Goal: Task Accomplishment & Management: Manage account settings

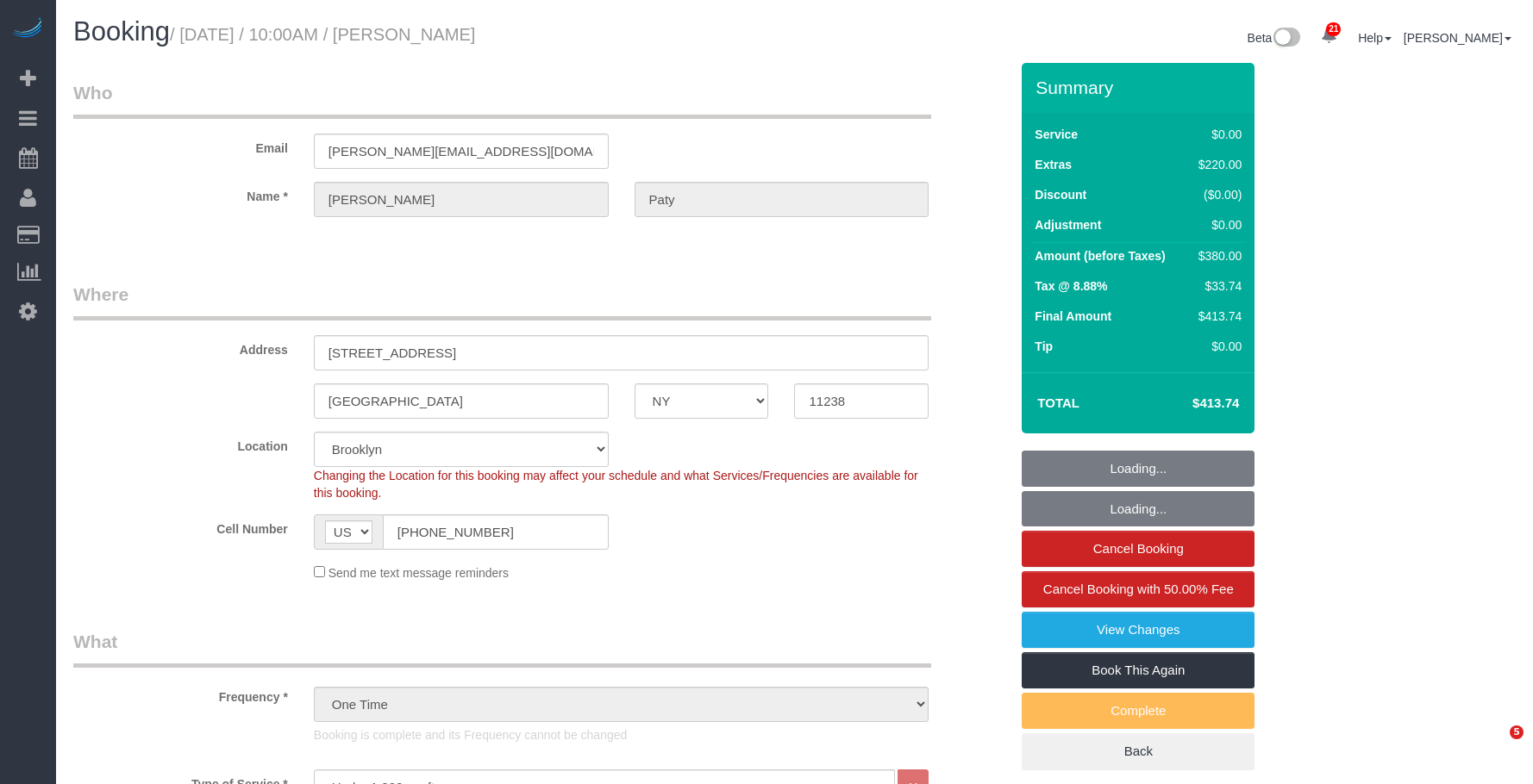
select select "NY"
select select "number:89"
select select "number:90"
select select "number:15"
select select "number:5"
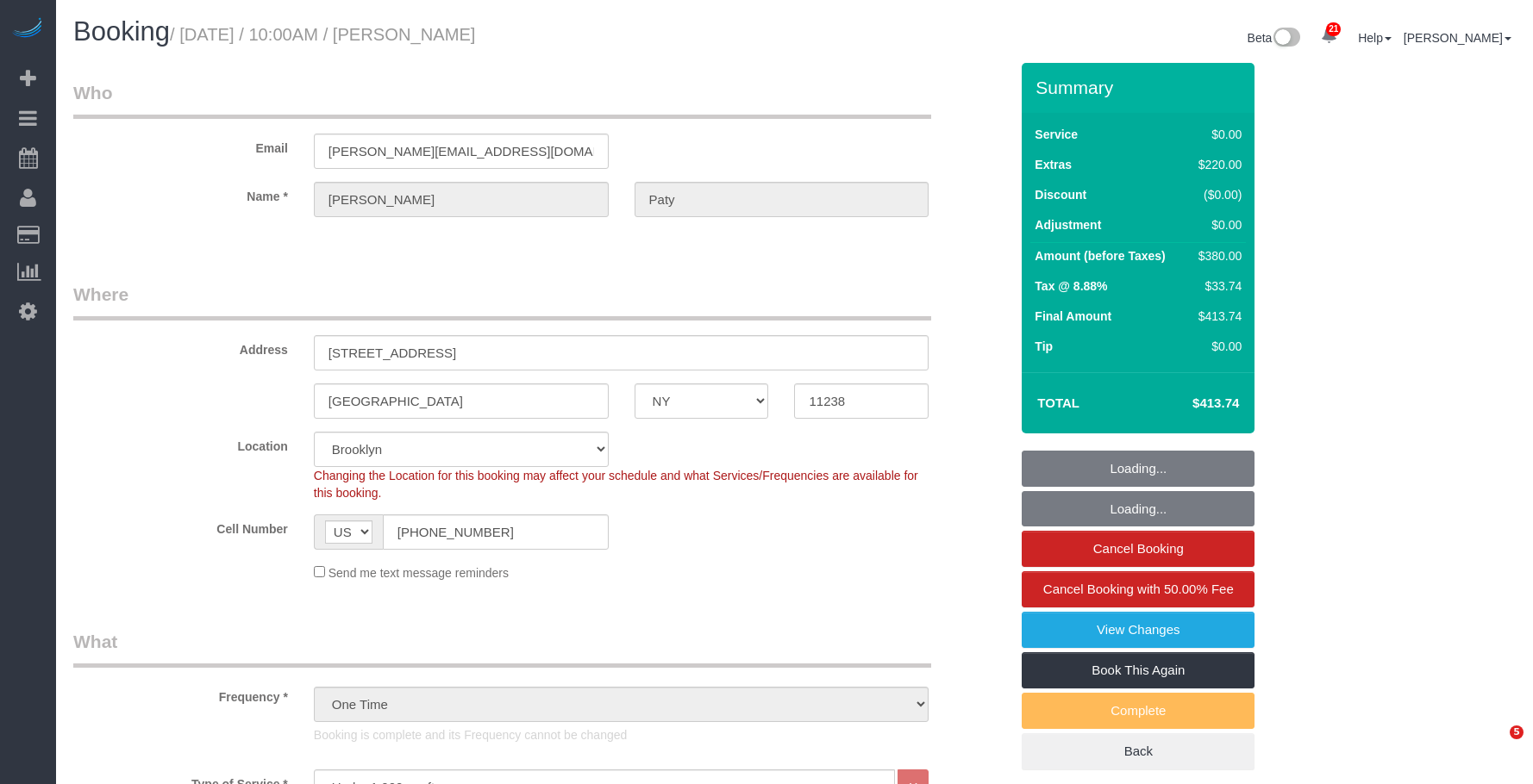
select select "object:1544"
select select "spot1"
select select "1"
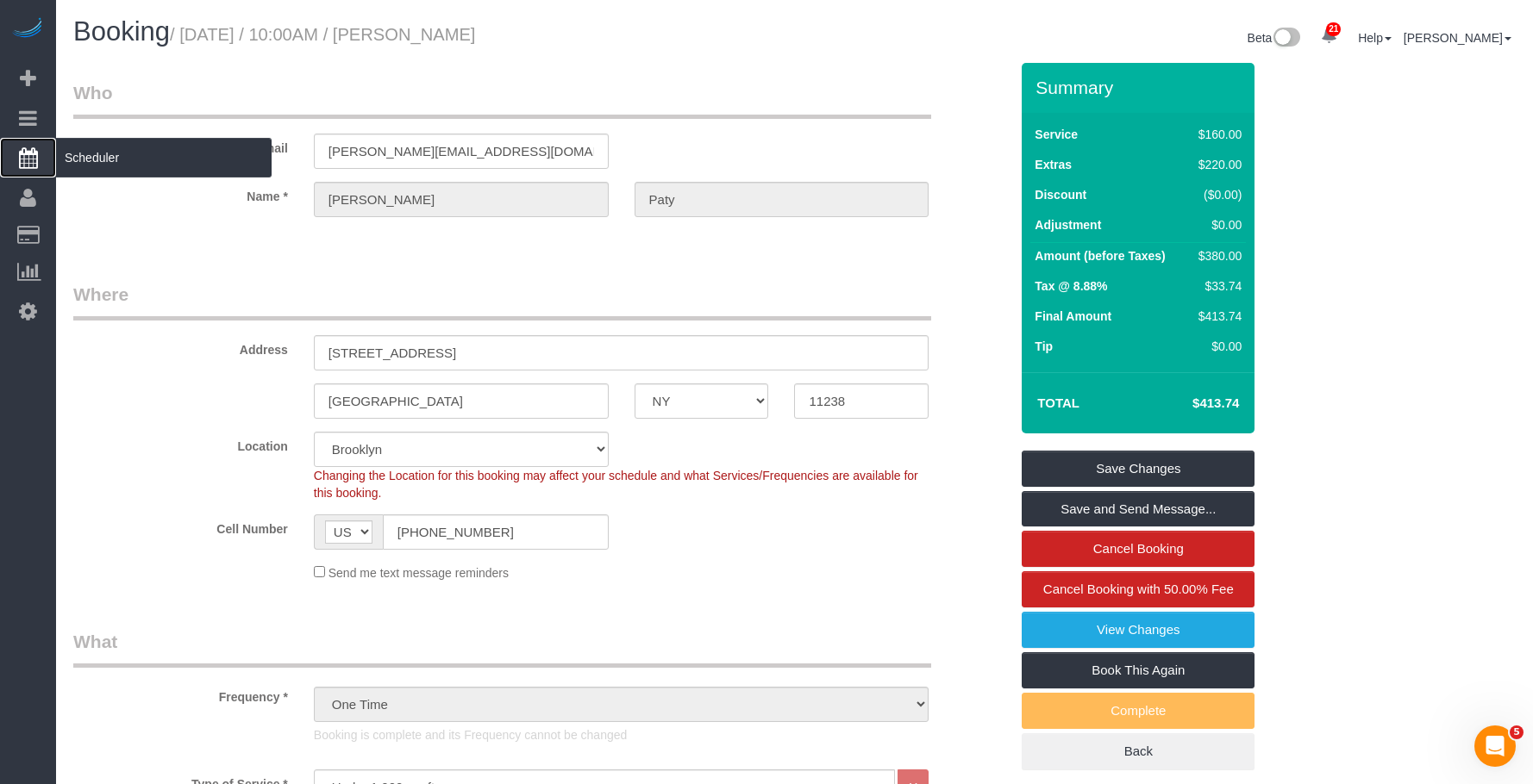
click at [125, 159] on span "Scheduler" at bounding box center [164, 157] width 216 height 39
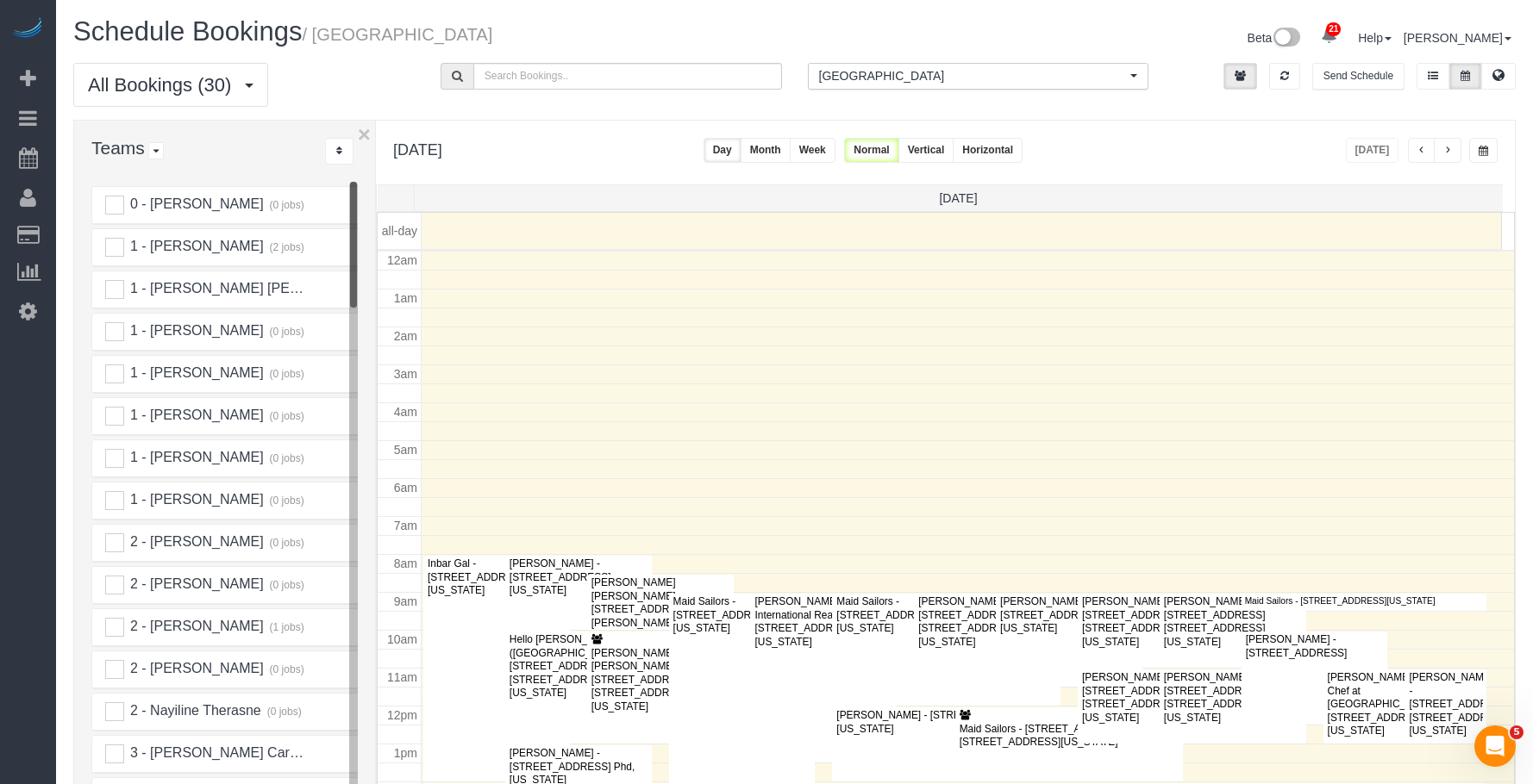
scroll to position [229, 0]
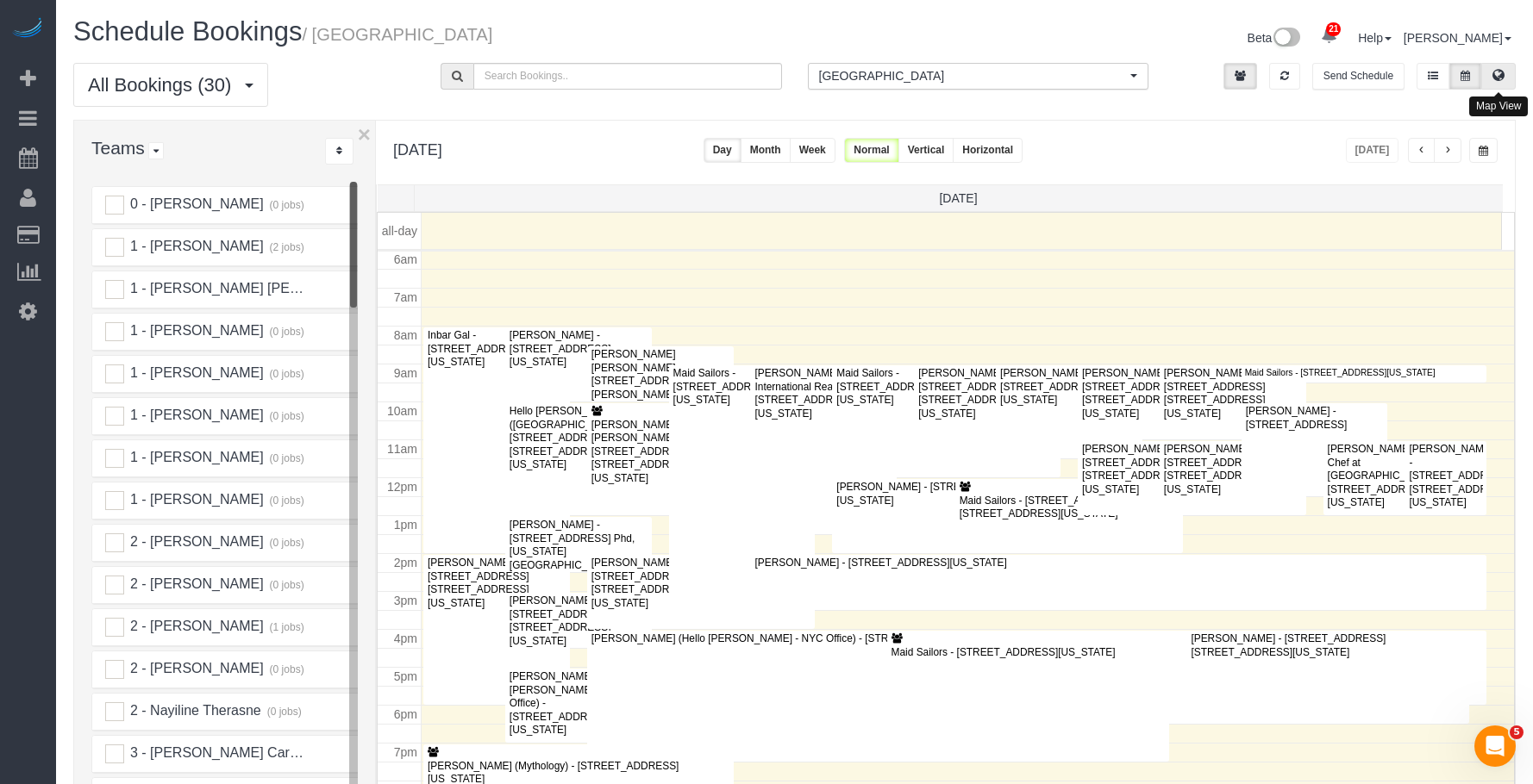
click at [1496, 72] on icon at bounding box center [1498, 75] width 12 height 10
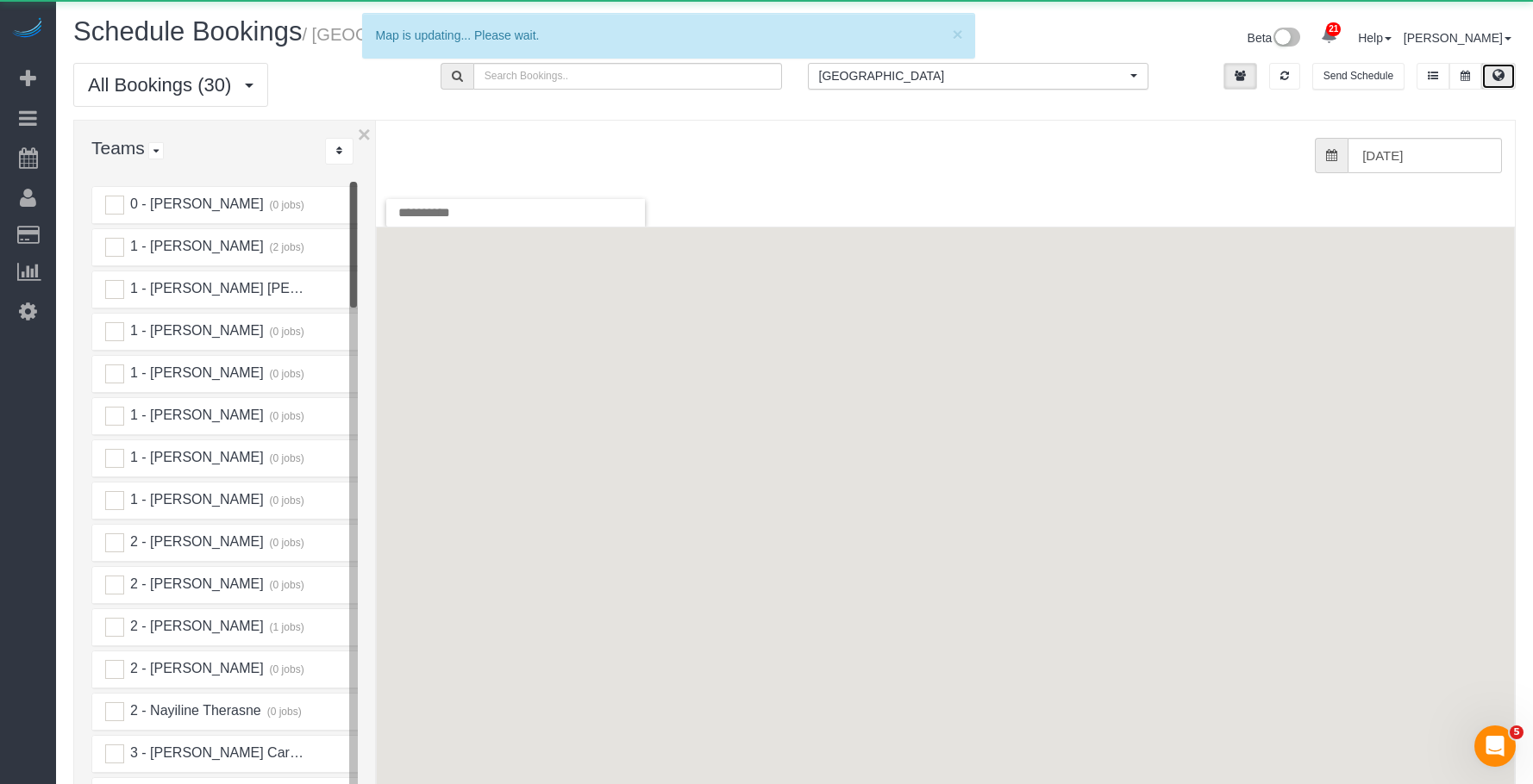
click at [992, 77] on span "[GEOGRAPHIC_DATA]" at bounding box center [973, 76] width 308 height 17
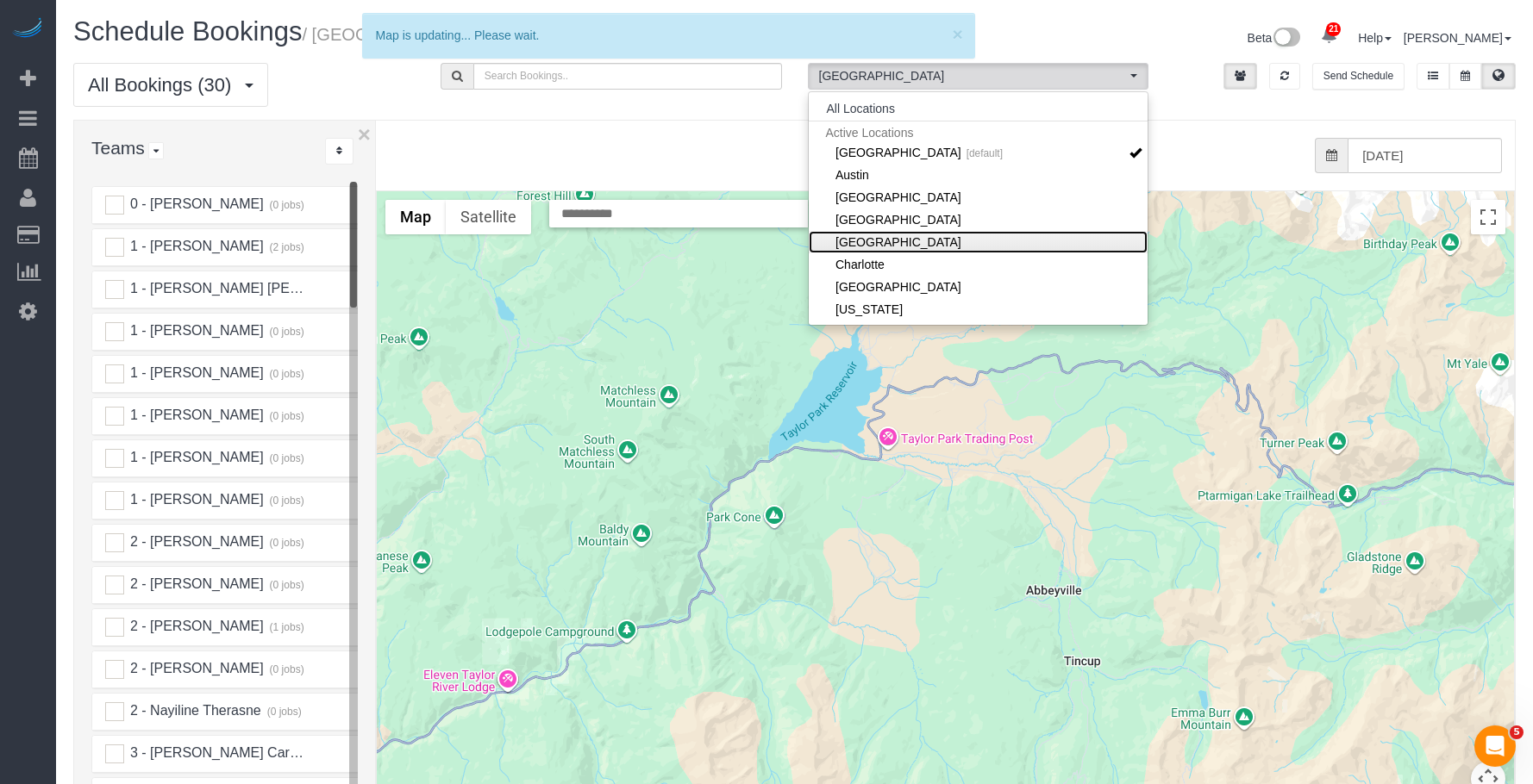
click at [953, 240] on link "[GEOGRAPHIC_DATA]" at bounding box center [978, 243] width 340 height 22
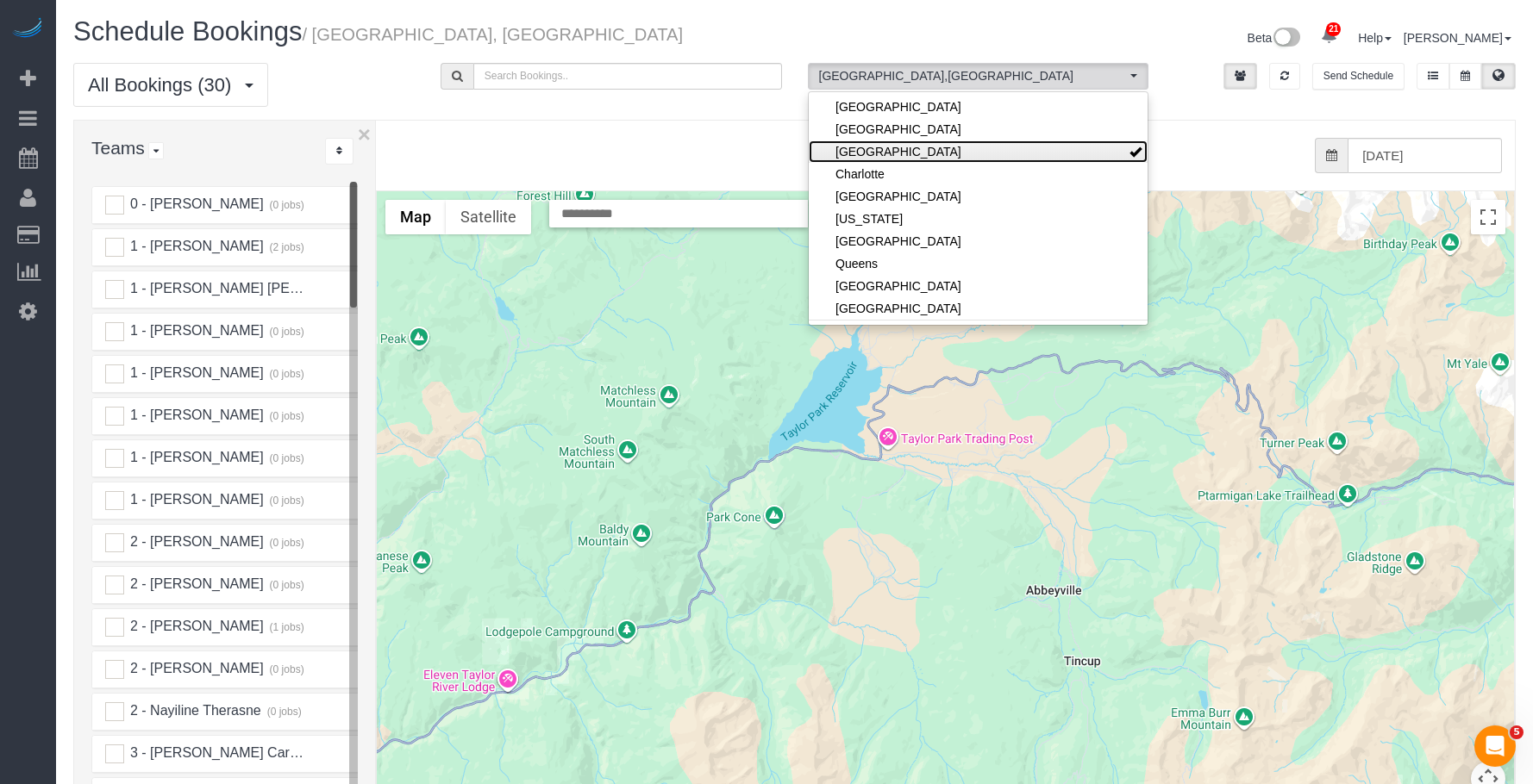
scroll to position [172, 0]
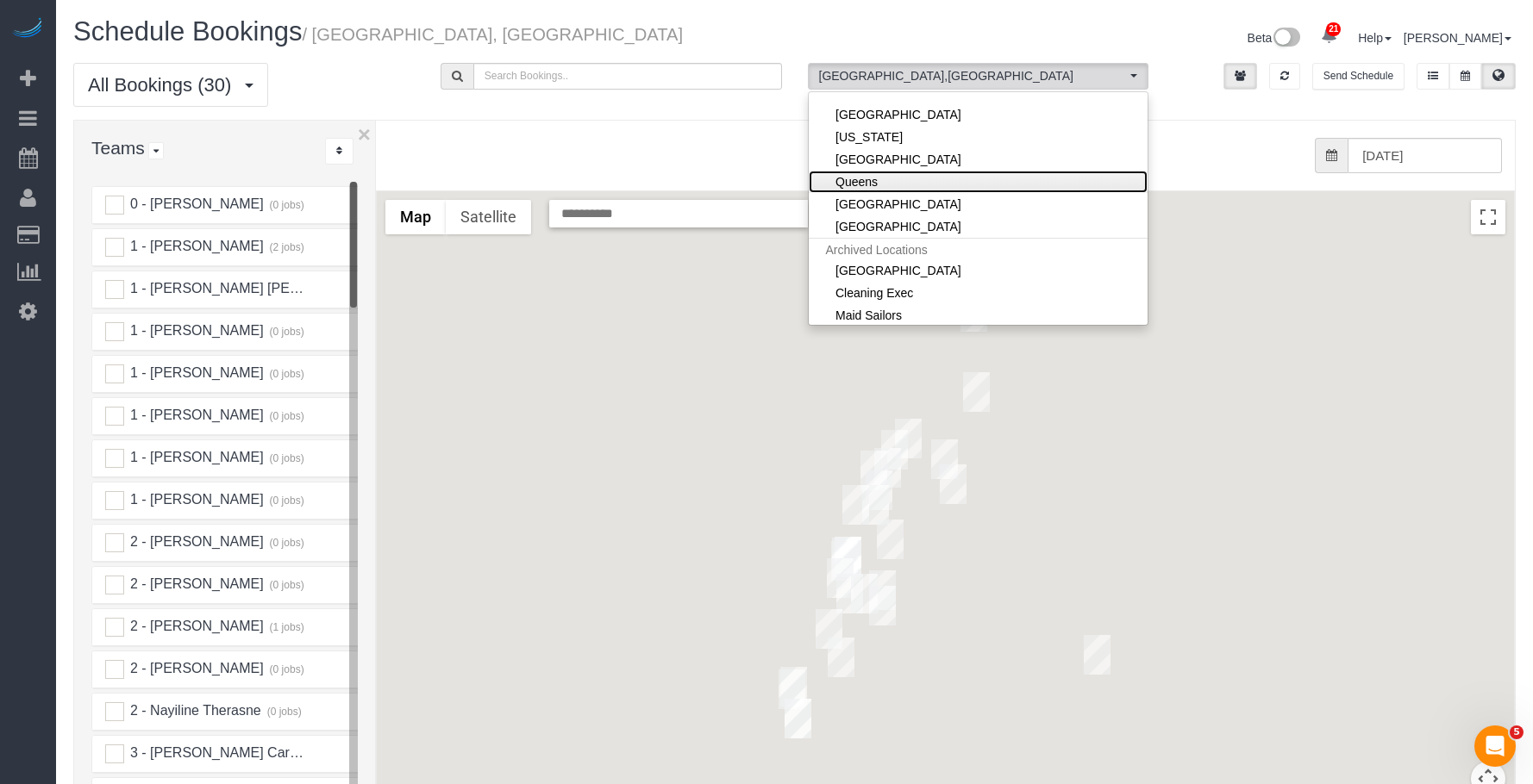
click at [930, 185] on link "Queens" at bounding box center [978, 182] width 340 height 22
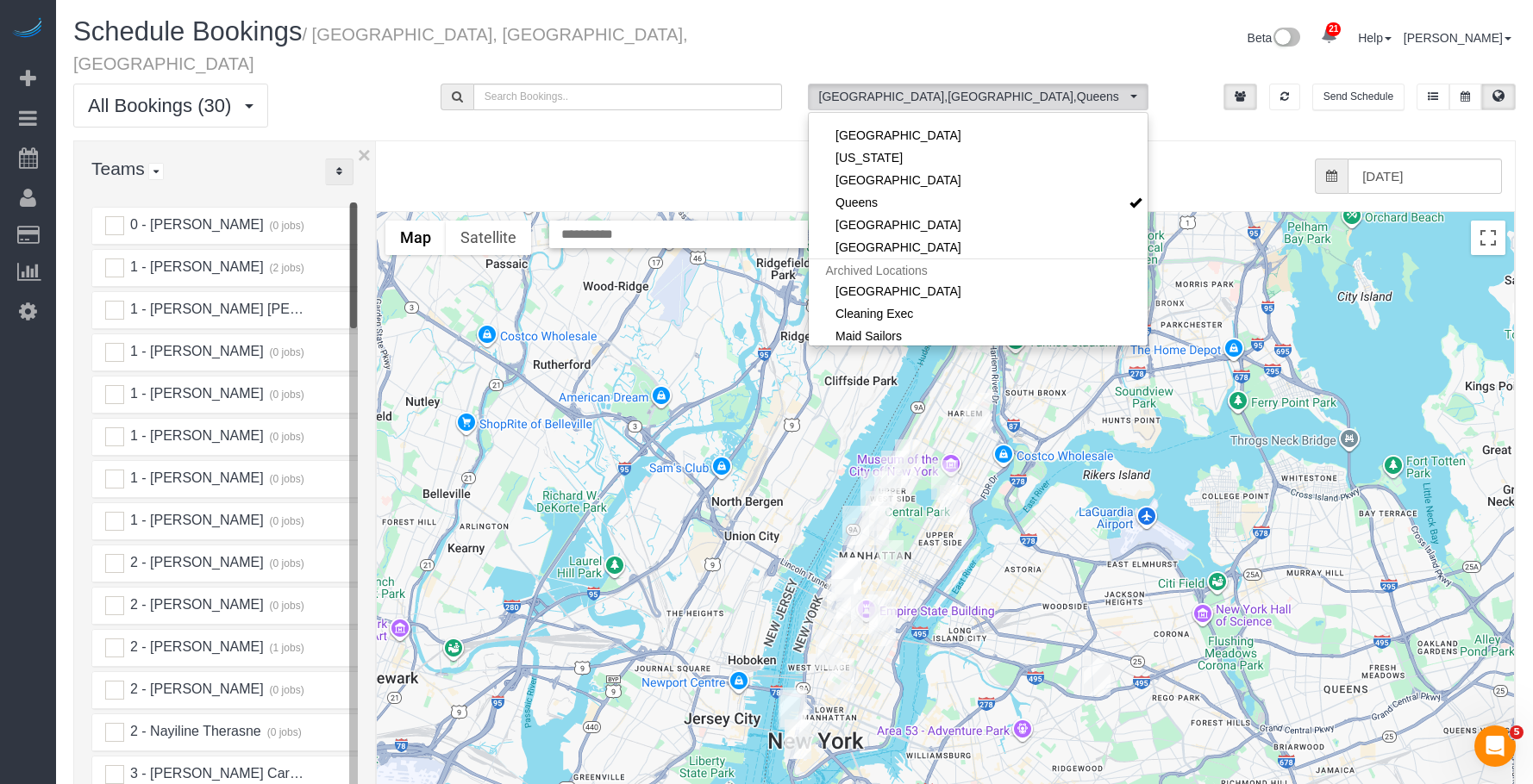
click at [343, 158] on button "..." at bounding box center [339, 171] width 28 height 27
click at [367, 214] on link "A-Z" at bounding box center [394, 226] width 136 height 22
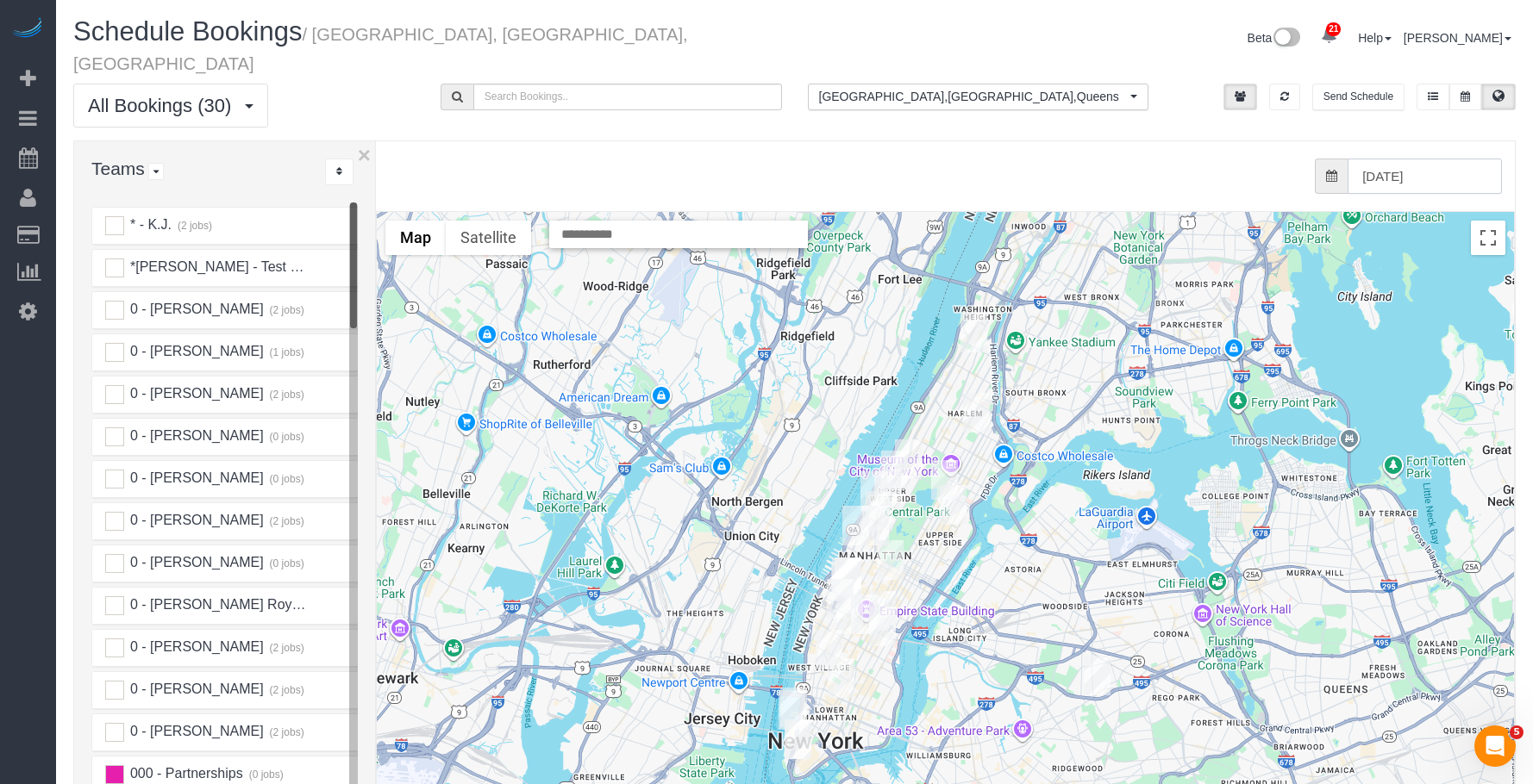
click at [373, 166] on div "from 0 bookings processed (Found: 0). [DATE]" at bounding box center [932, 176] width 1139 height 70
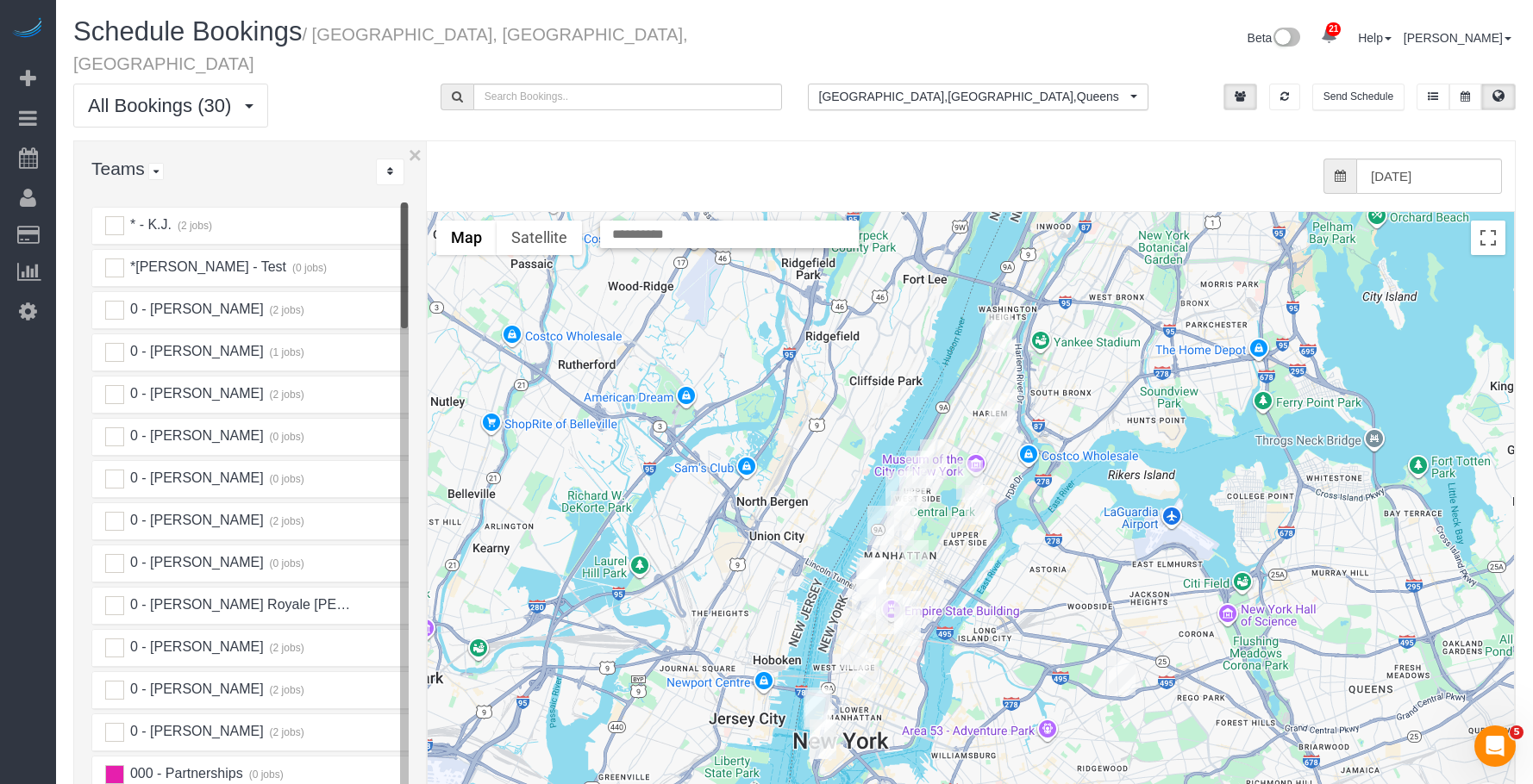
drag, startPoint x: 378, startPoint y: 170, endPoint x: 424, endPoint y: 170, distance: 46.0
click at [424, 170] on div "× Teams All Teams All Active Teams Active Teams For Location(s) Rating A-Z * - …" at bounding box center [794, 529] width 1442 height 777
click at [1400, 158] on input "[DATE]" at bounding box center [1429, 176] width 146 height 36
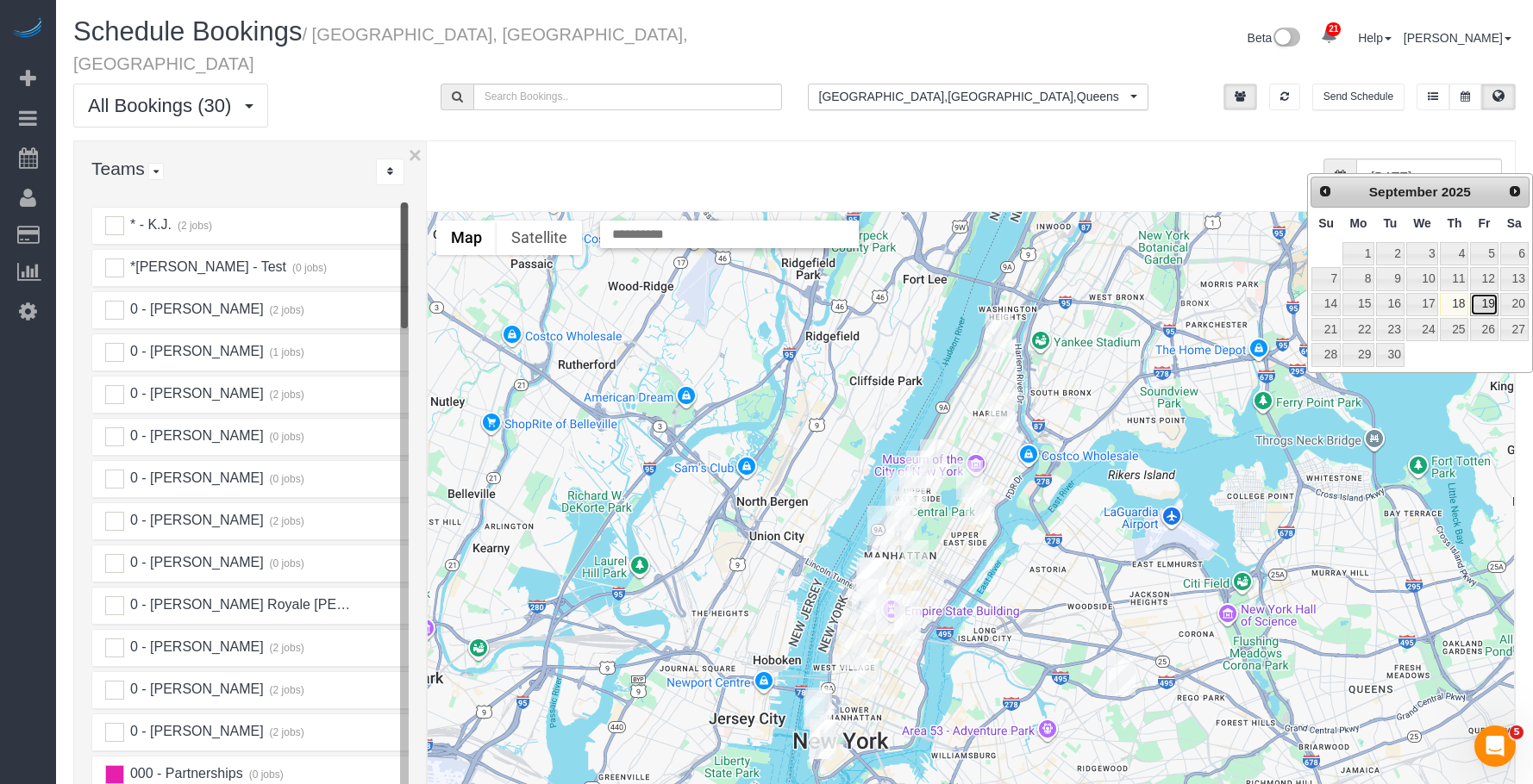
click at [1487, 300] on link "19" at bounding box center [1483, 304] width 27 height 23
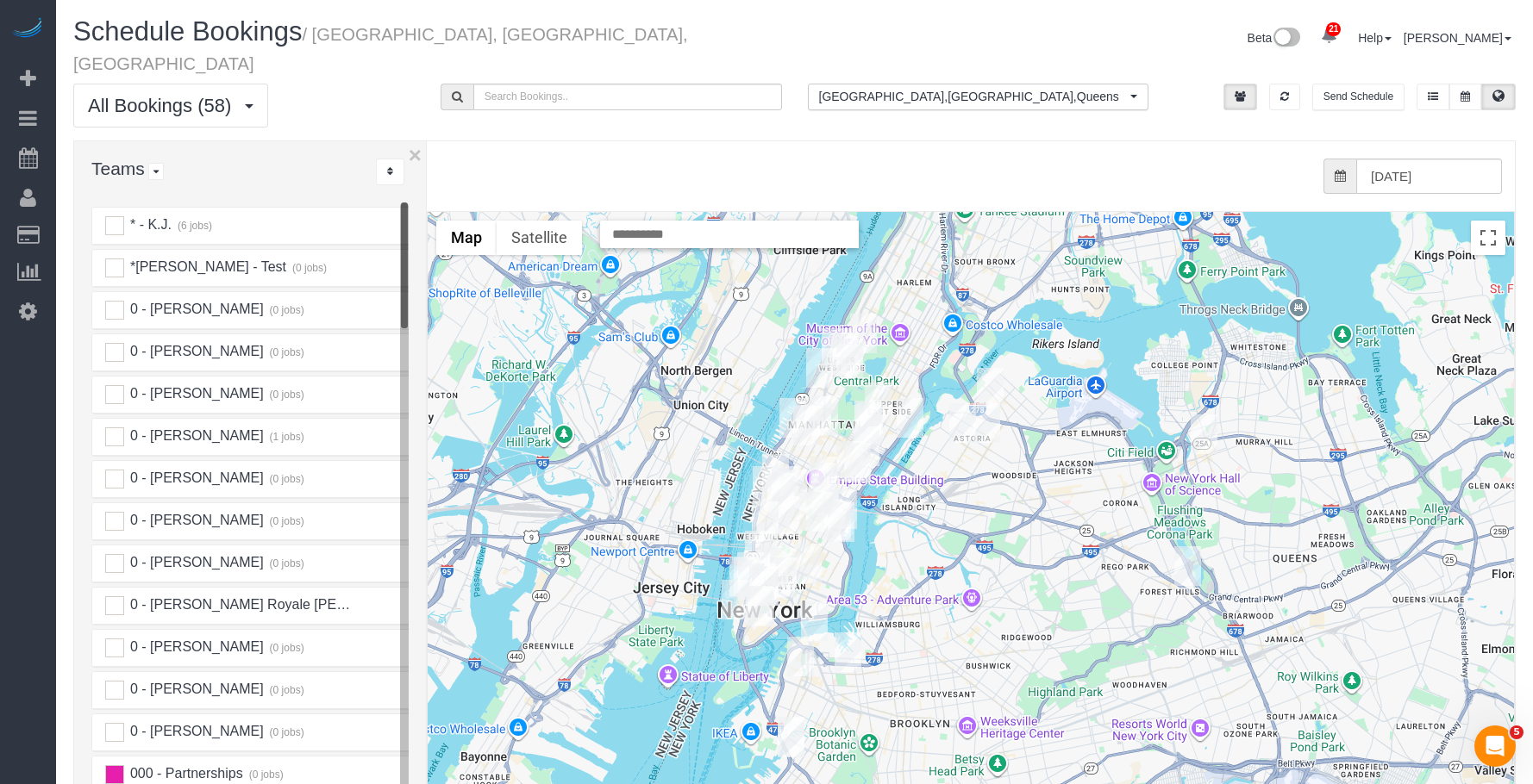
click at [841, 502] on img "09/19/2025 4:00PM - Julie Stein - 601 East 20th Street, Apt.4g, New York, NY 10…" at bounding box center [841, 522] width 27 height 39
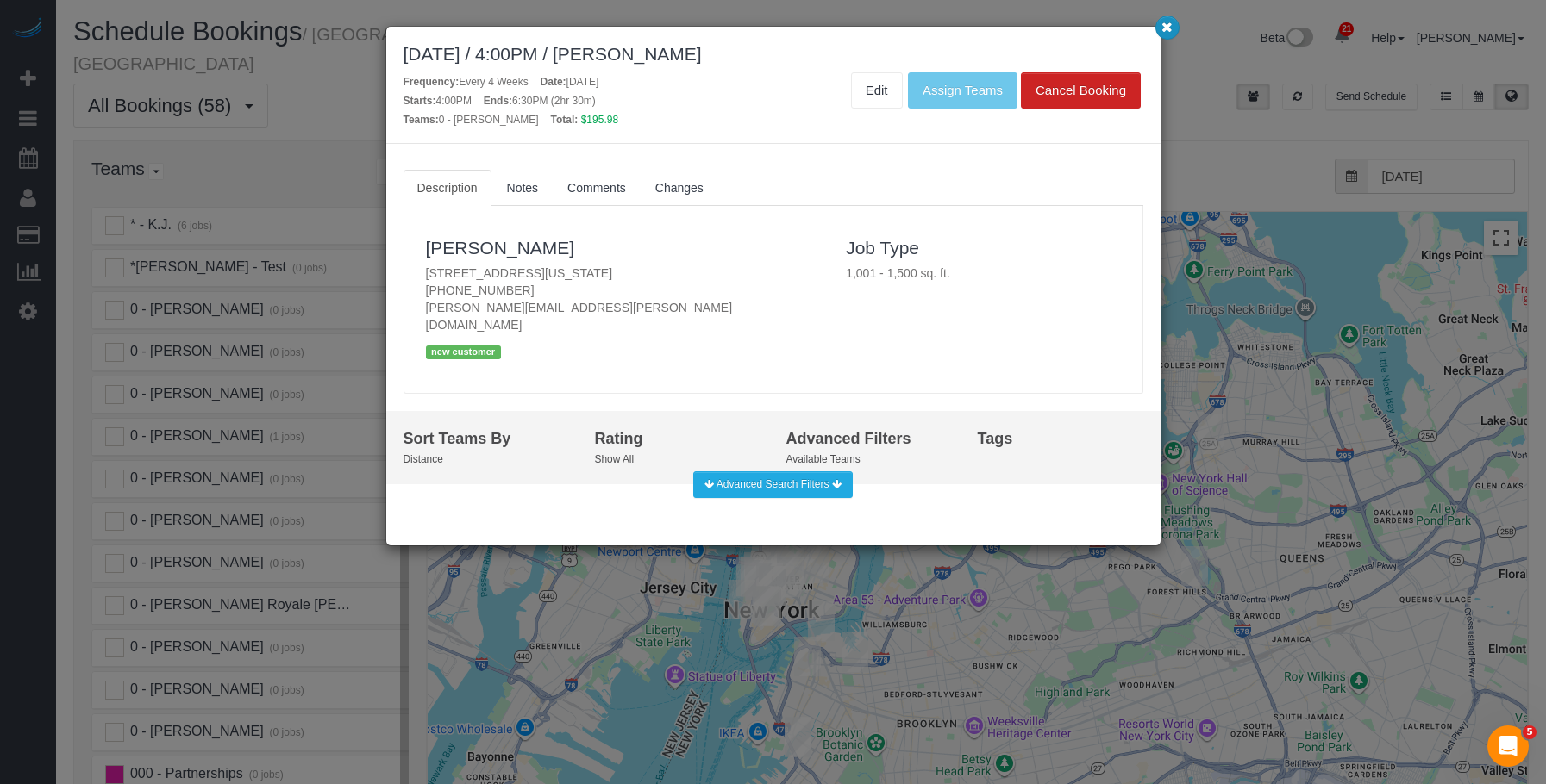
click at [1161, 25] on icon "button" at bounding box center [1167, 26] width 11 height 10
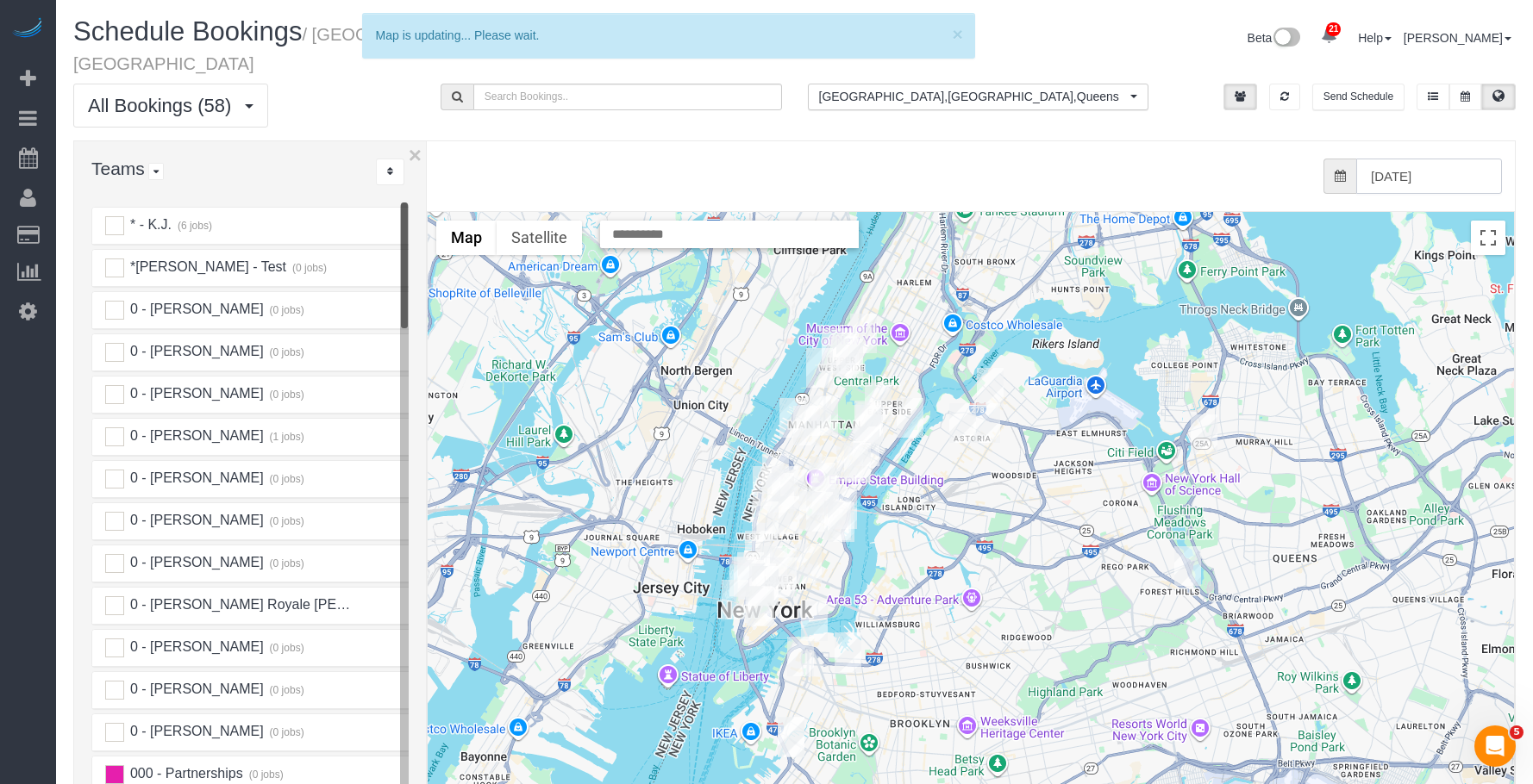
click at [1404, 158] on input "[DATE]" at bounding box center [1429, 176] width 146 height 36
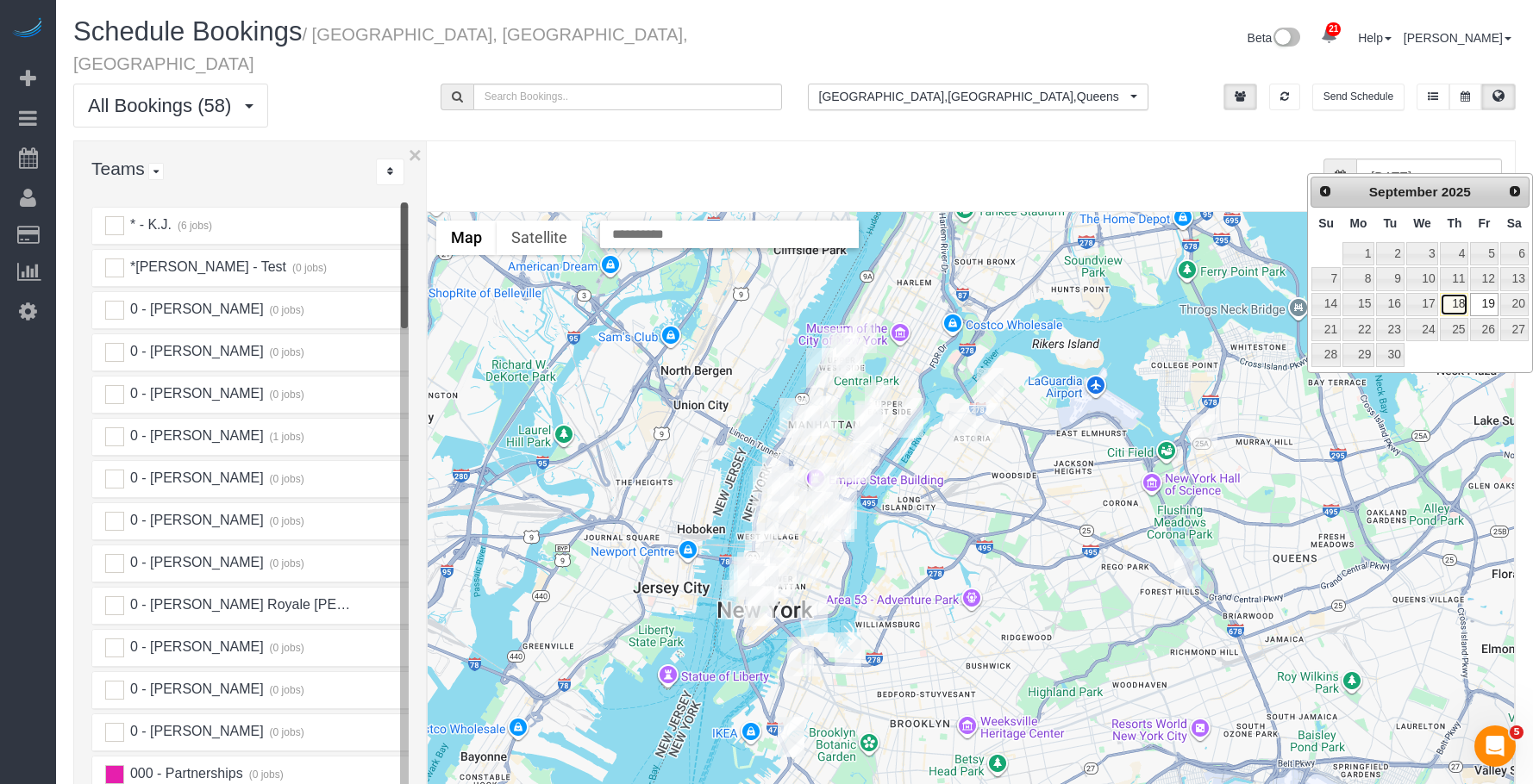
click at [1461, 306] on link "18" at bounding box center [1454, 304] width 28 height 23
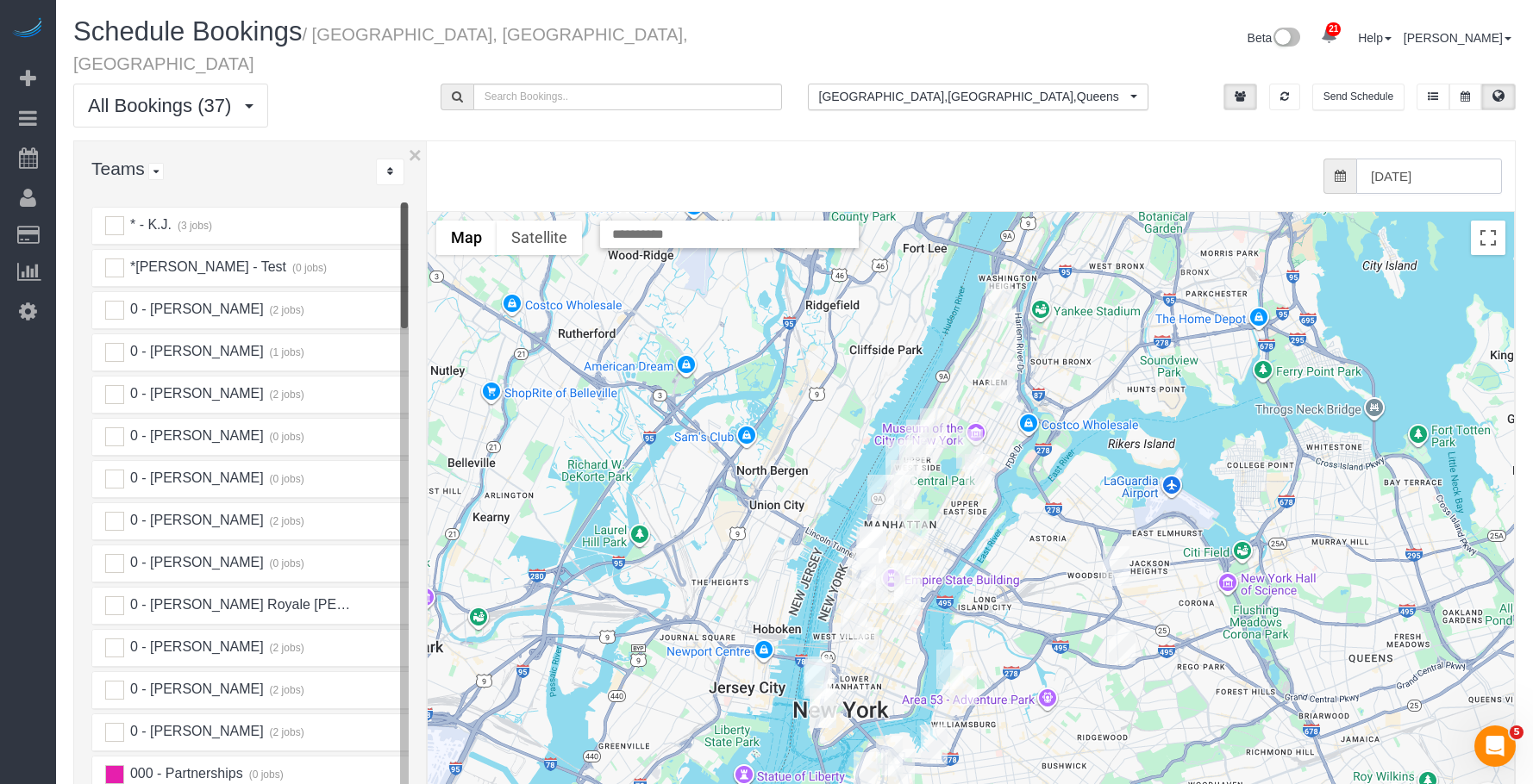
click at [1464, 158] on input "[DATE]" at bounding box center [1429, 176] width 146 height 36
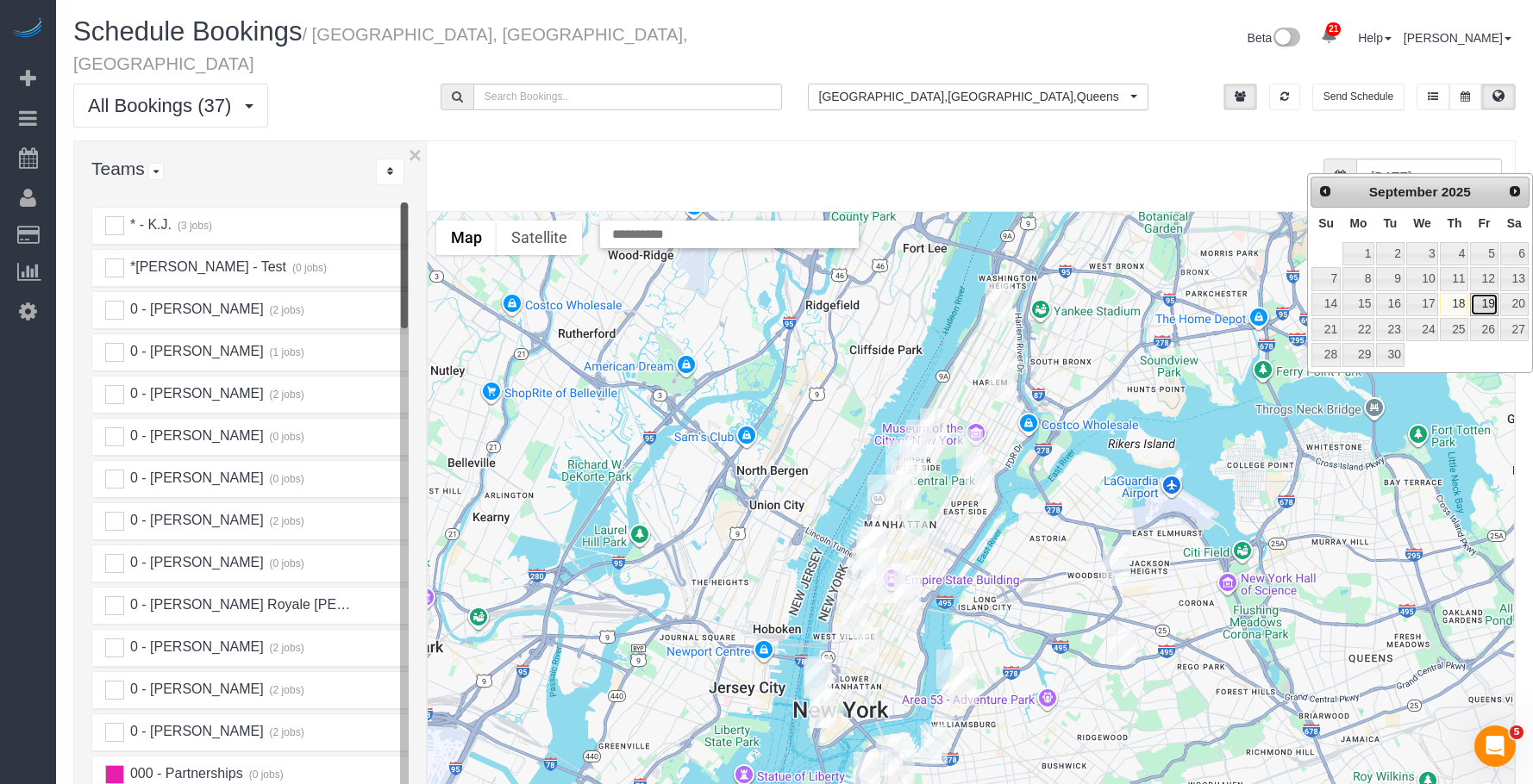
click at [1494, 305] on link "19" at bounding box center [1483, 304] width 27 height 23
type input "[DATE]"
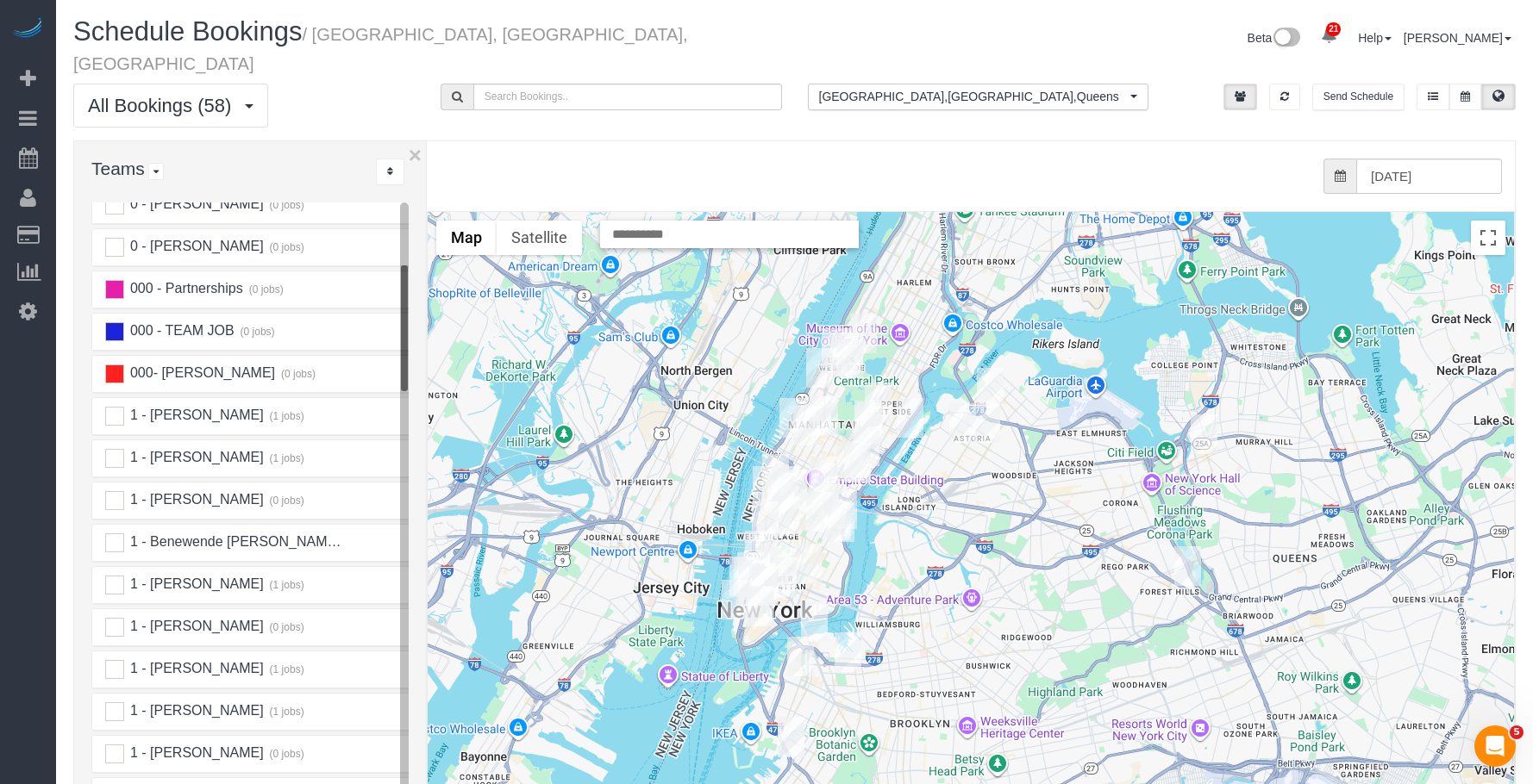
scroll to position [689, 0]
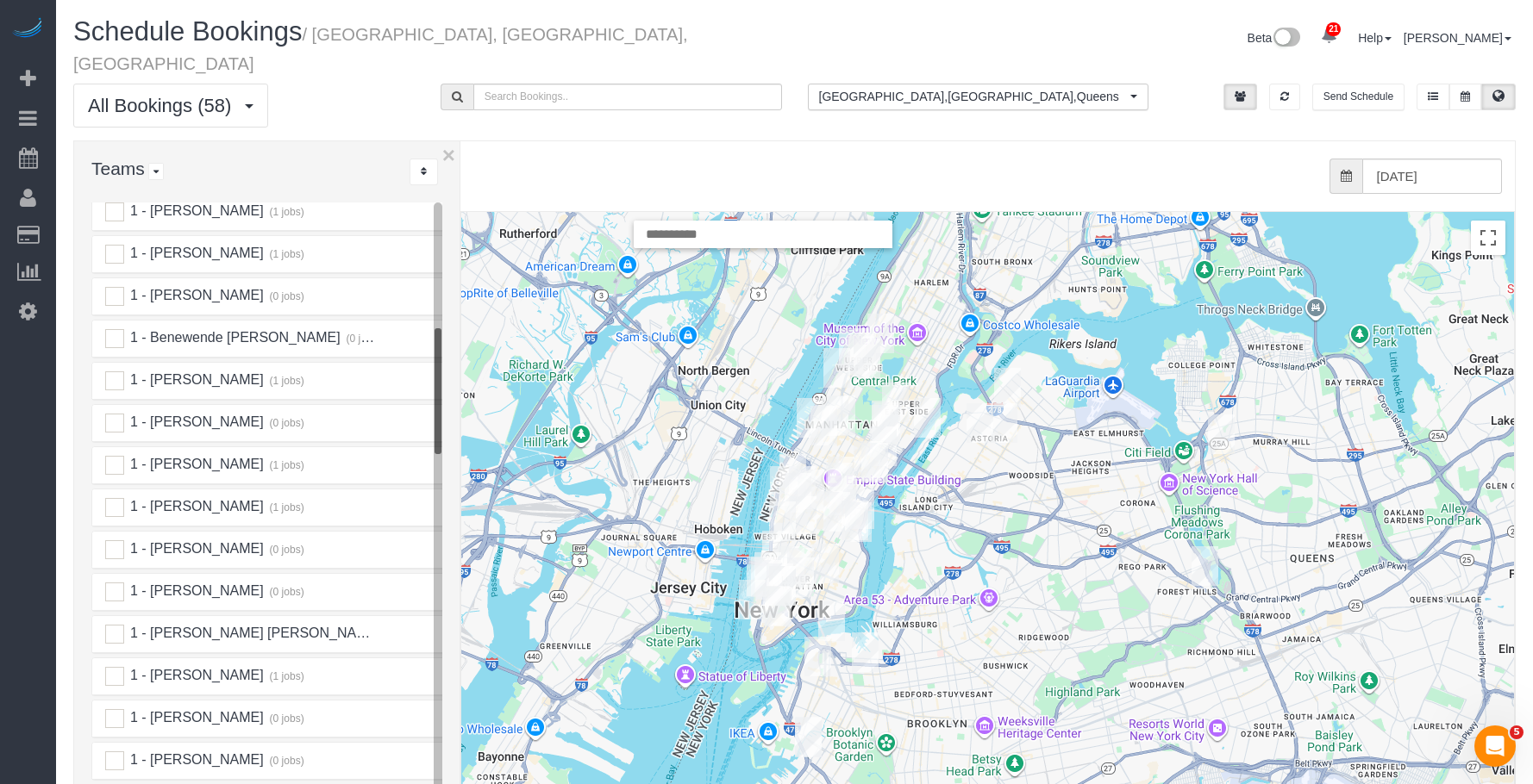
drag, startPoint x: 424, startPoint y: 437, endPoint x: 457, endPoint y: 446, distance: 34.2
click at [458, 446] on div at bounding box center [461, 525] width 6 height 768
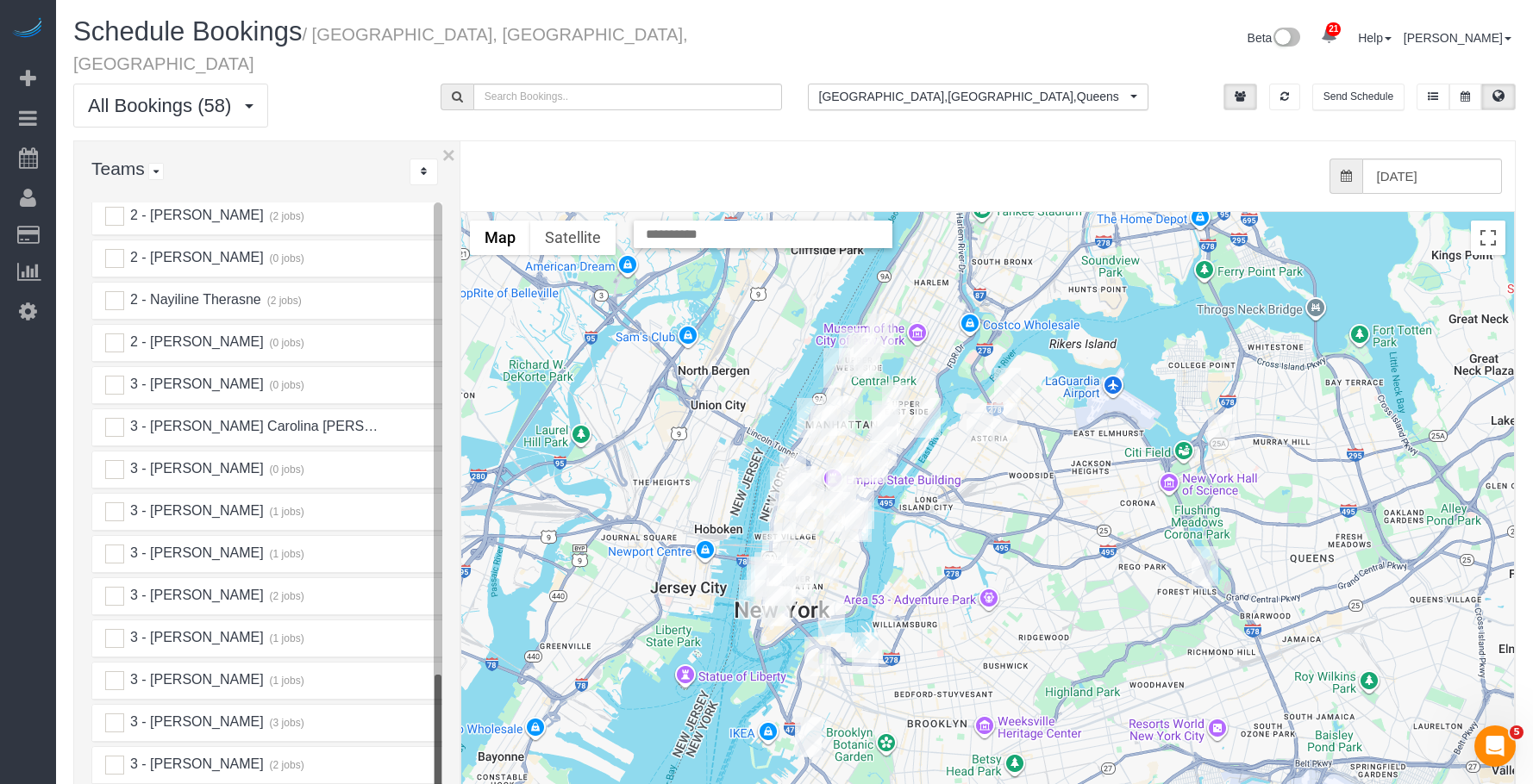
scroll to position [2759, 0]
drag, startPoint x: 120, startPoint y: 658, endPoint x: 138, endPoint y: 656, distance: 18.1
click at [121, 668] on ins at bounding box center [114, 677] width 19 height 19
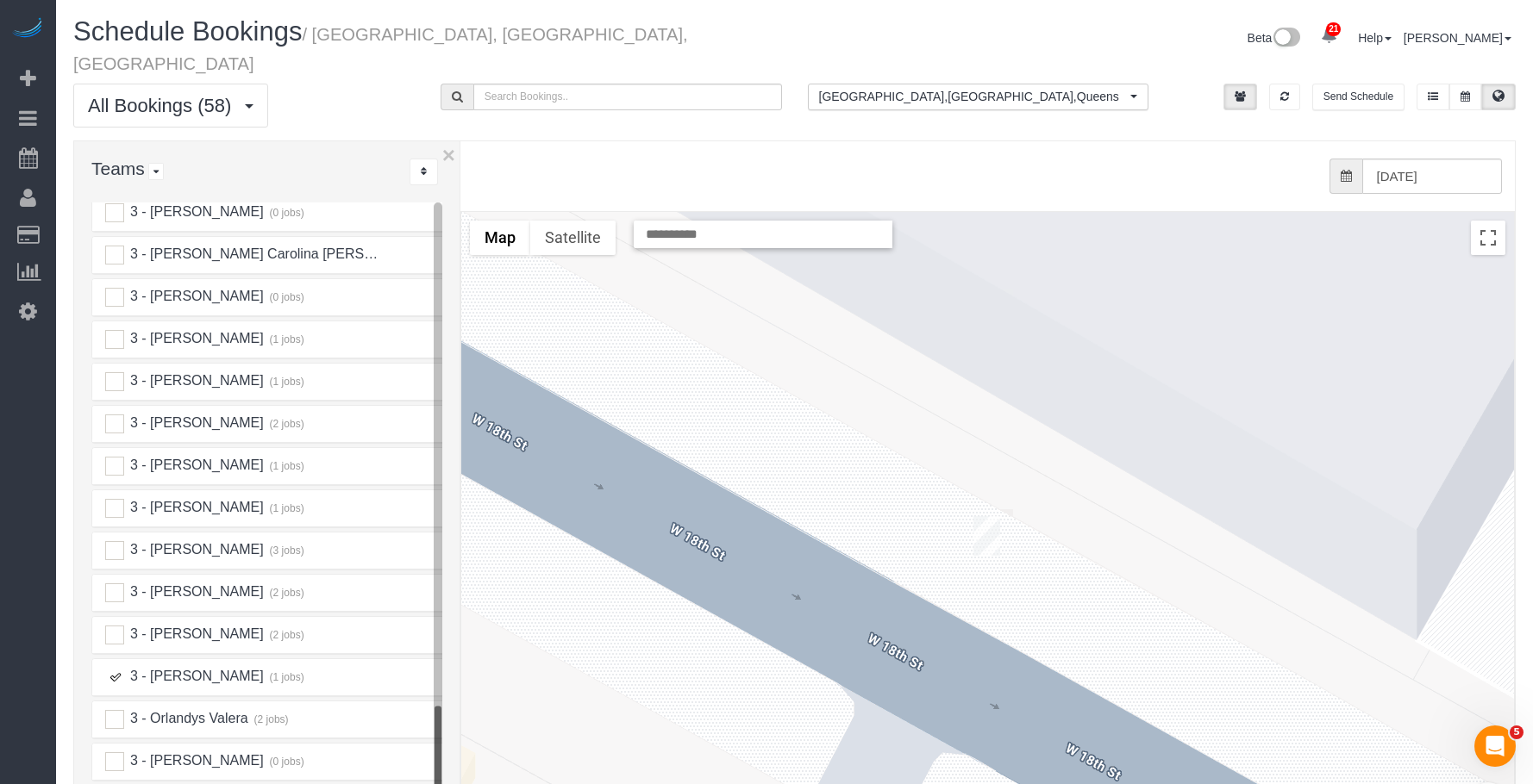
click at [991, 516] on img "09/19/2025 2:00PM - Marie Conteh - 425 West 18th Street, Apt. 7e, New York, NY …" at bounding box center [987, 536] width 27 height 39
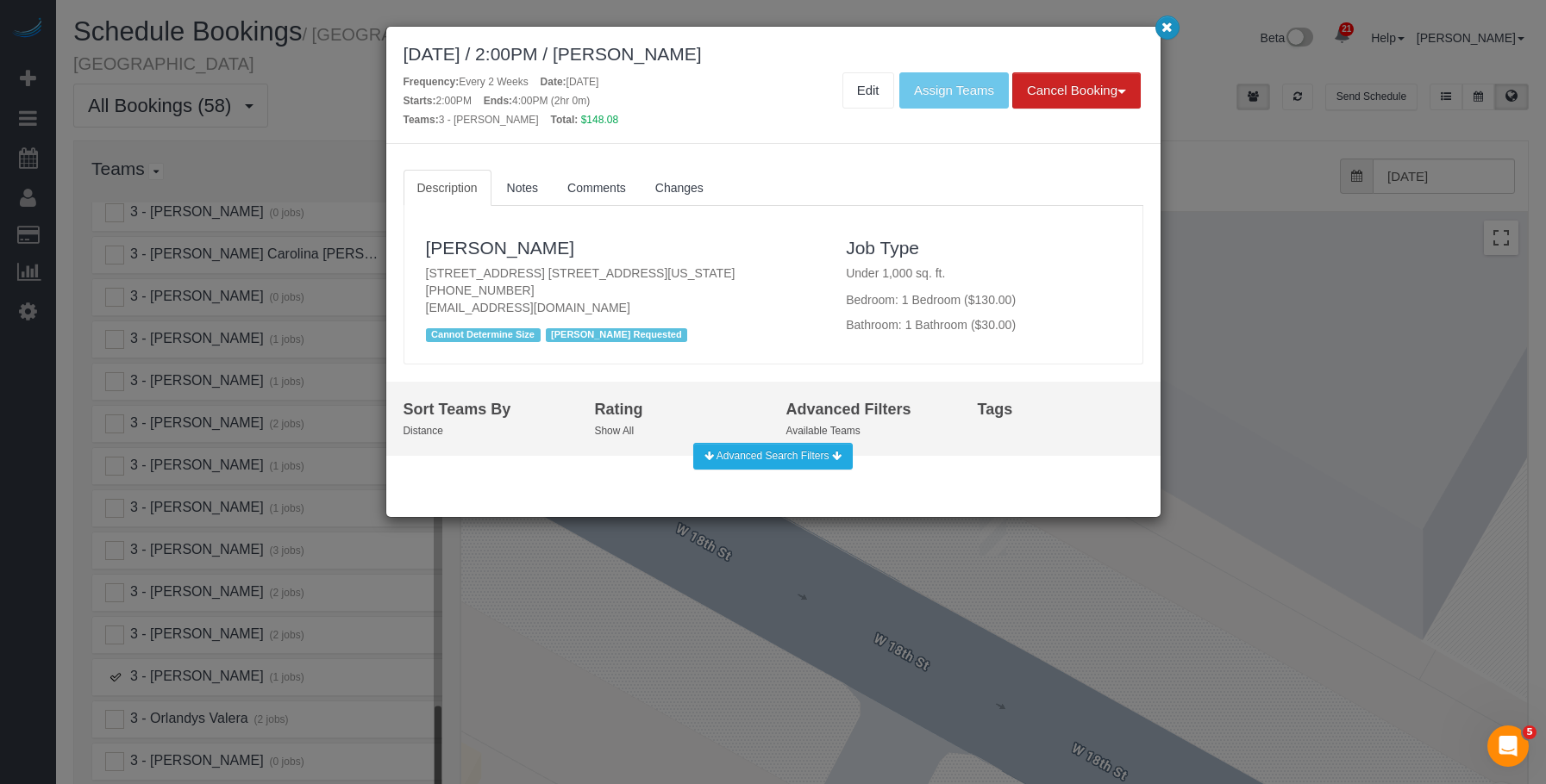
click at [1172, 24] on icon "button" at bounding box center [1167, 26] width 11 height 10
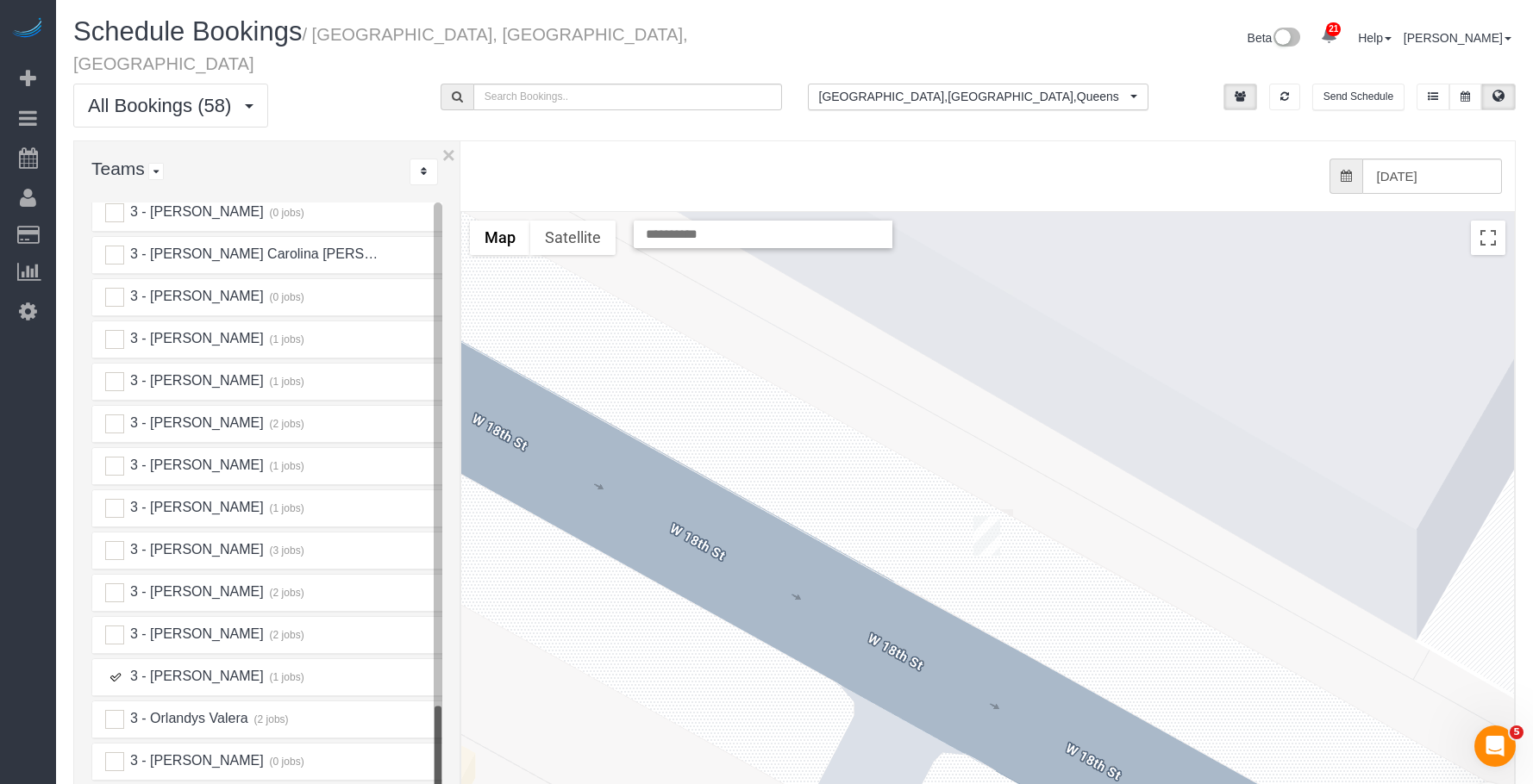
click at [113, 668] on ins at bounding box center [114, 677] width 19 height 19
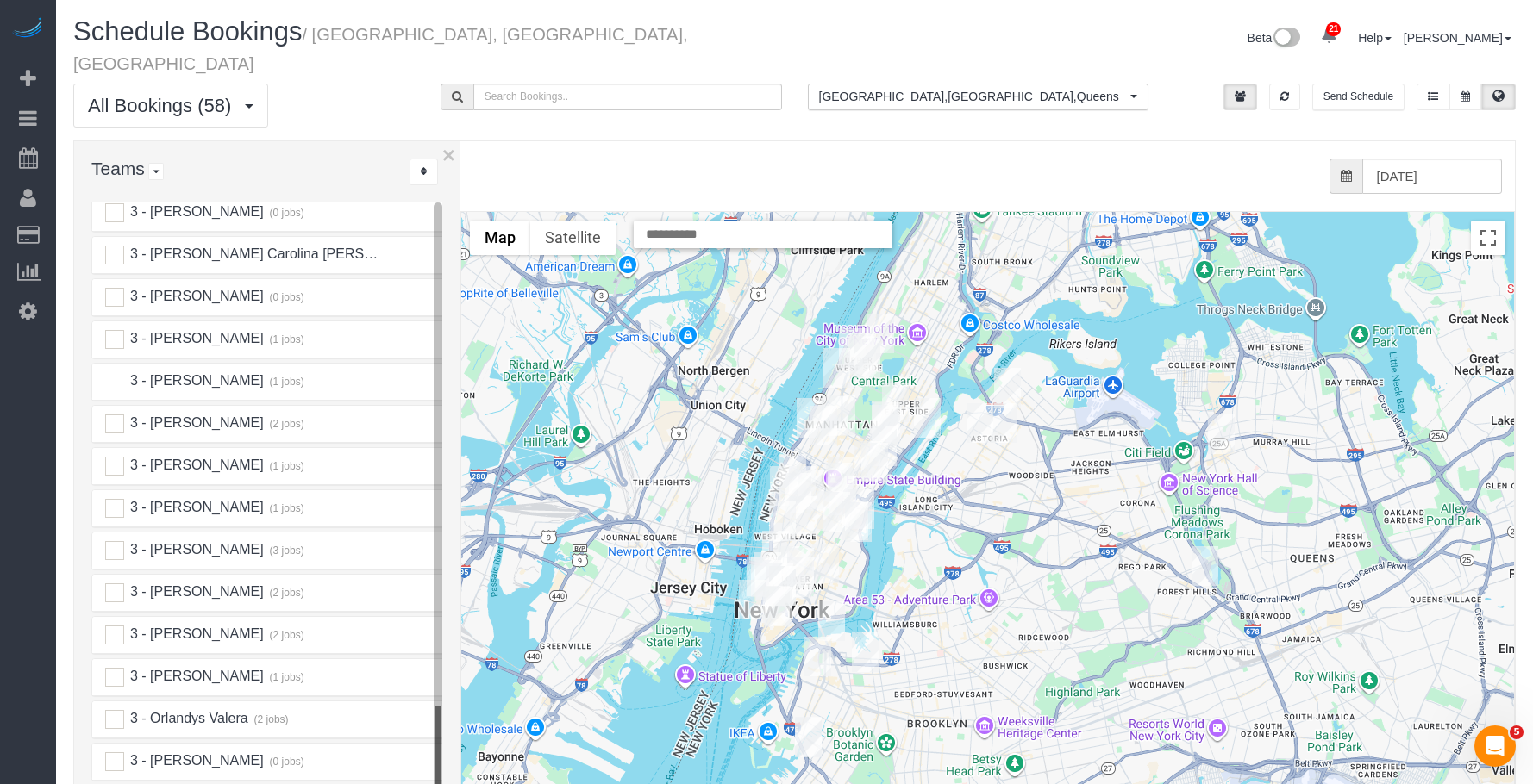
click at [118, 373] on ins at bounding box center [114, 382] width 19 height 19
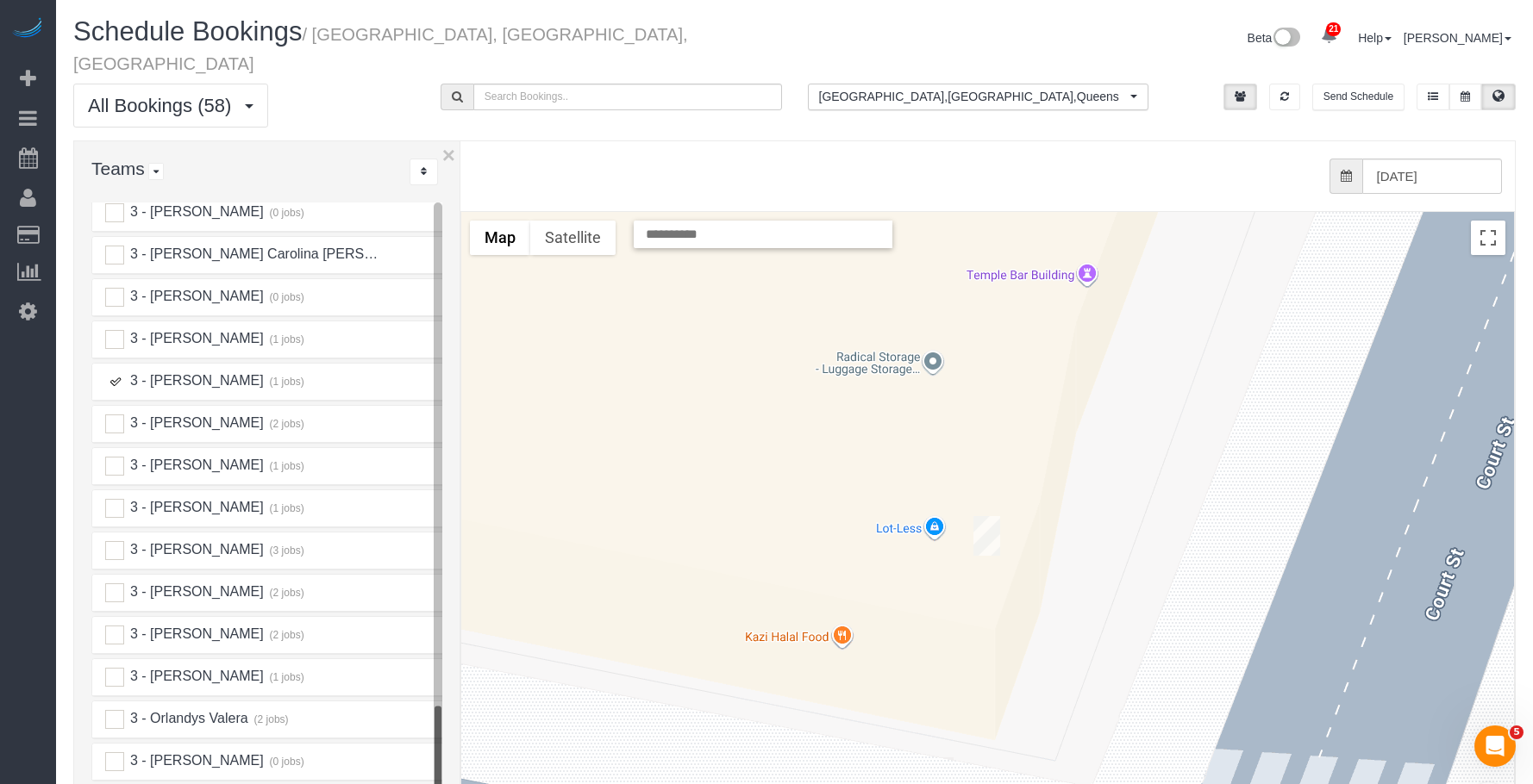
click at [985, 516] on img "09/19/2025 12:00PM - Dale Robinson (Maycomb Capital) - 44 Court Street, Suite 3…" at bounding box center [987, 536] width 27 height 39
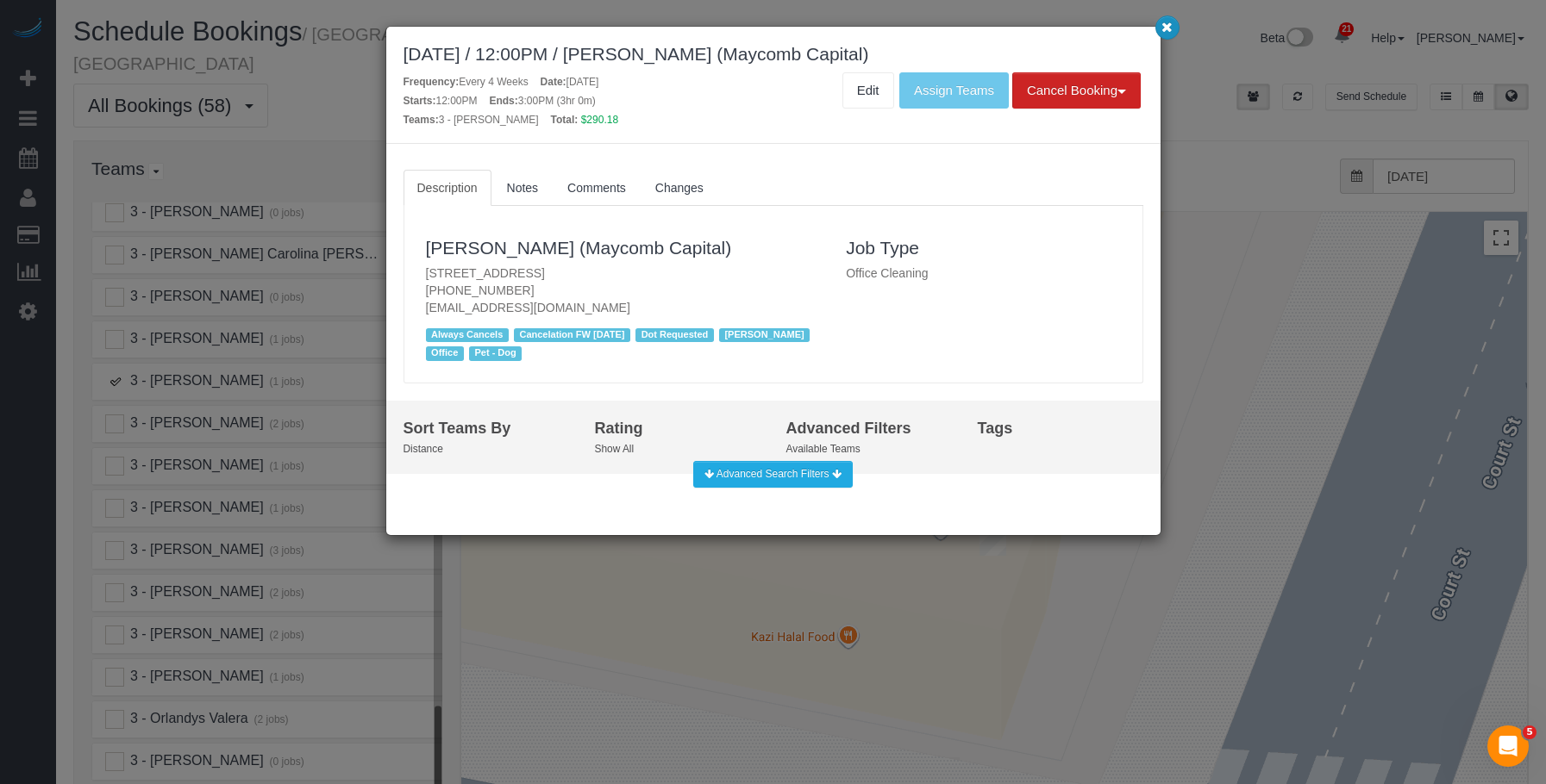
click at [1168, 32] on icon "button" at bounding box center [1167, 26] width 11 height 10
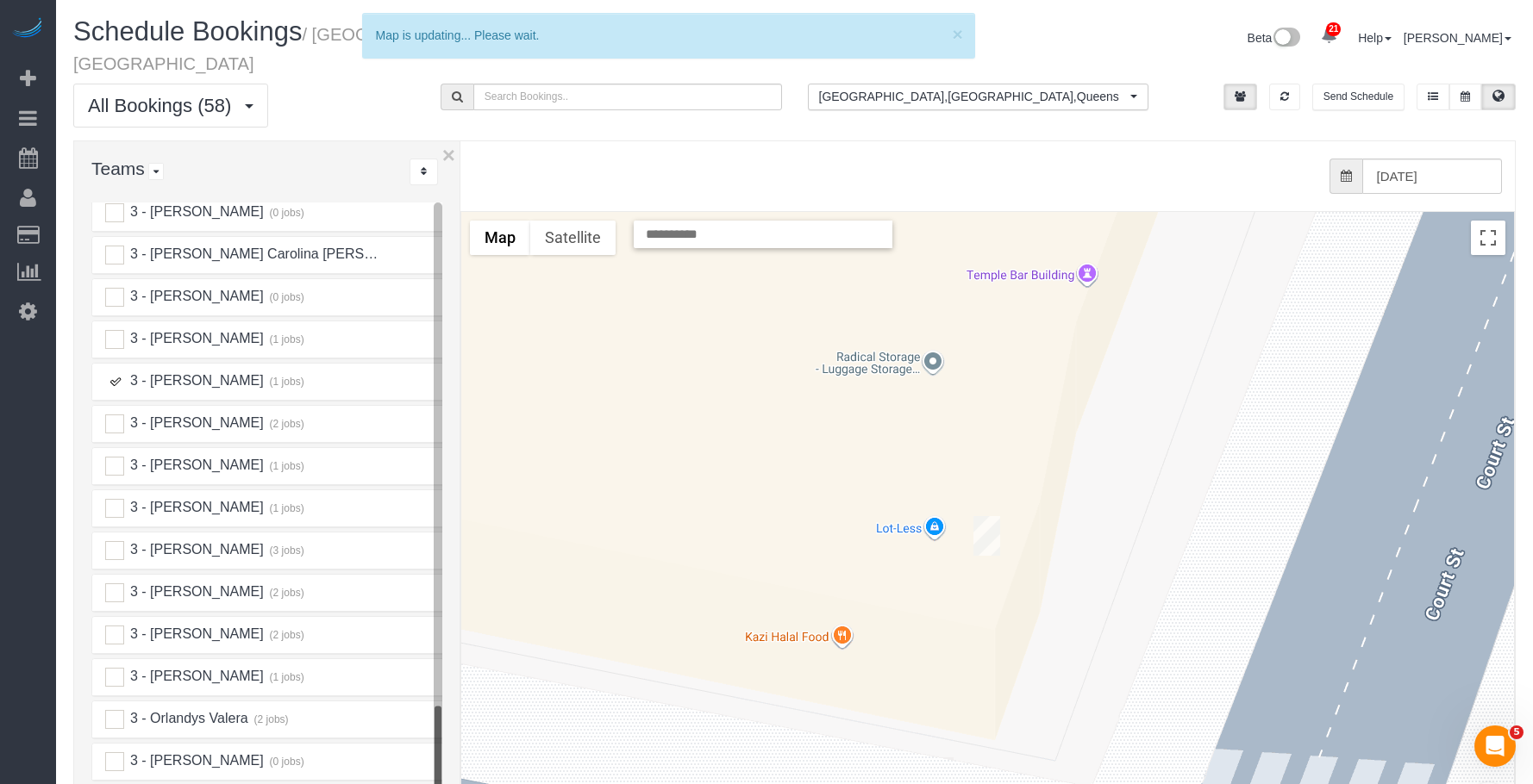
click at [119, 373] on ins at bounding box center [114, 382] width 19 height 19
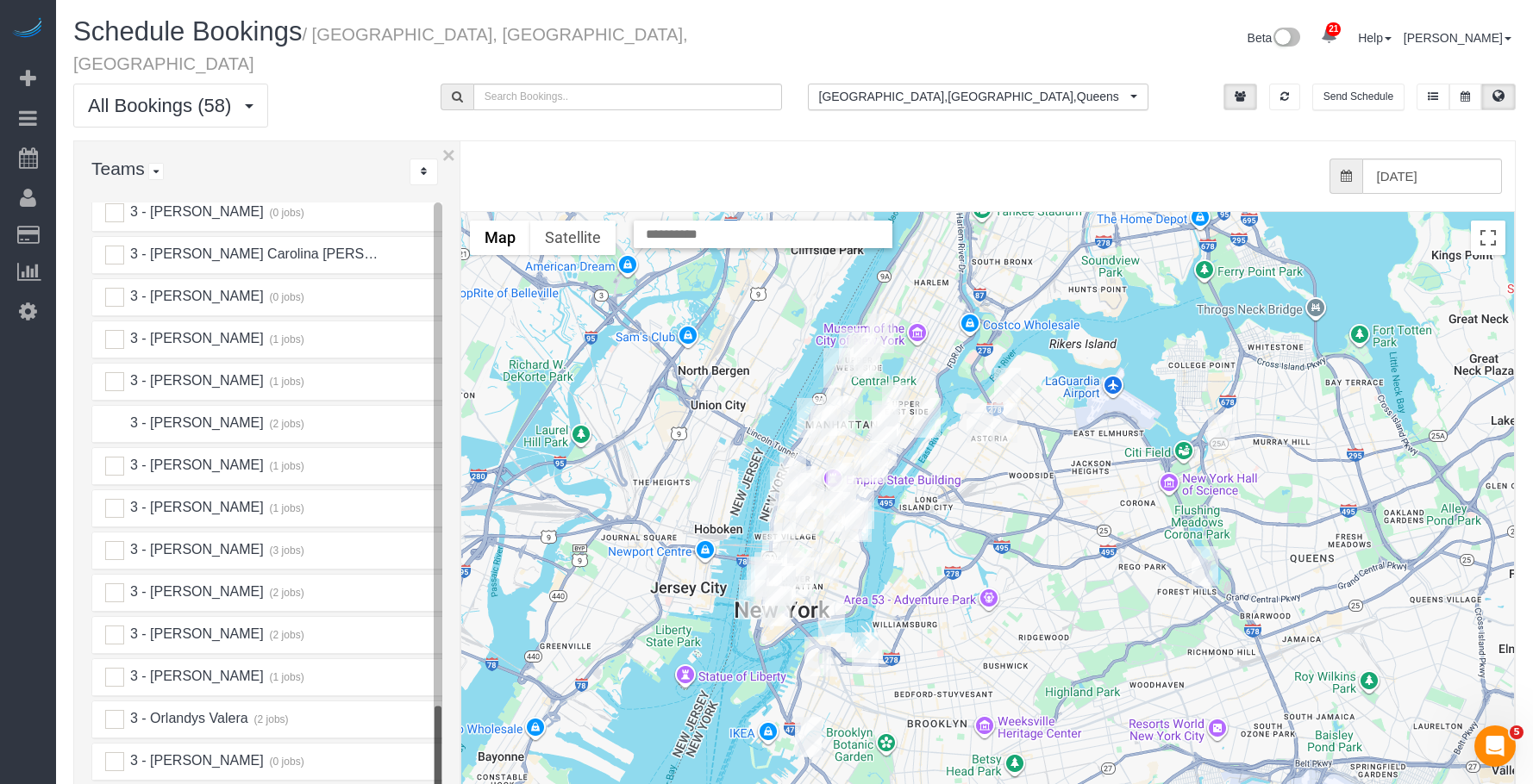
click at [116, 415] on ins at bounding box center [114, 424] width 19 height 19
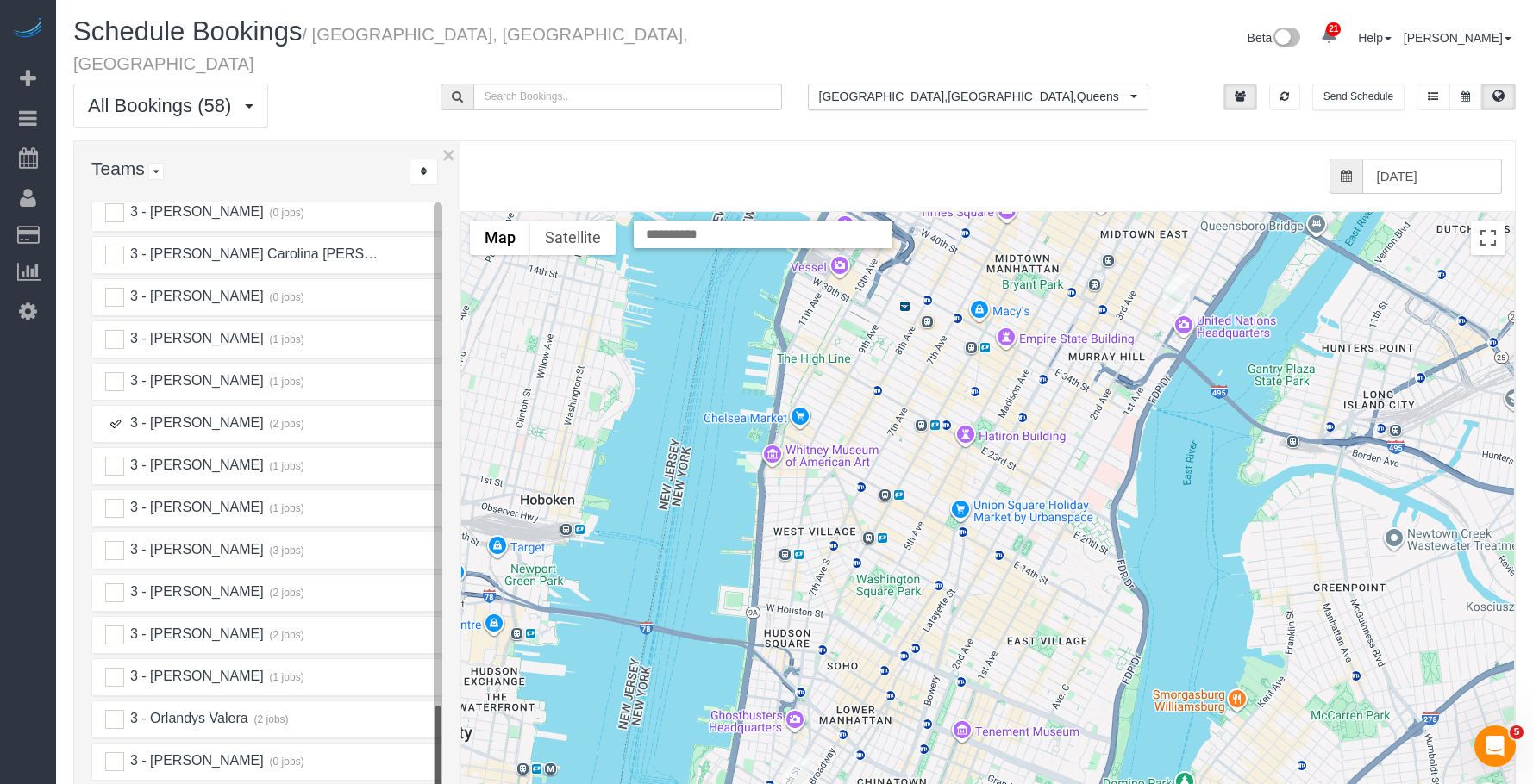
click at [1178, 274] on img "09/19/2025 3:00PM - Permanent Mission of the State of Qatar to the UN (Yahya Al…" at bounding box center [1176, 294] width 27 height 39
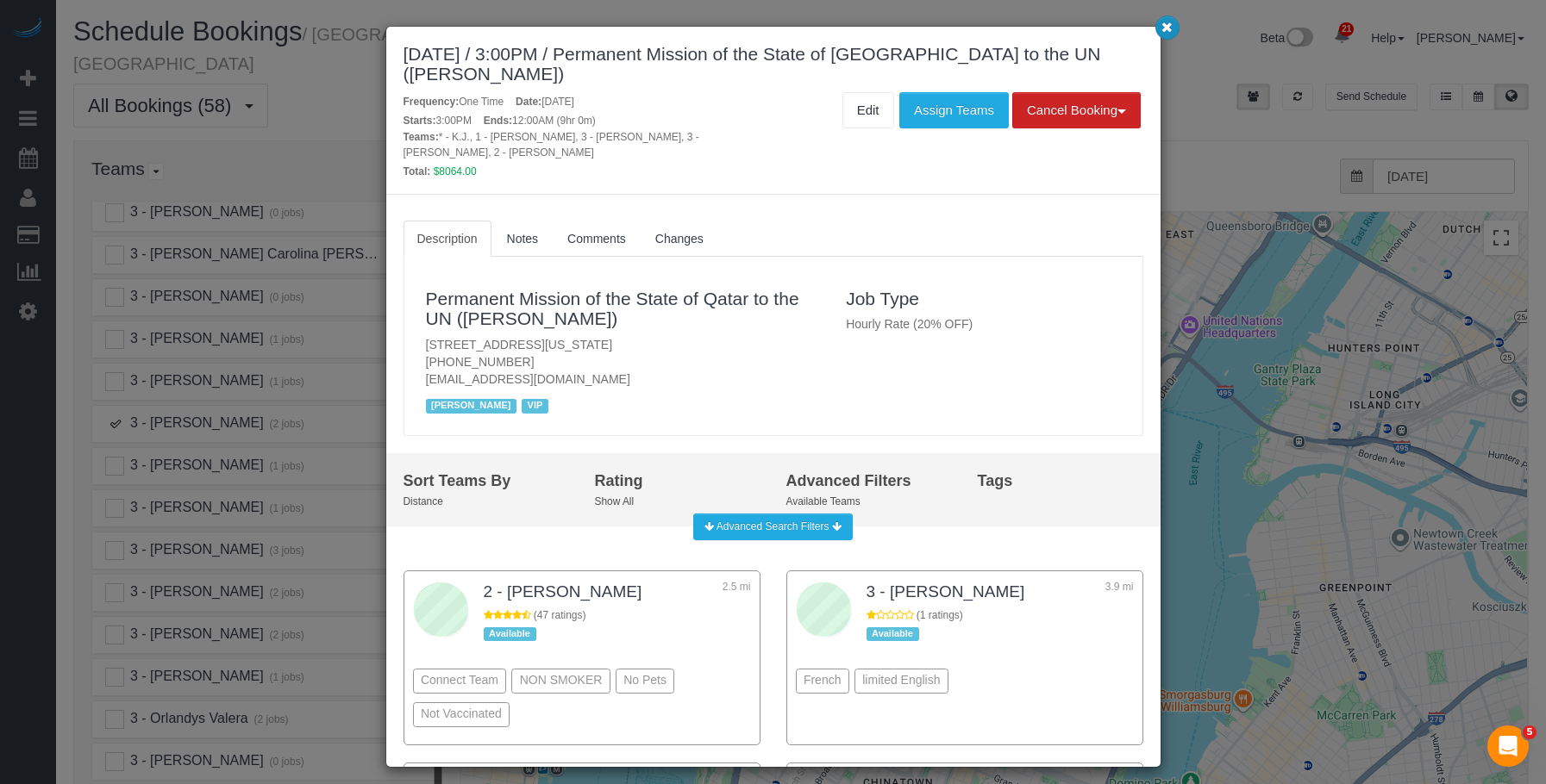
click at [1167, 28] on icon "button" at bounding box center [1167, 26] width 11 height 10
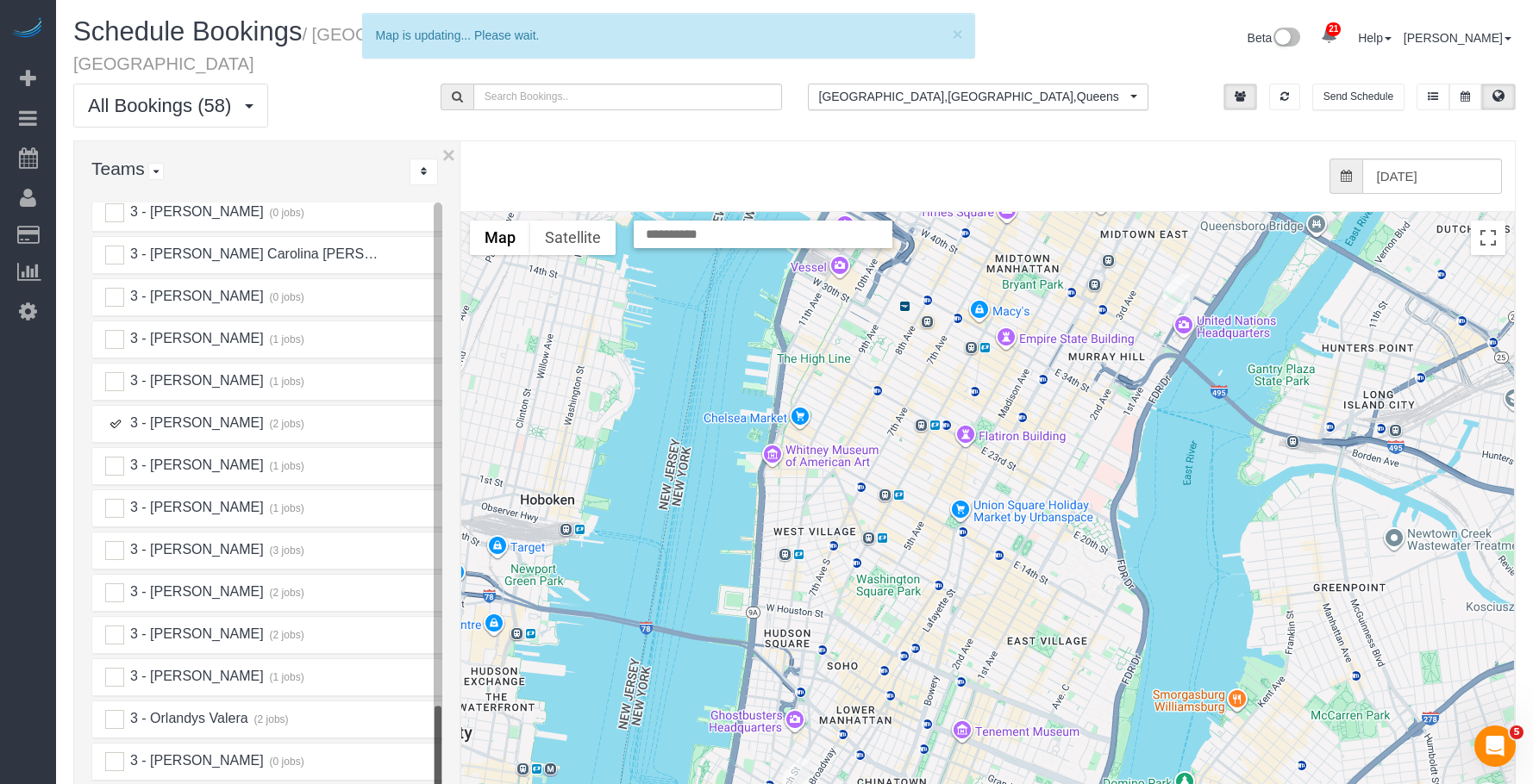
click at [116, 415] on ins at bounding box center [114, 424] width 19 height 19
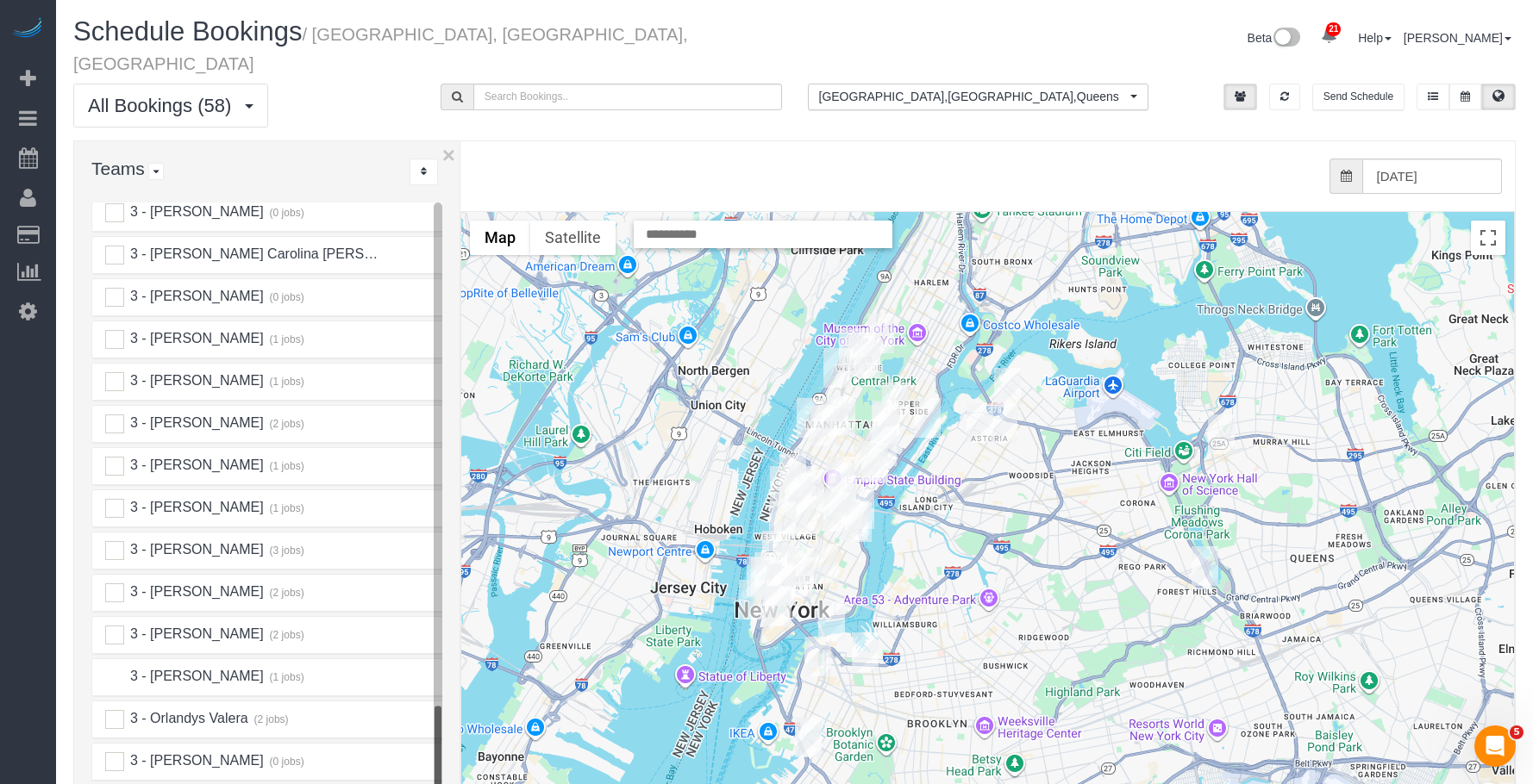
click at [118, 668] on ins at bounding box center [114, 677] width 19 height 19
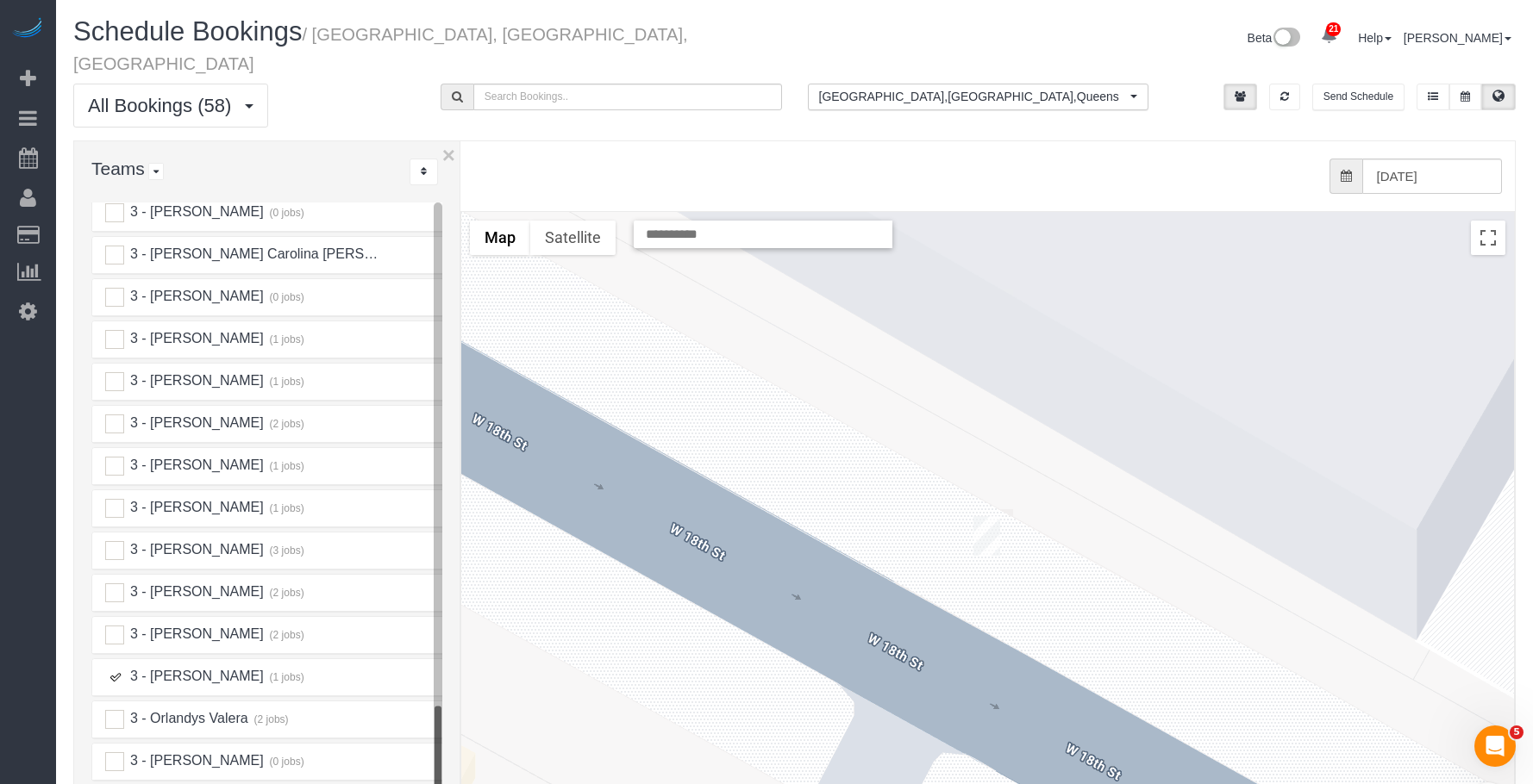
click at [989, 516] on img "09/19/2025 2:00PM - Marie Conteh - 425 West 18th Street, Apt. 7e, New York, NY …" at bounding box center [987, 536] width 27 height 39
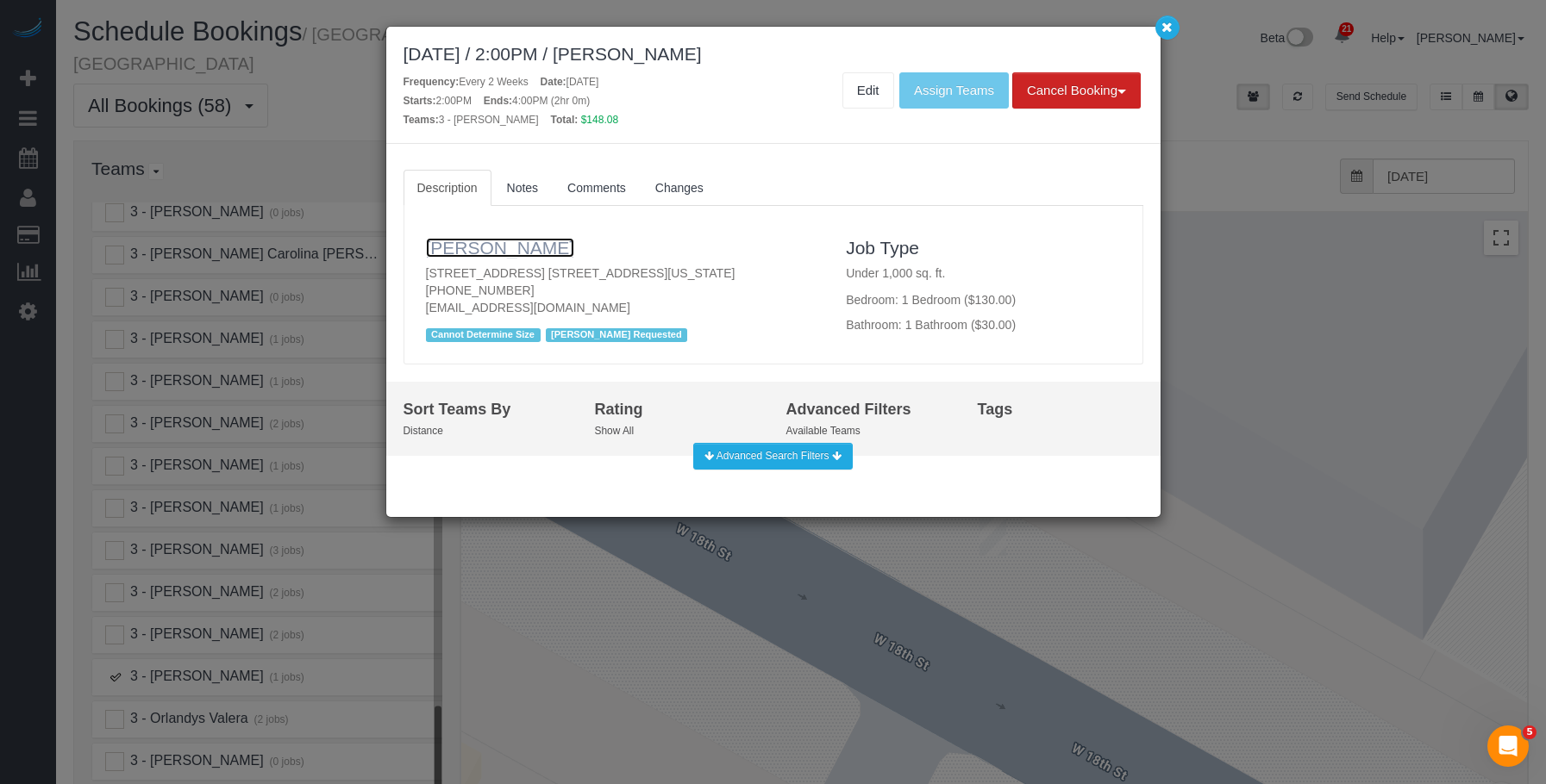
click at [497, 247] on link "[PERSON_NAME]" at bounding box center [500, 247] width 149 height 20
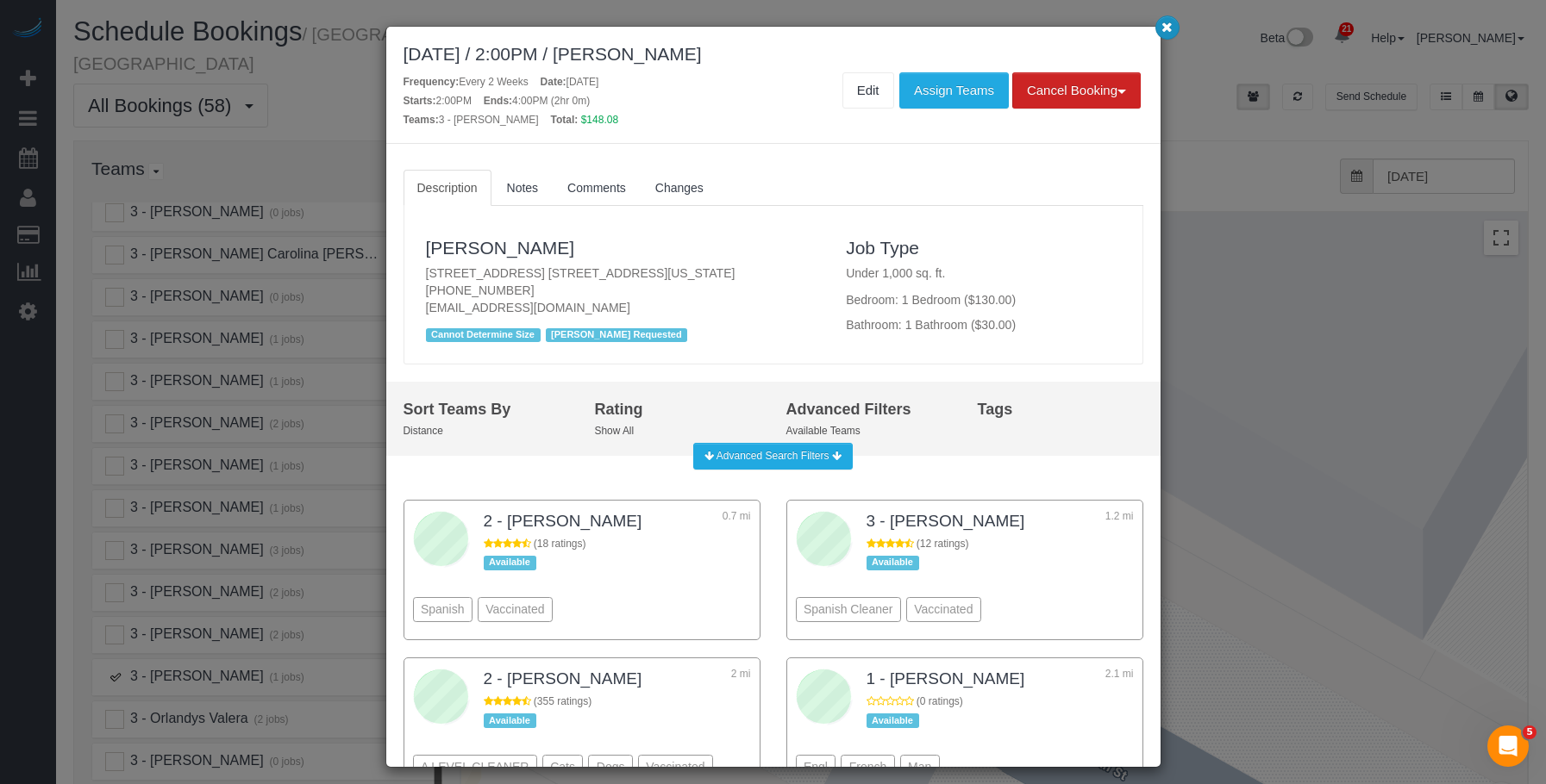
click at [1169, 27] on icon "button" at bounding box center [1167, 26] width 11 height 10
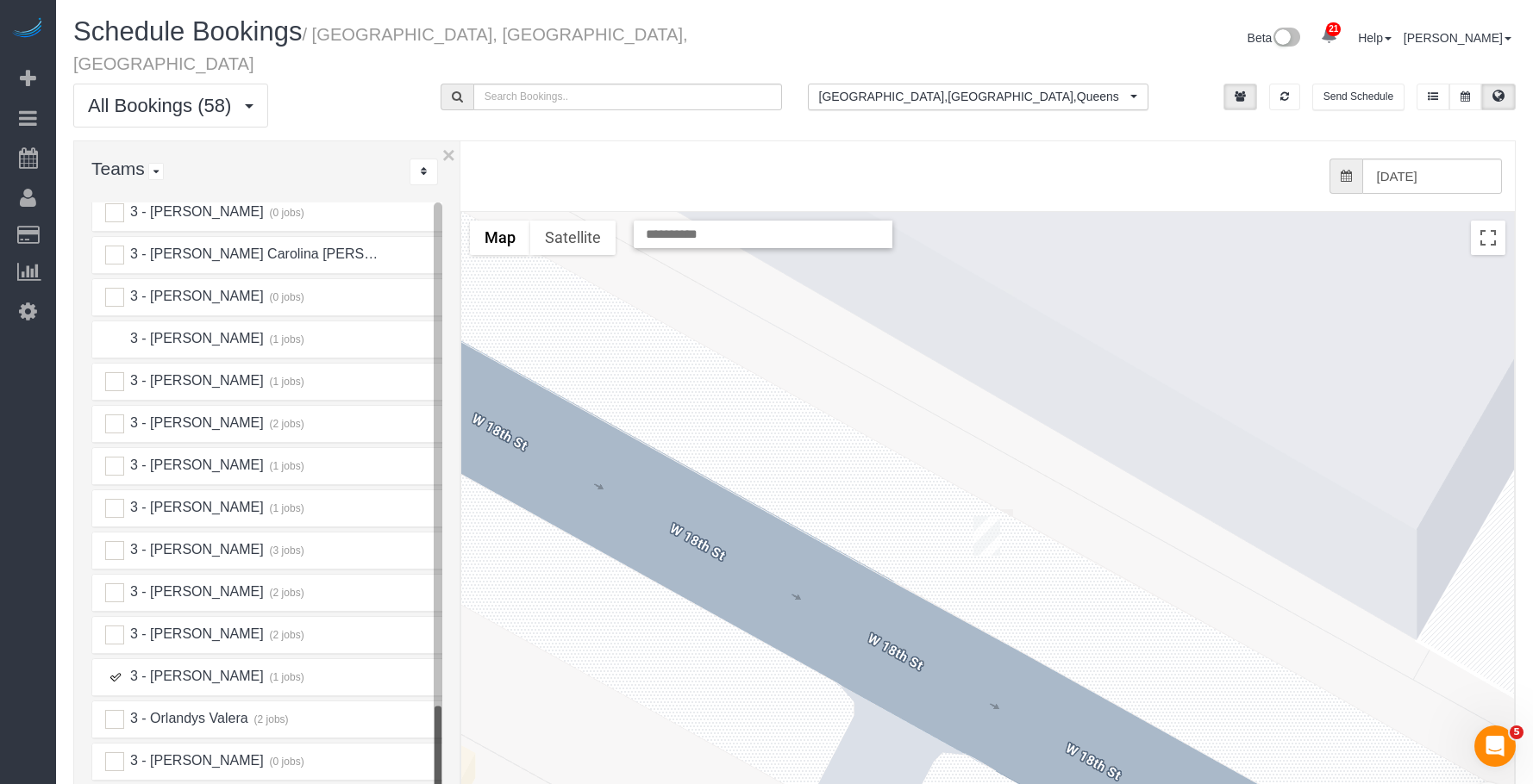
click at [118, 330] on ins at bounding box center [114, 339] width 19 height 19
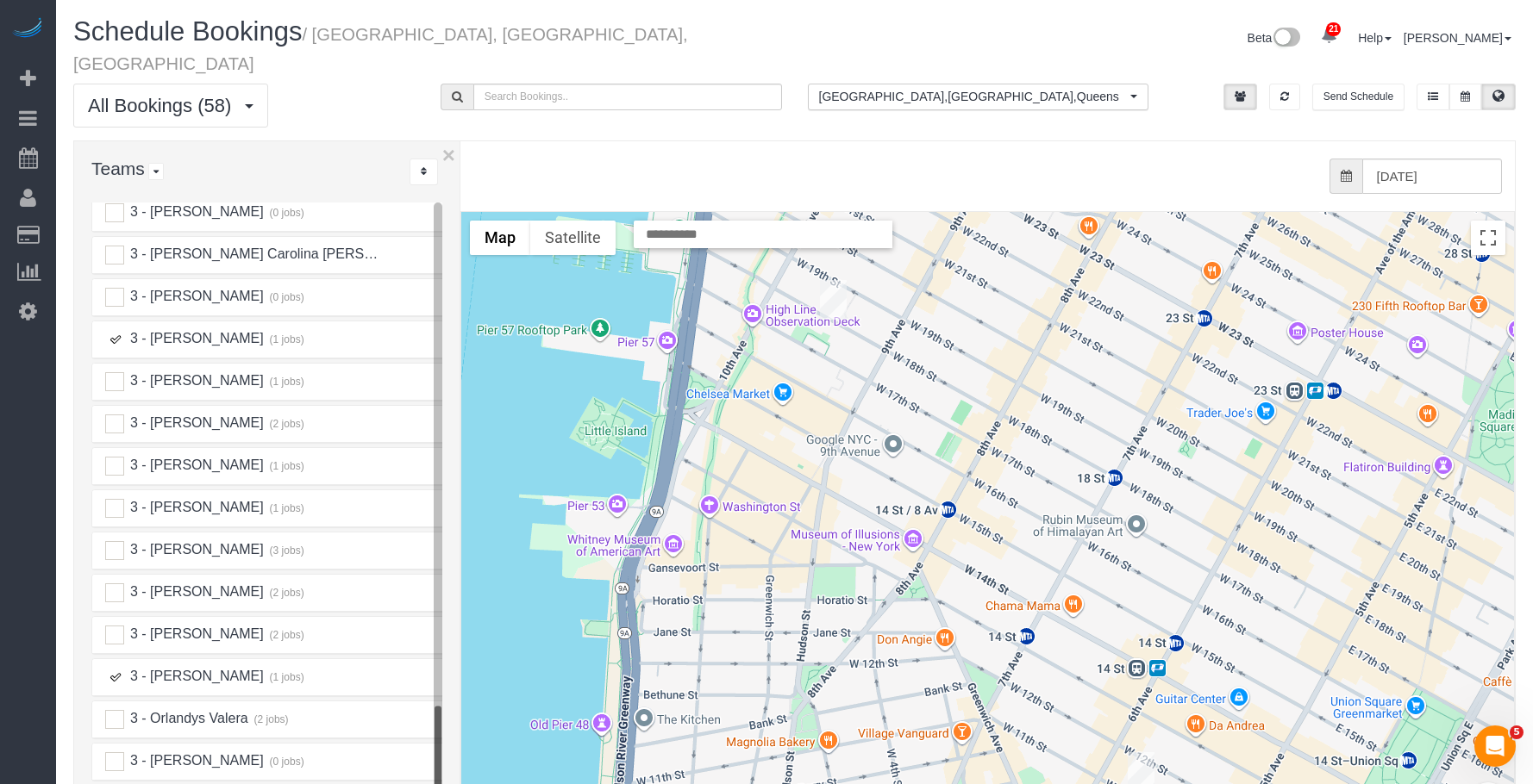
click at [830, 280] on img "09/19/2025 2:00PM - Marie Conteh - 425 West 18th Street, Apt. 7e, New York, NY …" at bounding box center [833, 300] width 27 height 39
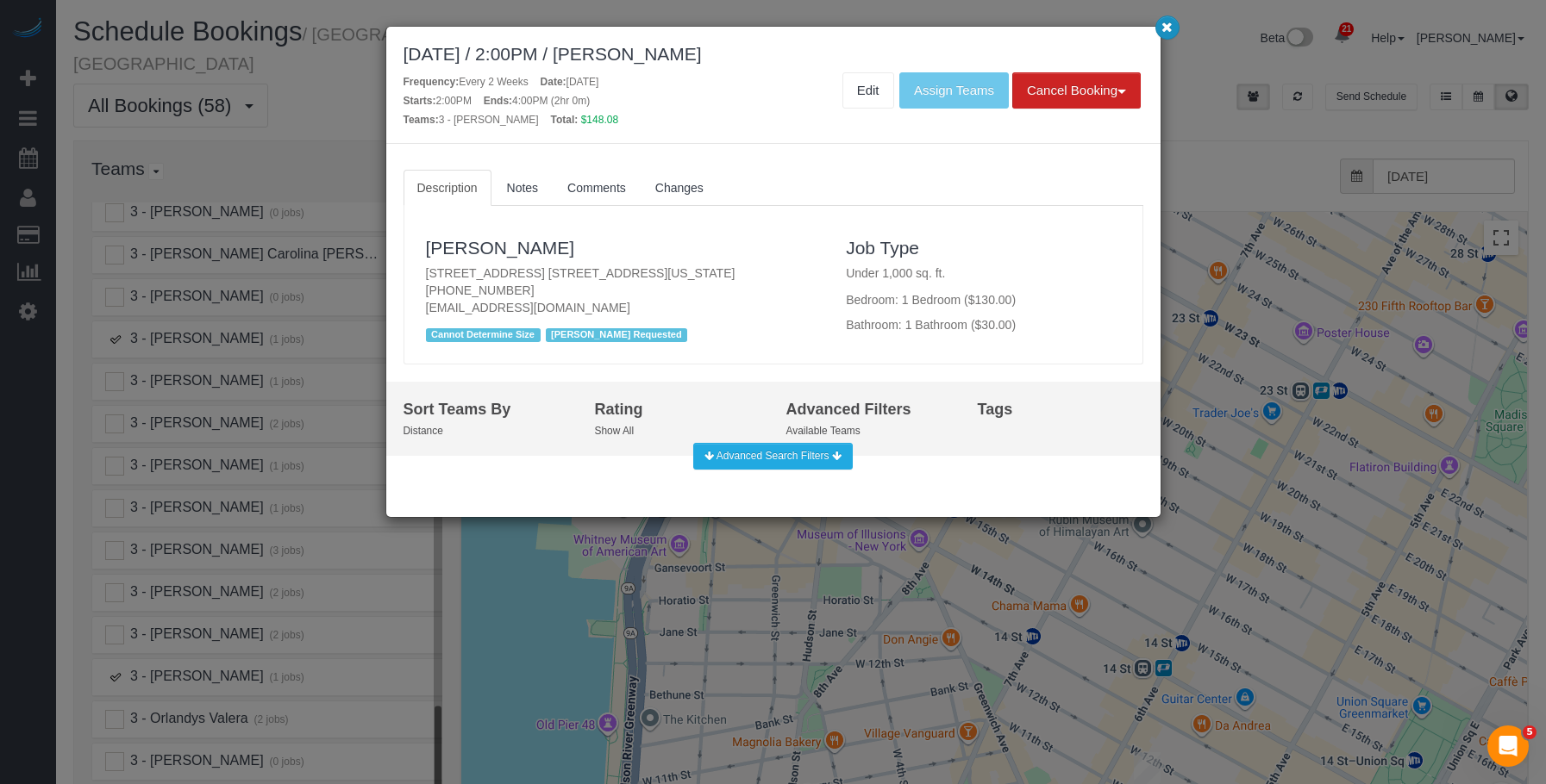
click at [1161, 22] on icon "button" at bounding box center [1167, 26] width 11 height 10
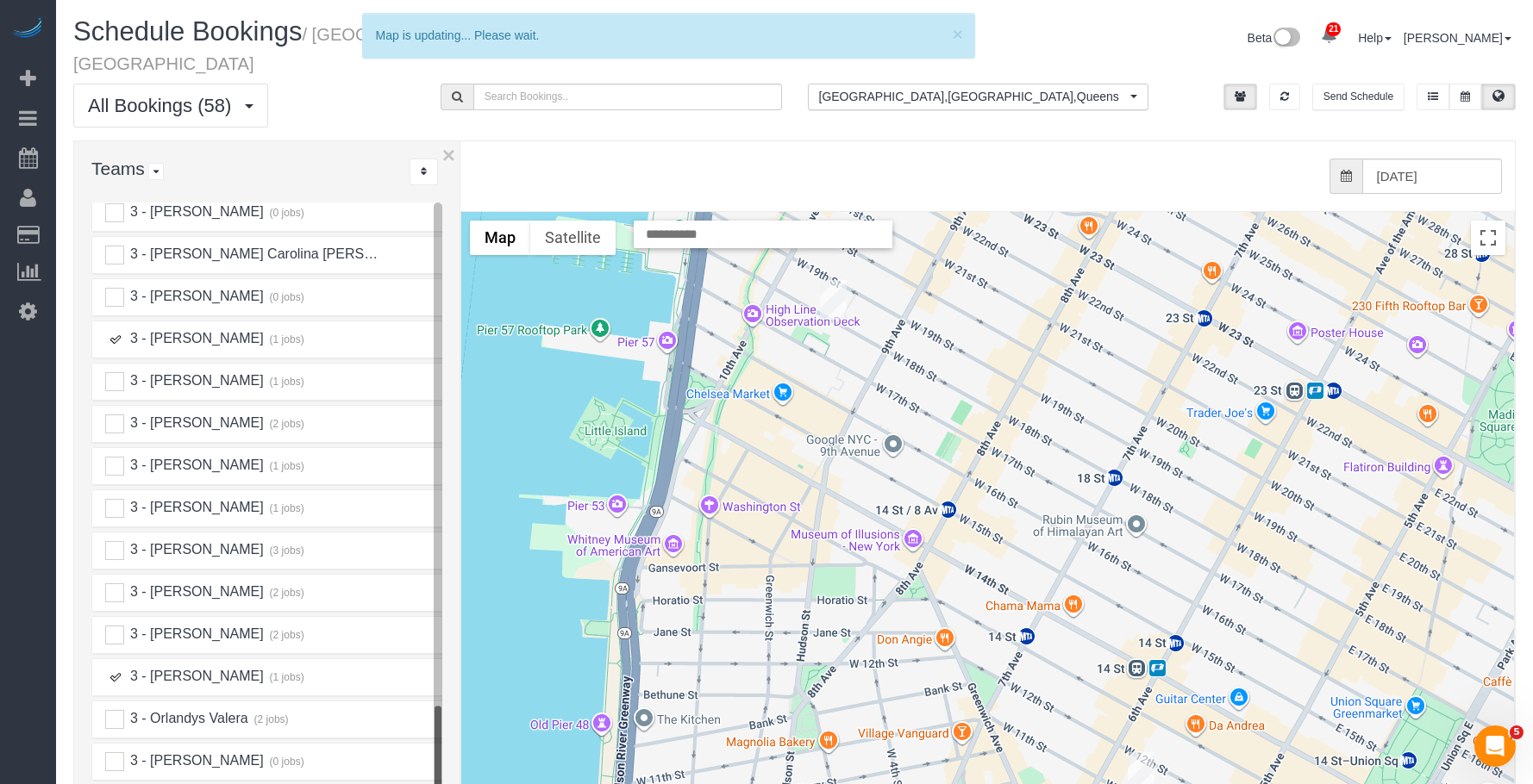
click at [1138, 752] on img "09/19/2025 11:30AM - Michael Donaldson - 55 West 11th Street, Apt. 3d, New York…" at bounding box center [1141, 772] width 27 height 39
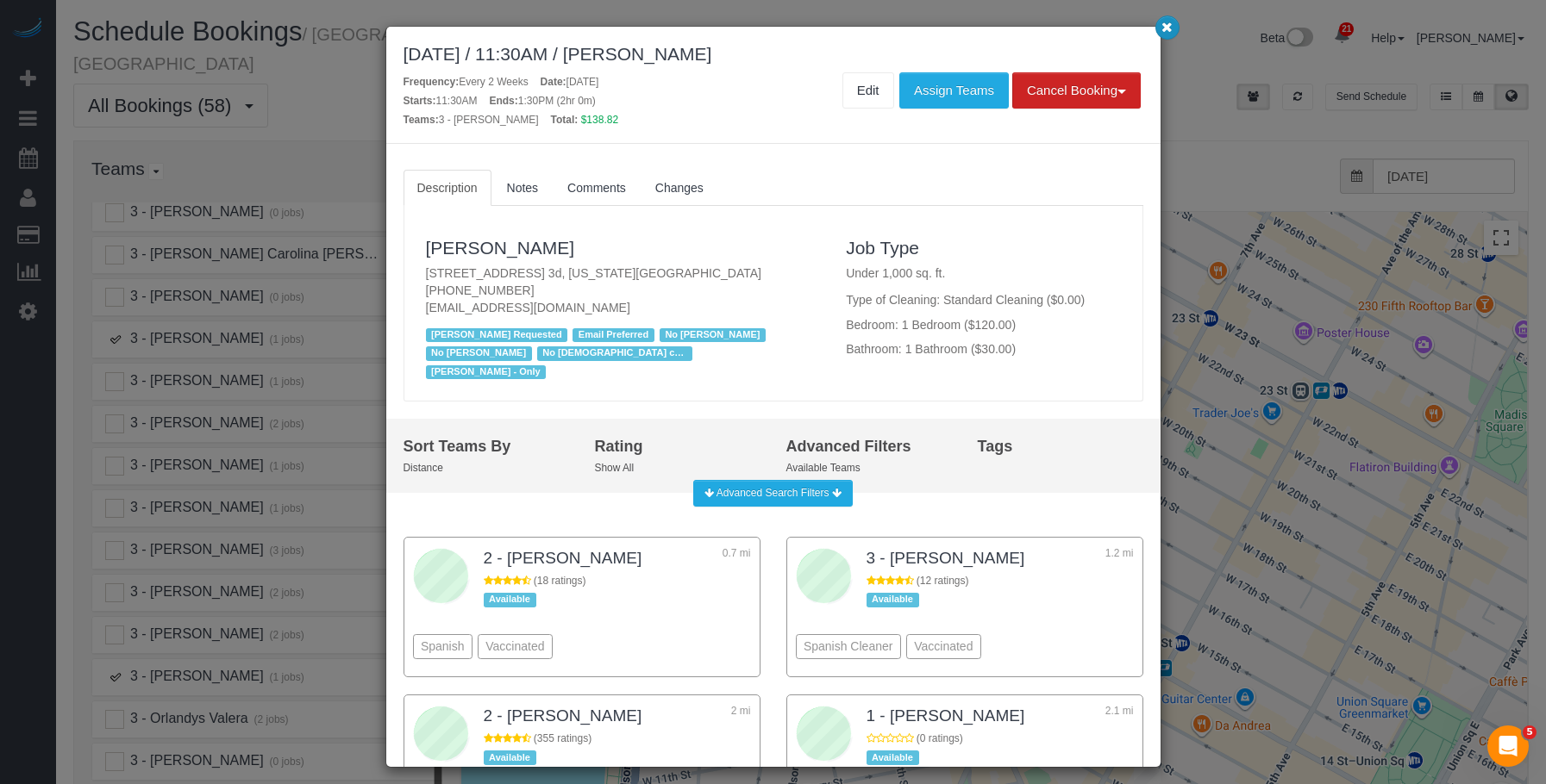
click at [1171, 32] on icon "button" at bounding box center [1167, 26] width 11 height 10
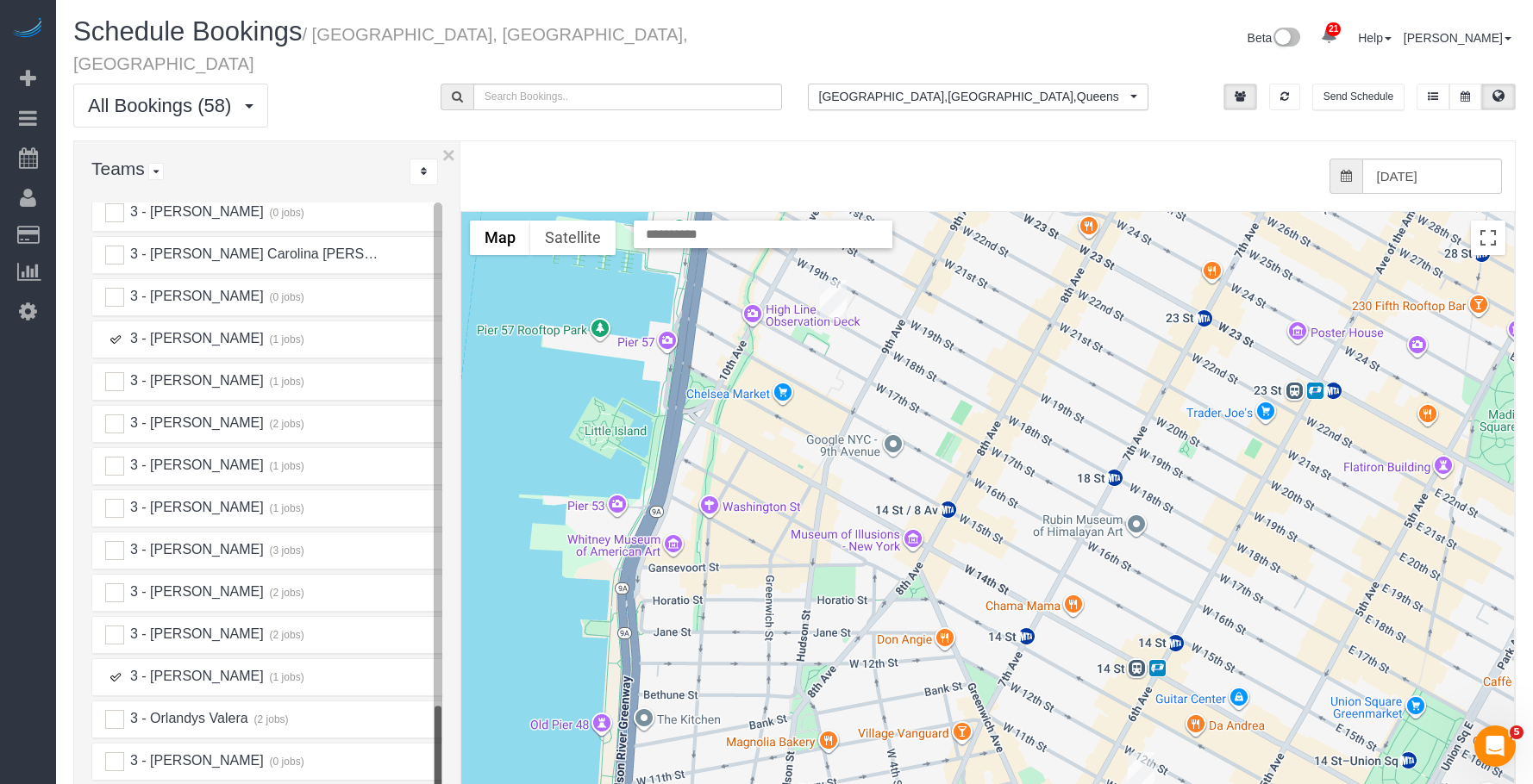
click at [1149, 752] on img "09/19/2025 11:30AM - Michael Donaldson - 55 West 11th Street, Apt. 3d, New York…" at bounding box center [1141, 772] width 27 height 39
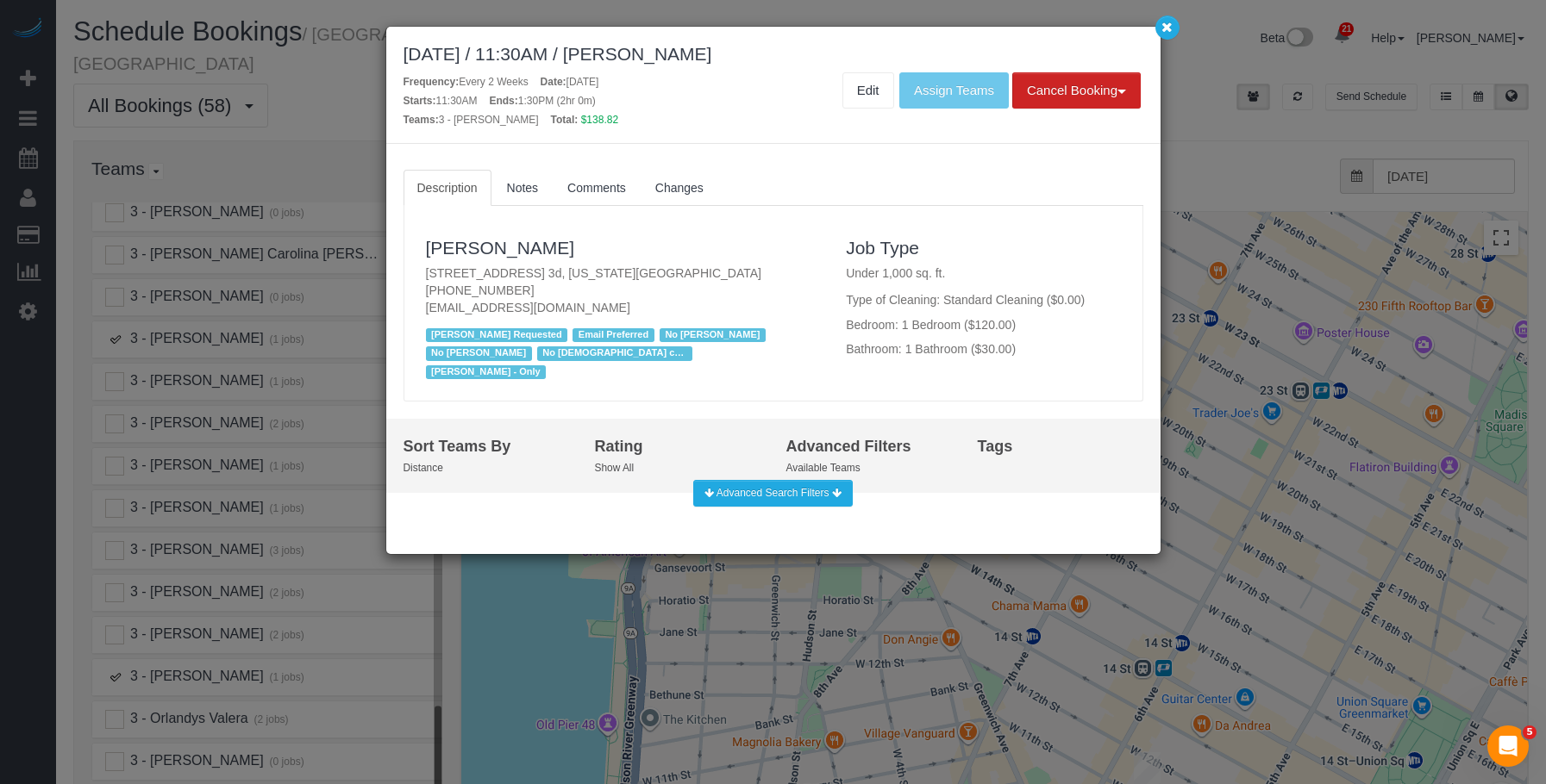
drag, startPoint x: 424, startPoint y: 269, endPoint x: 767, endPoint y: 271, distance: 343.0
click at [767, 271] on div "[PERSON_NAME] [STREET_ADDRESS] 3d, [US_STATE][GEOGRAPHIC_DATA] [PHONE_NUMBER] […" at bounding box center [623, 303] width 421 height 161
copy p "[STREET_ADDRESS] 3d, [US_STATE][GEOGRAPHIC_DATA]"
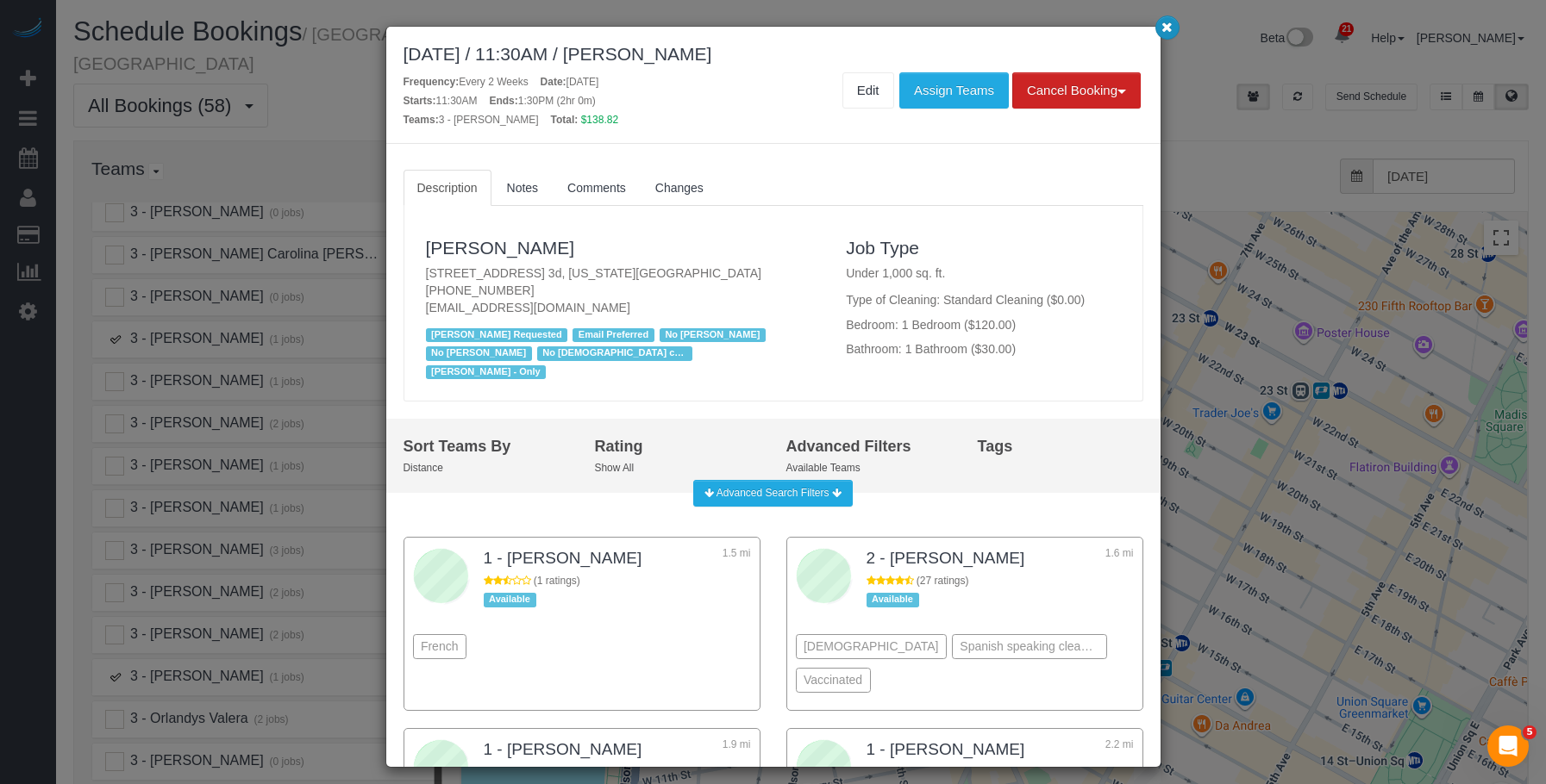
click at [1163, 31] on icon "button" at bounding box center [1167, 26] width 11 height 10
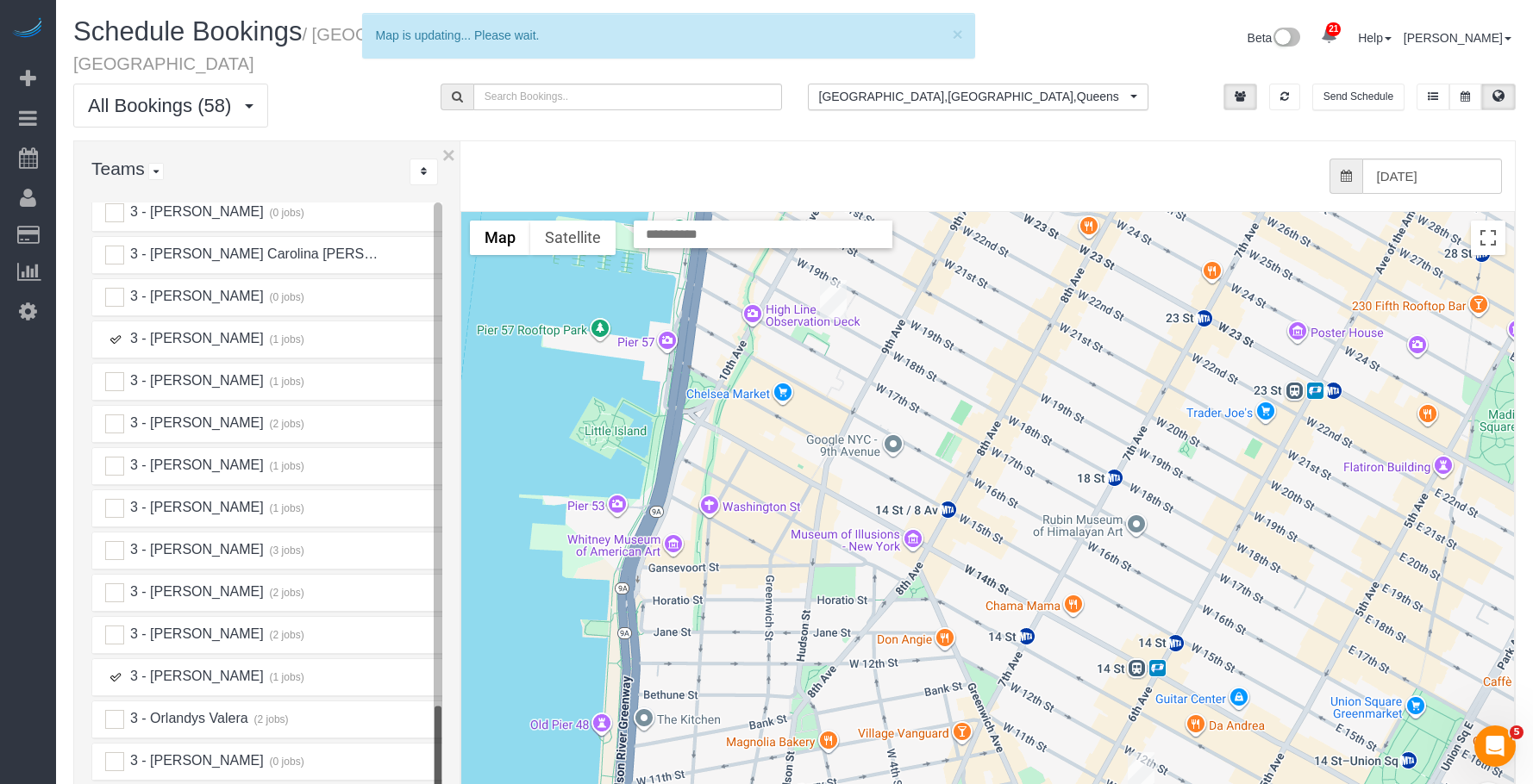
click at [837, 281] on img "09/19/2025 2:00PM - Marie Conteh - 425 West 18th Street, Apt. 7e, New York, NY …" at bounding box center [833, 300] width 27 height 39
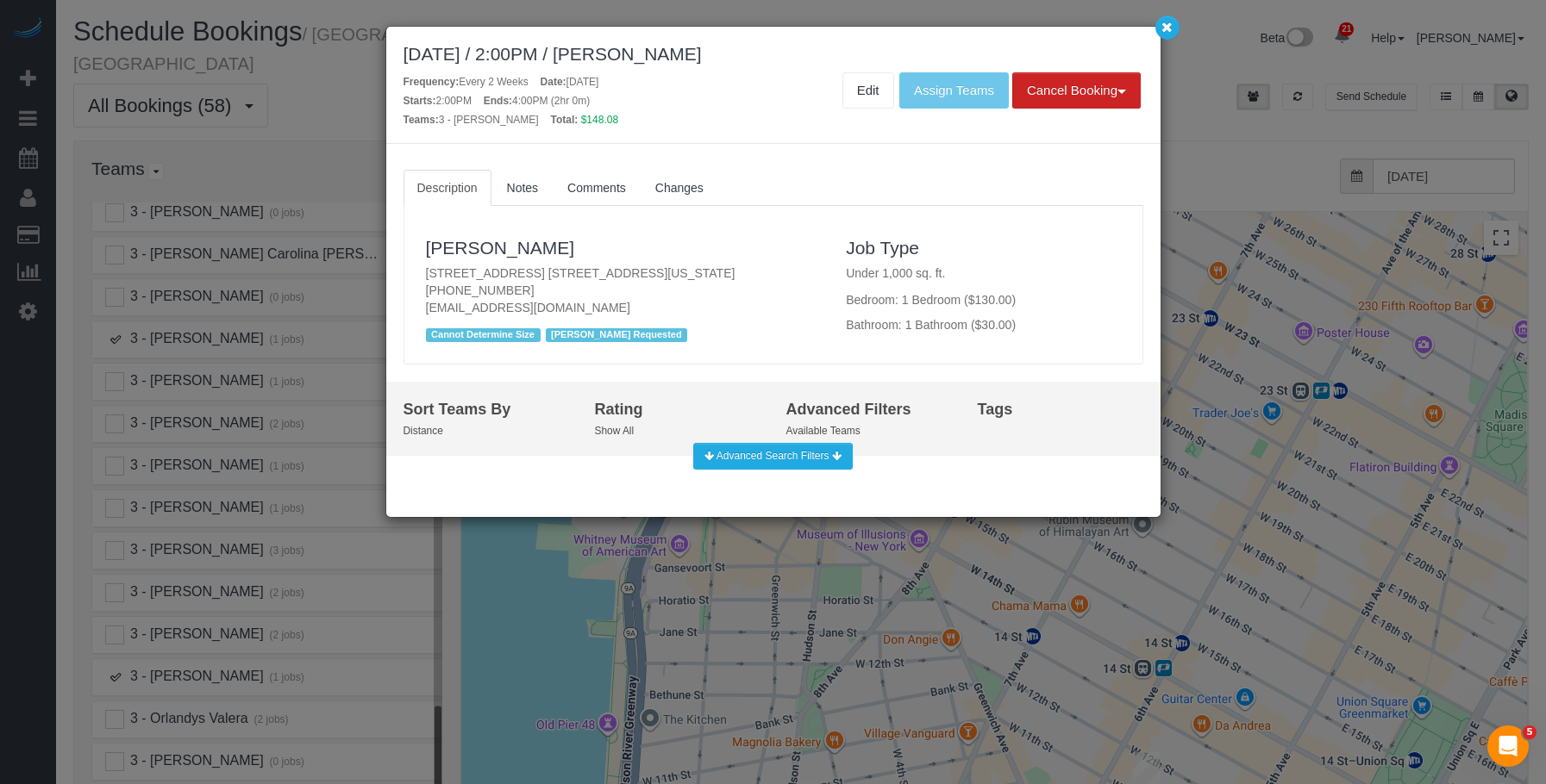
drag, startPoint x: 420, startPoint y: 274, endPoint x: 748, endPoint y: 274, distance: 328.0
click at [748, 274] on div "[PERSON_NAME] [STREET_ADDRESS] [STREET_ADDRESS][US_STATE] [PHONE_NUMBER] [EMAIL…" at bounding box center [623, 285] width 421 height 125
copy p "[STREET_ADDRESS] [STREET_ADDRESS][US_STATE]"
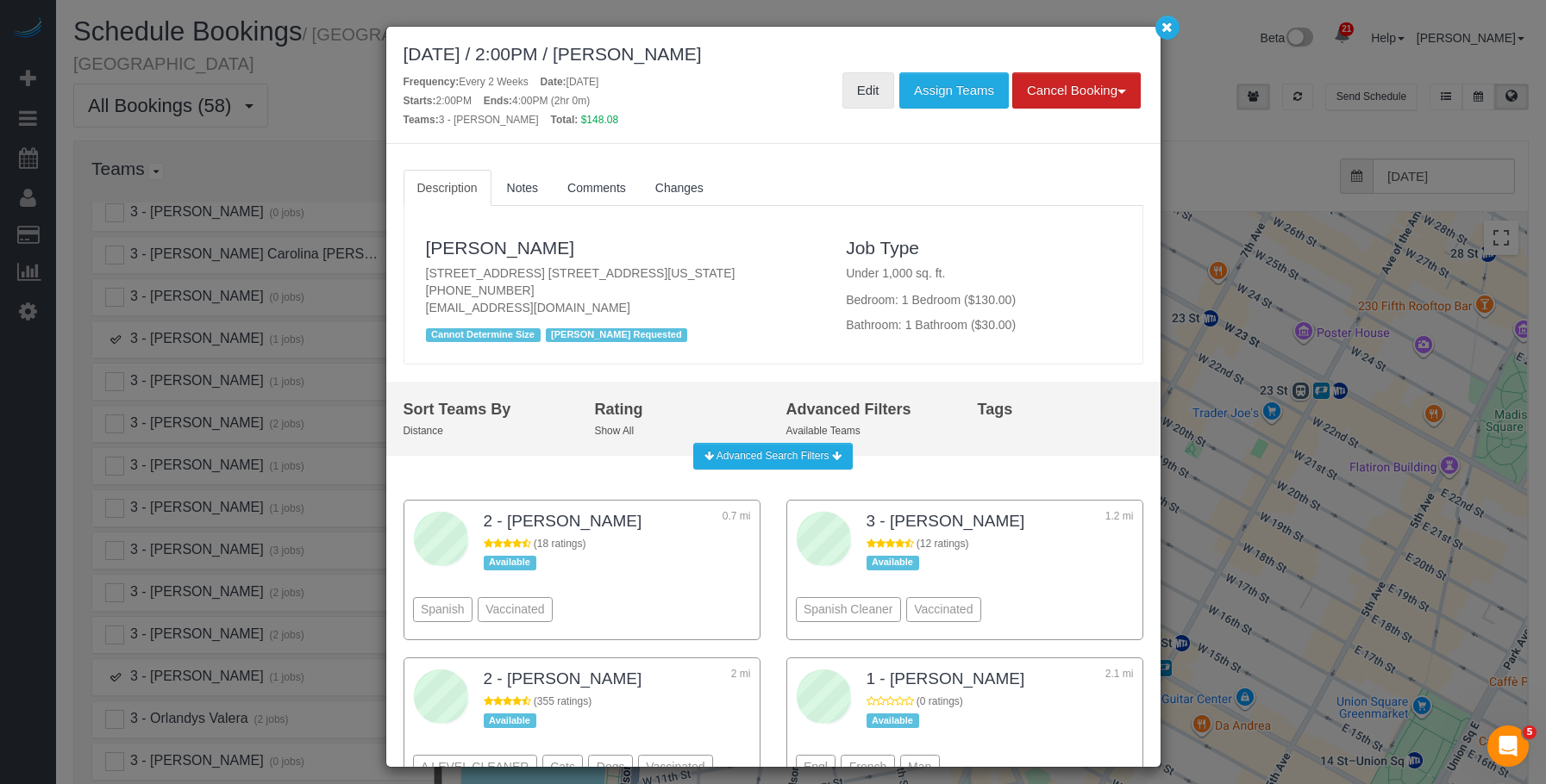
click at [870, 99] on link "Edit" at bounding box center [868, 90] width 52 height 37
copy p "[STREET_ADDRESS] [STREET_ADDRESS][US_STATE]"
click at [1162, 22] on icon "button" at bounding box center [1167, 26] width 11 height 10
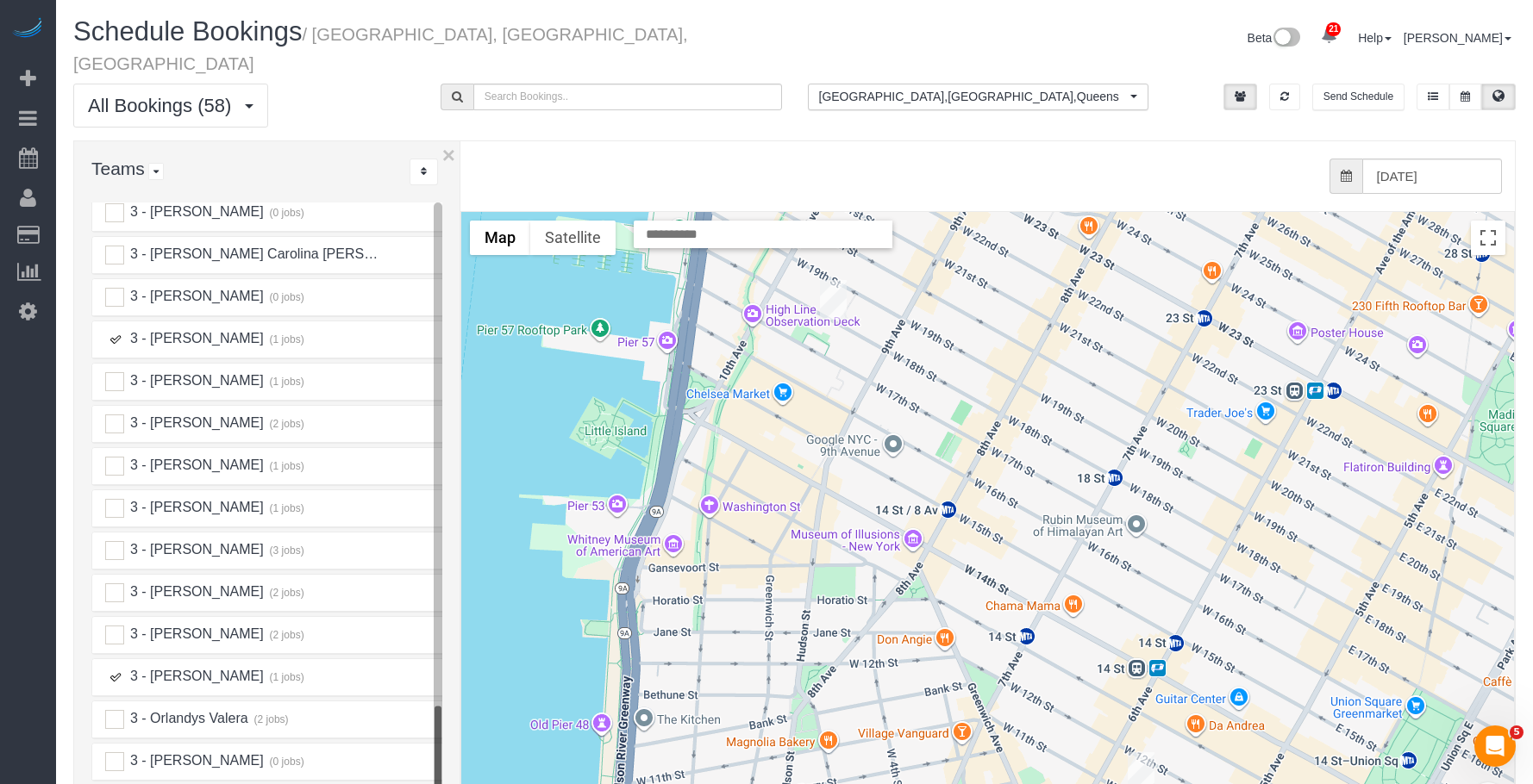
click at [1147, 752] on img "09/19/2025 11:30AM - Michael Donaldson - 55 West 11th Street, Apt. 3d, New York…" at bounding box center [1141, 772] width 27 height 39
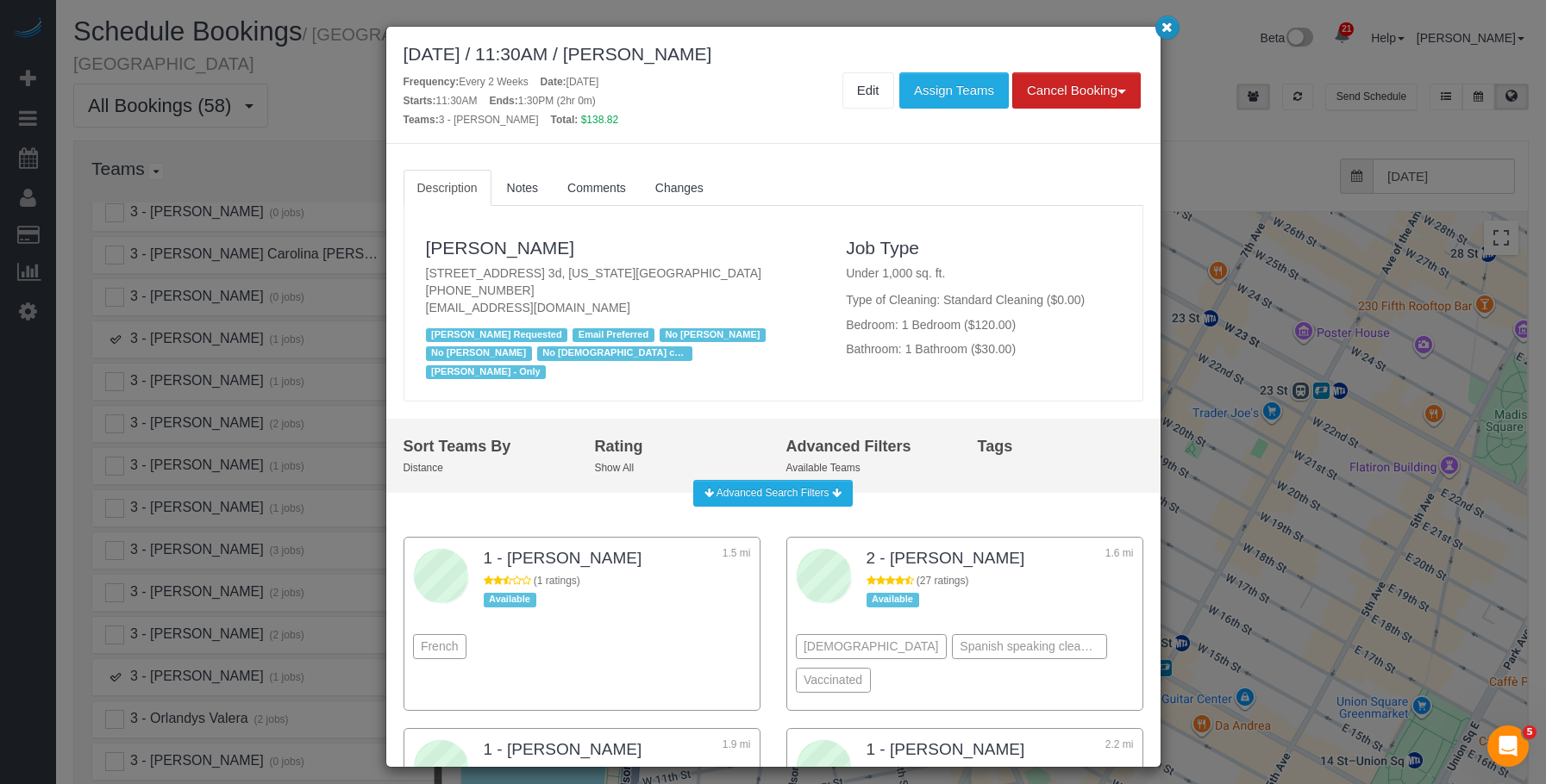
click at [1170, 28] on icon "button" at bounding box center [1167, 26] width 11 height 10
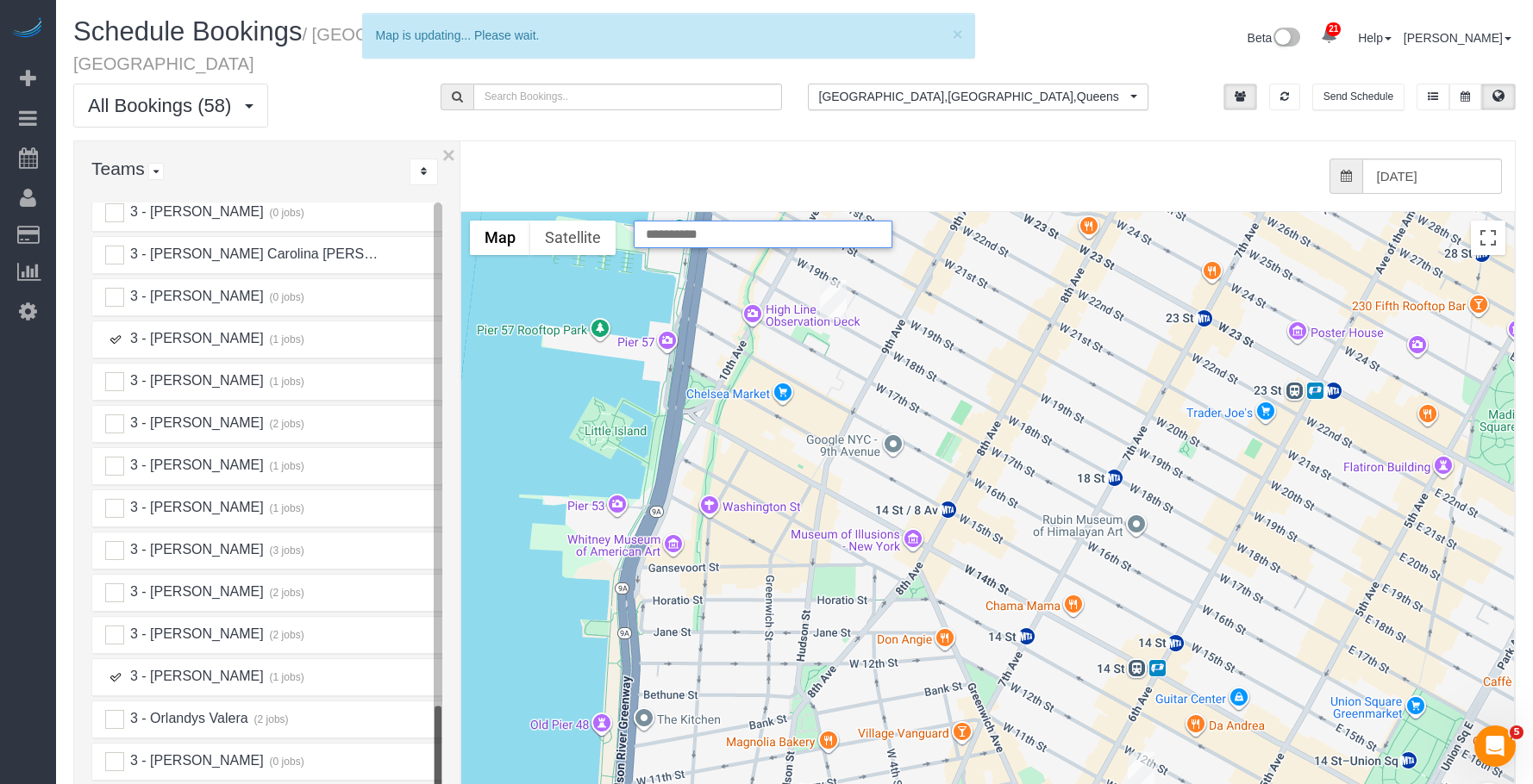
click at [738, 221] on input "text" at bounding box center [763, 234] width 259 height 27
paste input "**********"
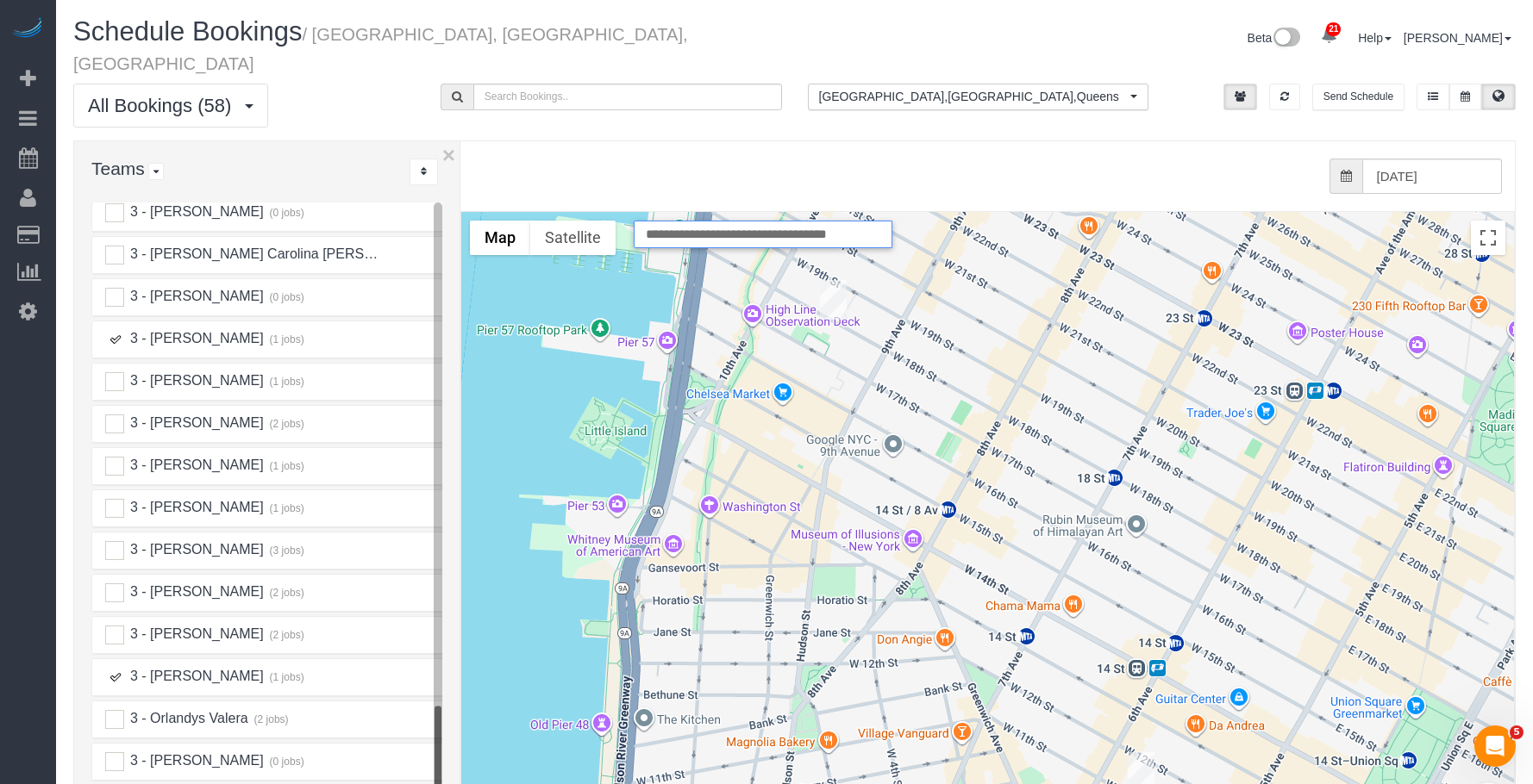
type input "**********"
click at [1476, 158] on input "[DATE]" at bounding box center [1433, 176] width 141 height 36
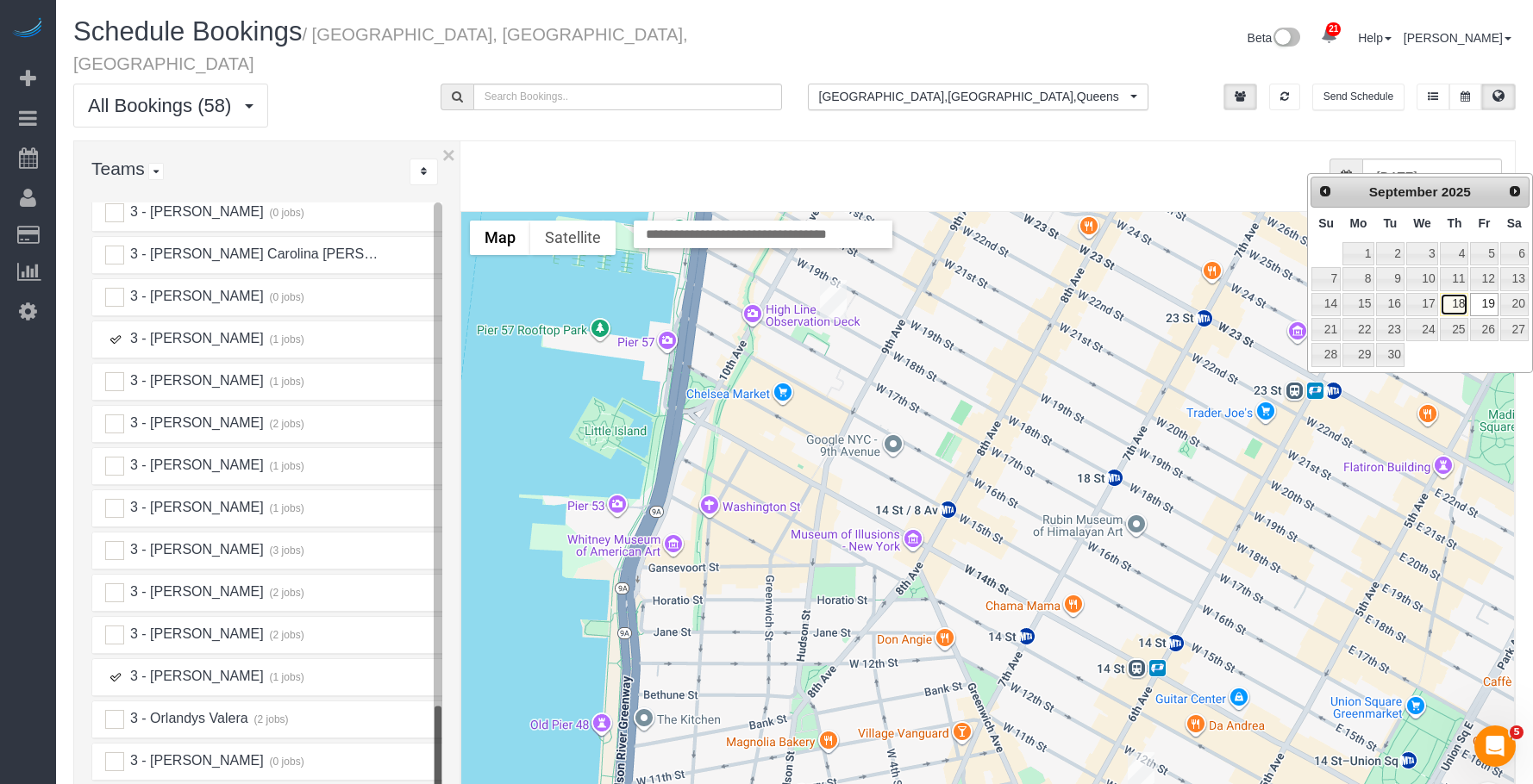
click at [1453, 302] on link "18" at bounding box center [1454, 304] width 28 height 23
type input "[DATE]"
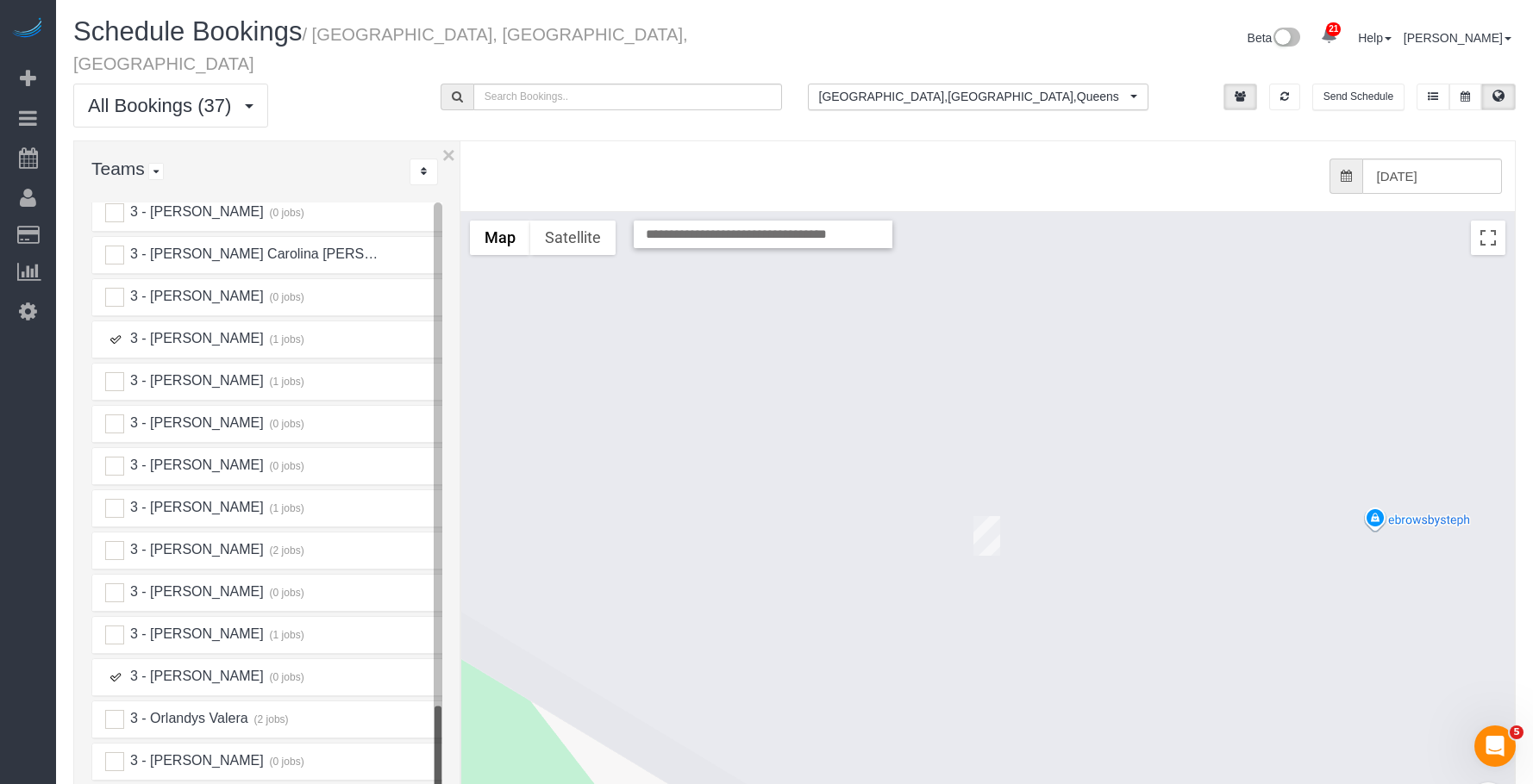
click at [118, 668] on ins at bounding box center [114, 677] width 19 height 19
drag, startPoint x: 113, startPoint y: 318, endPoint x: 591, endPoint y: 486, distance: 506.7
click at [115, 330] on ins at bounding box center [114, 339] width 19 height 19
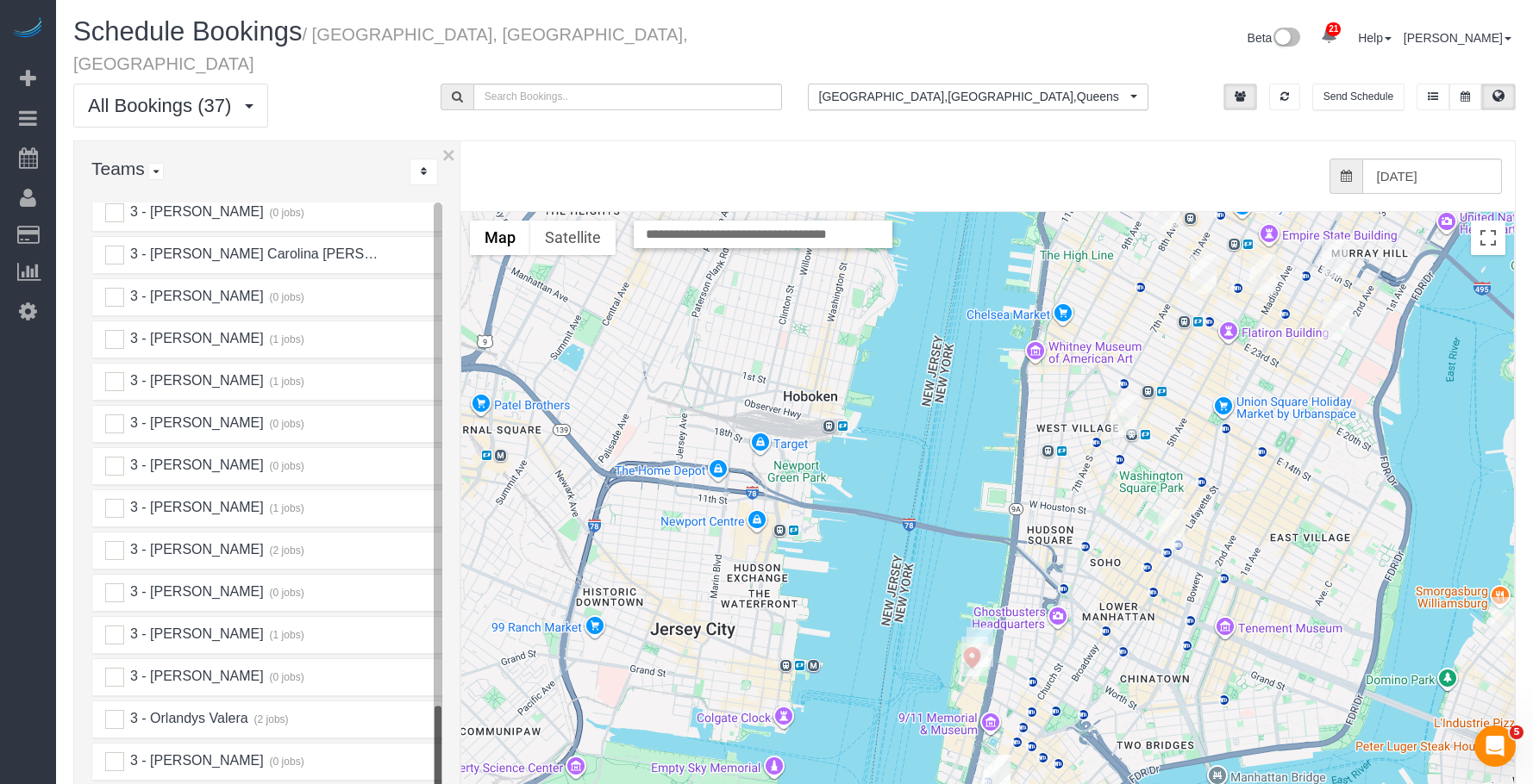
drag, startPoint x: 949, startPoint y: 717, endPoint x: 1023, endPoint y: 587, distance: 149.6
click at [1023, 587] on div at bounding box center [988, 555] width 1053 height 688
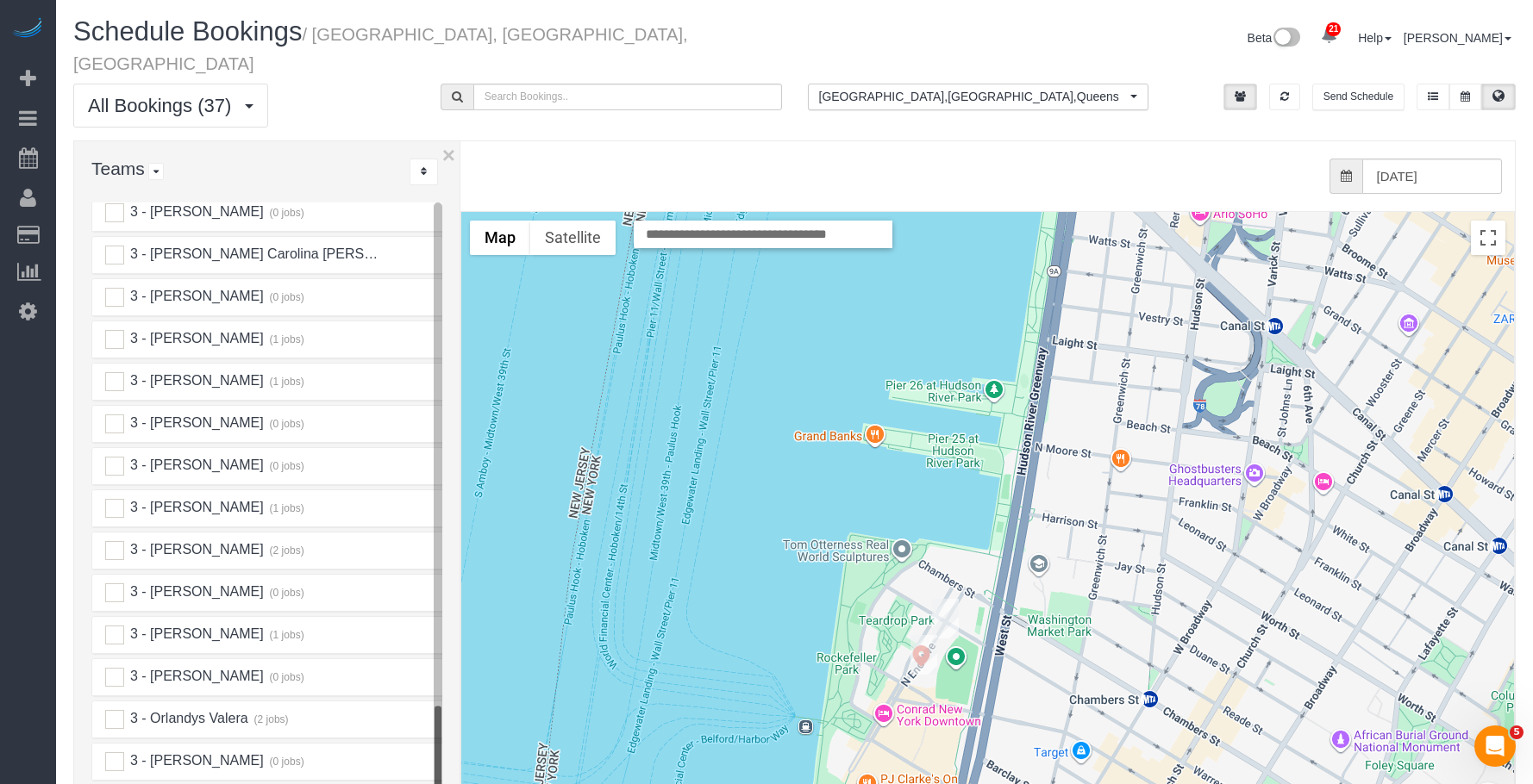
click at [919, 635] on img "09/18/2025 9:00AM - Adriana Brown - 200 North End Avenue, Apt. 5j, New York, NY…" at bounding box center [924, 655] width 27 height 39
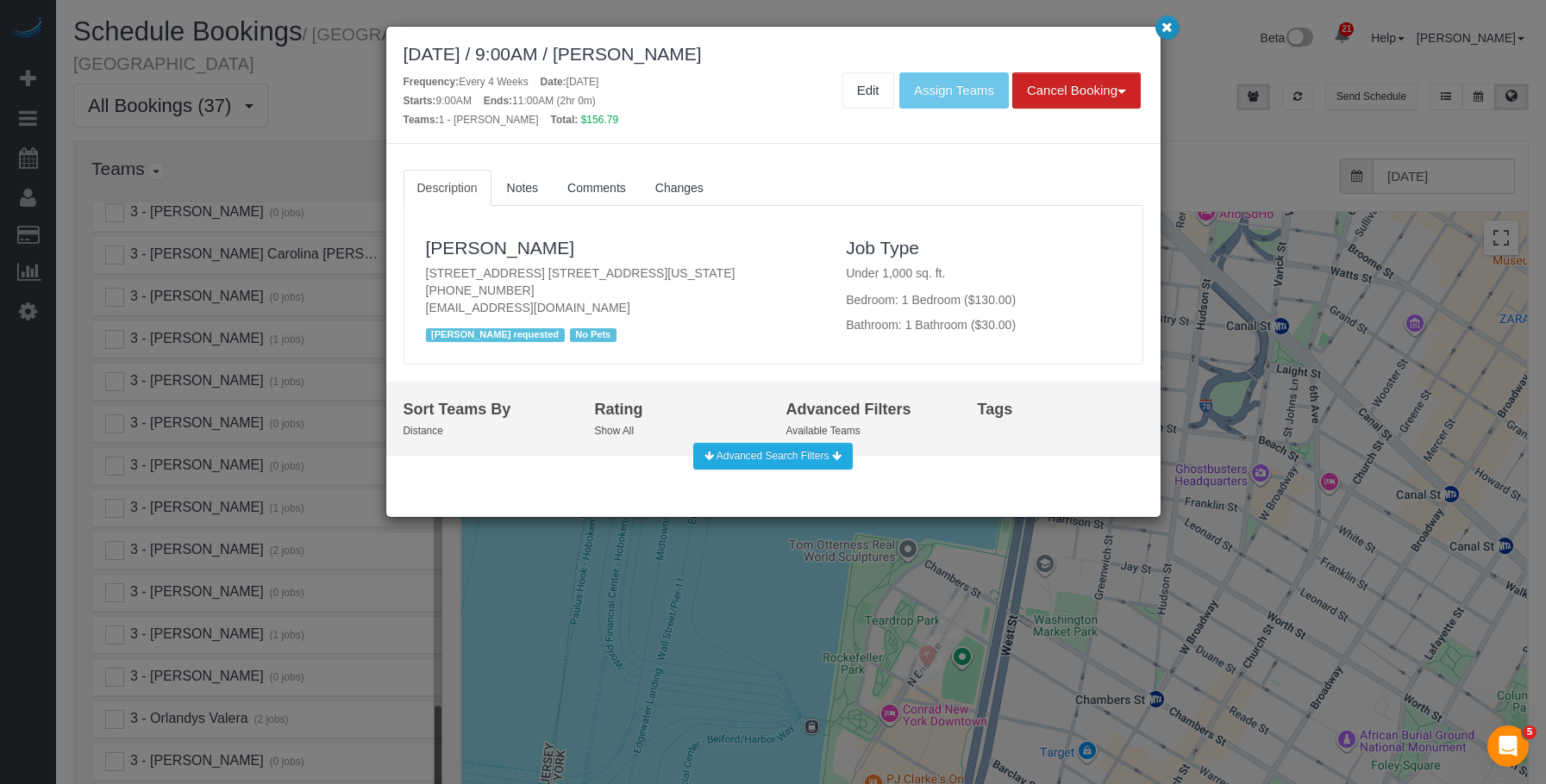
drag, startPoint x: 1165, startPoint y: 33, endPoint x: 1165, endPoint y: 44, distance: 11.0
click at [1165, 32] on icon "button" at bounding box center [1167, 26] width 11 height 10
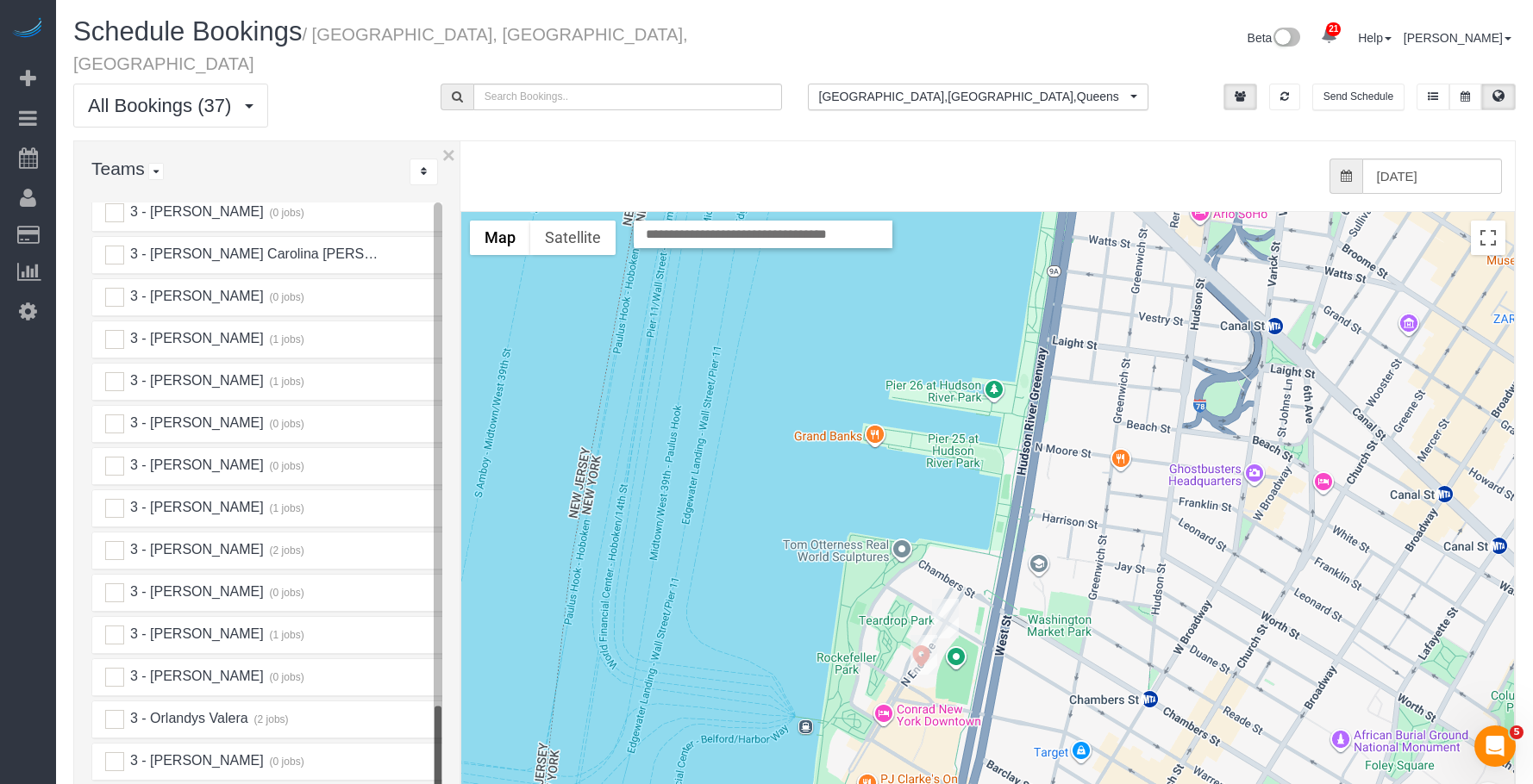
click at [941, 600] on img "09/18/2025 3:00PM - Steven Mungovan - 300 North End Avenue, Apt. 14l, New York,…" at bounding box center [945, 619] width 27 height 39
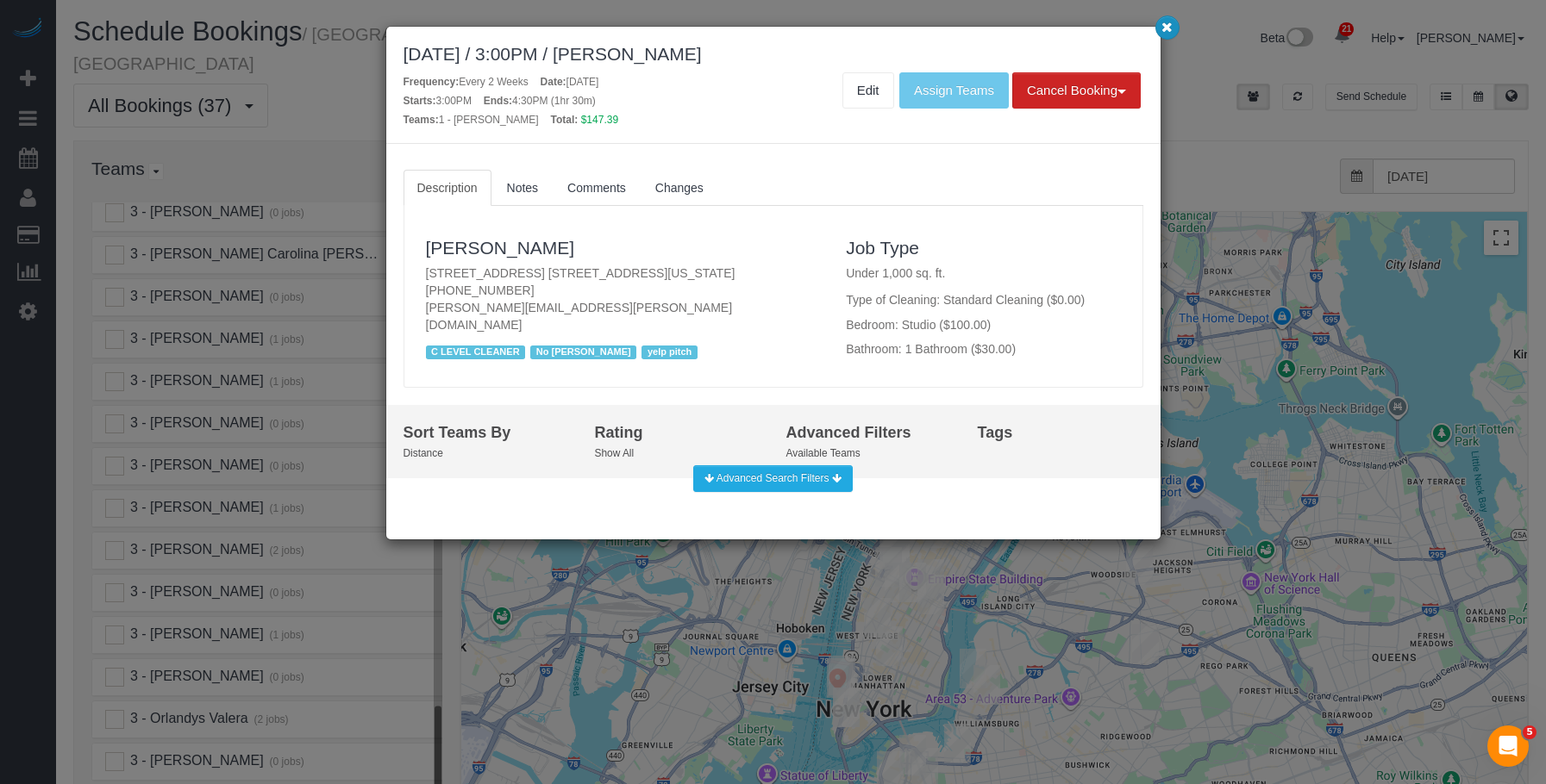
click at [1163, 23] on icon "button" at bounding box center [1167, 26] width 11 height 10
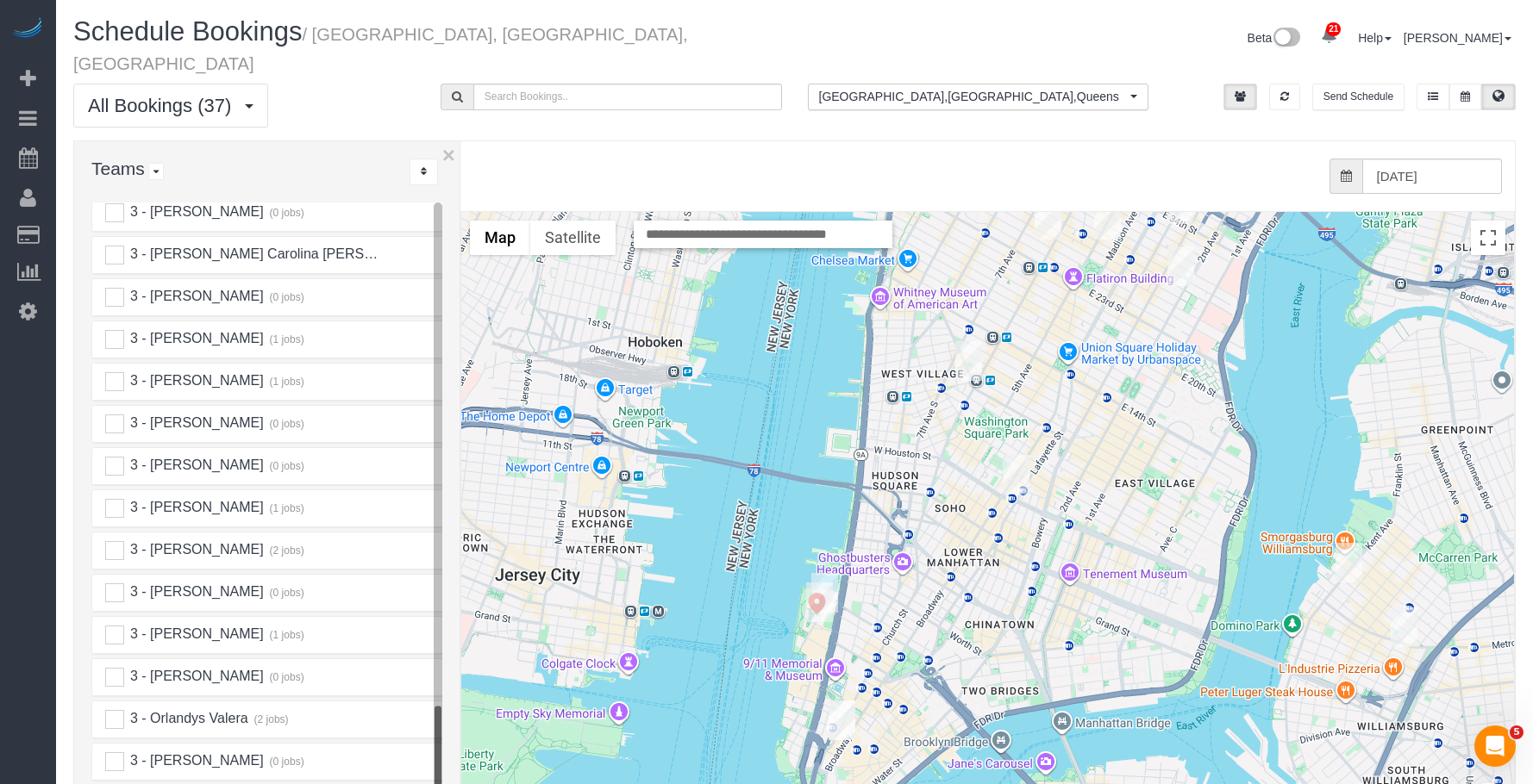
click at [839, 703] on img "09/18/2025 4:00PM - Julia Psitos (Hello Alfred - NYC Office) - 61 Broadway, 33r…" at bounding box center [841, 720] width 27 height 39
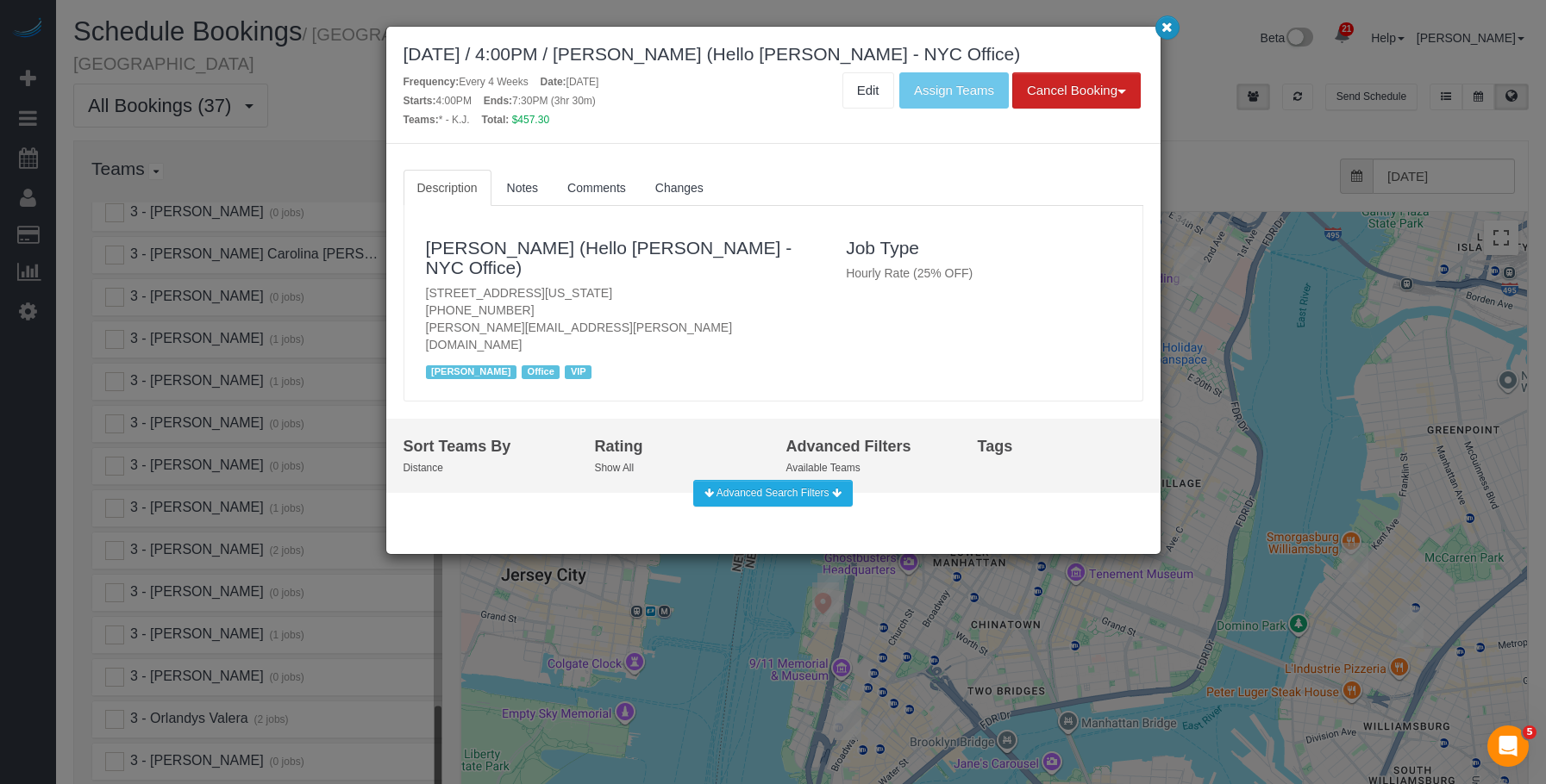
click at [1169, 25] on icon "button" at bounding box center [1167, 26] width 11 height 10
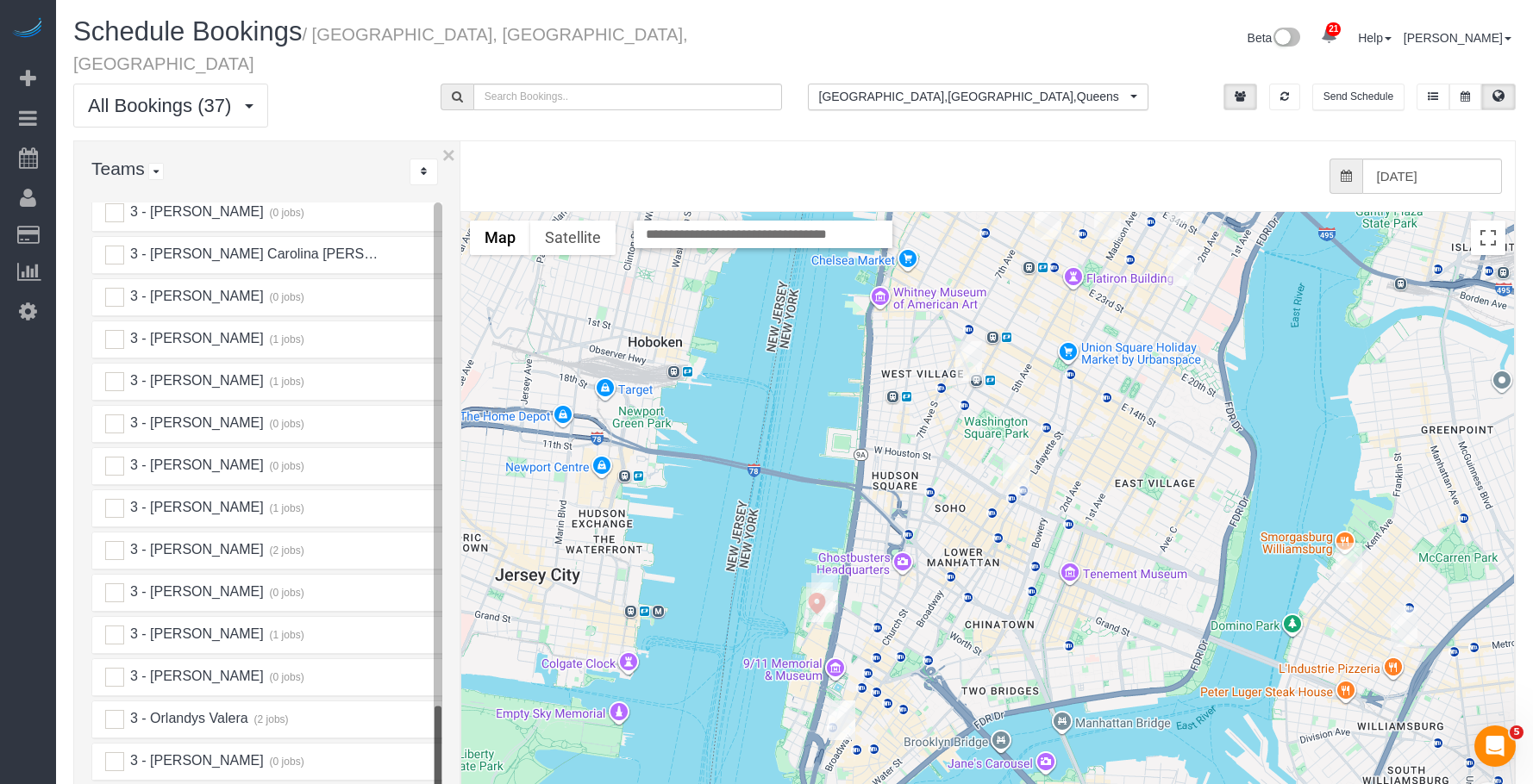
click at [1018, 455] on img "09/18/2025 7:00PM - Elaine Pugsley (Mythology) - 324 Lafayette Street, 2nd Floo…" at bounding box center [1016, 475] width 27 height 39
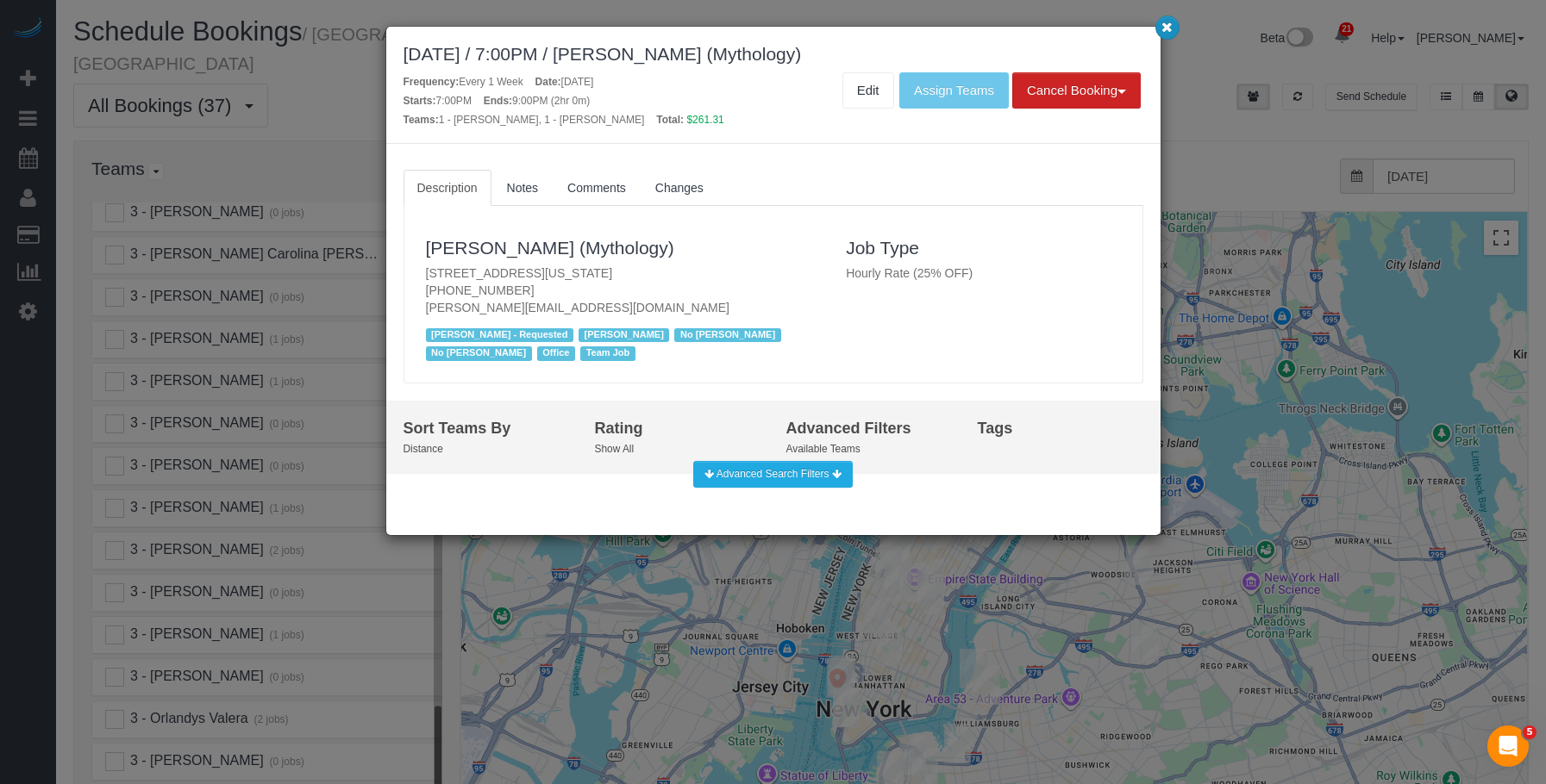
click at [1166, 27] on icon "button" at bounding box center [1167, 26] width 11 height 10
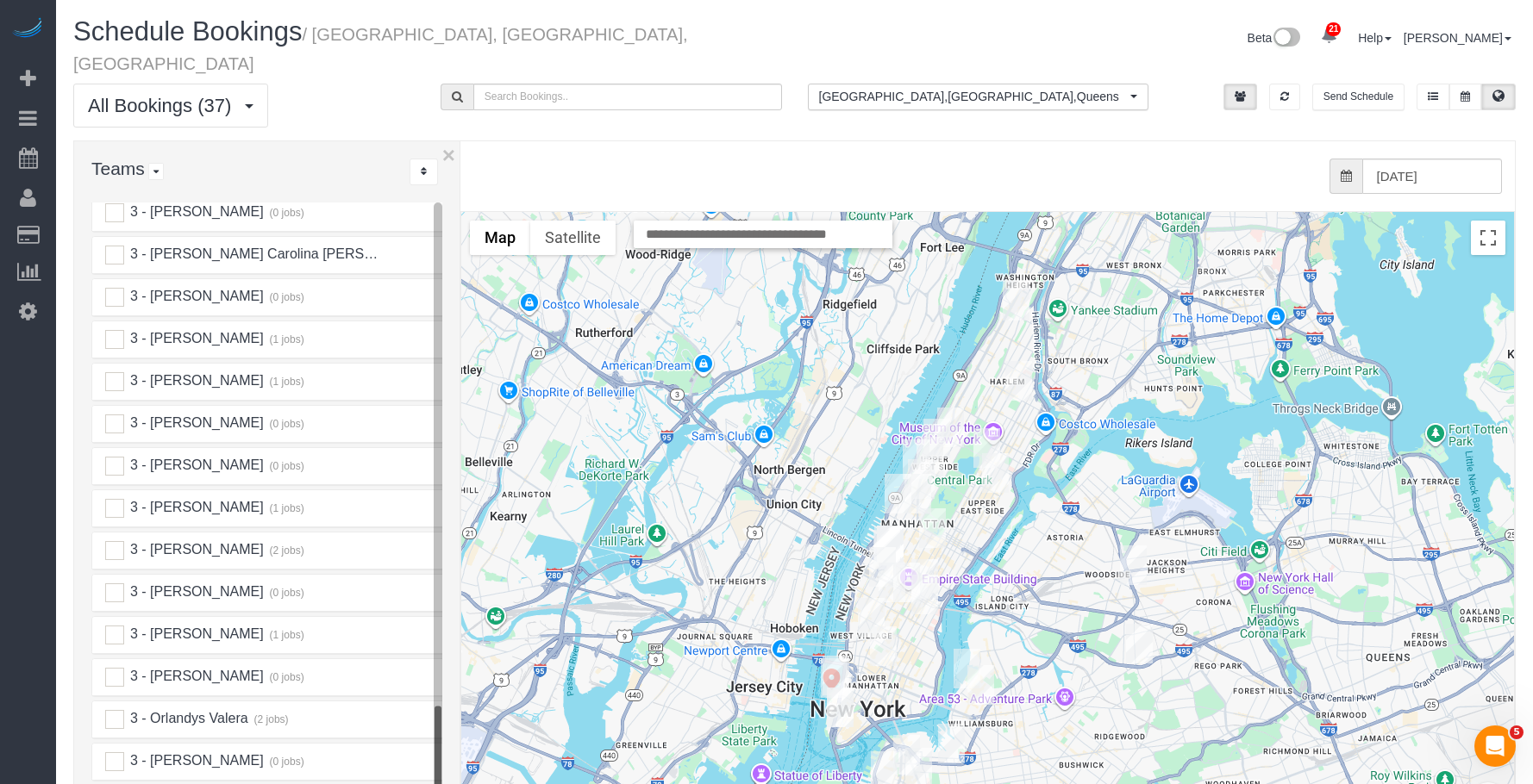
click at [874, 599] on img "09/18/2025 8:30AM - Campbell Chambers - 1 Christopher Street, Apt. 11g, New Yor…" at bounding box center [871, 618] width 27 height 39
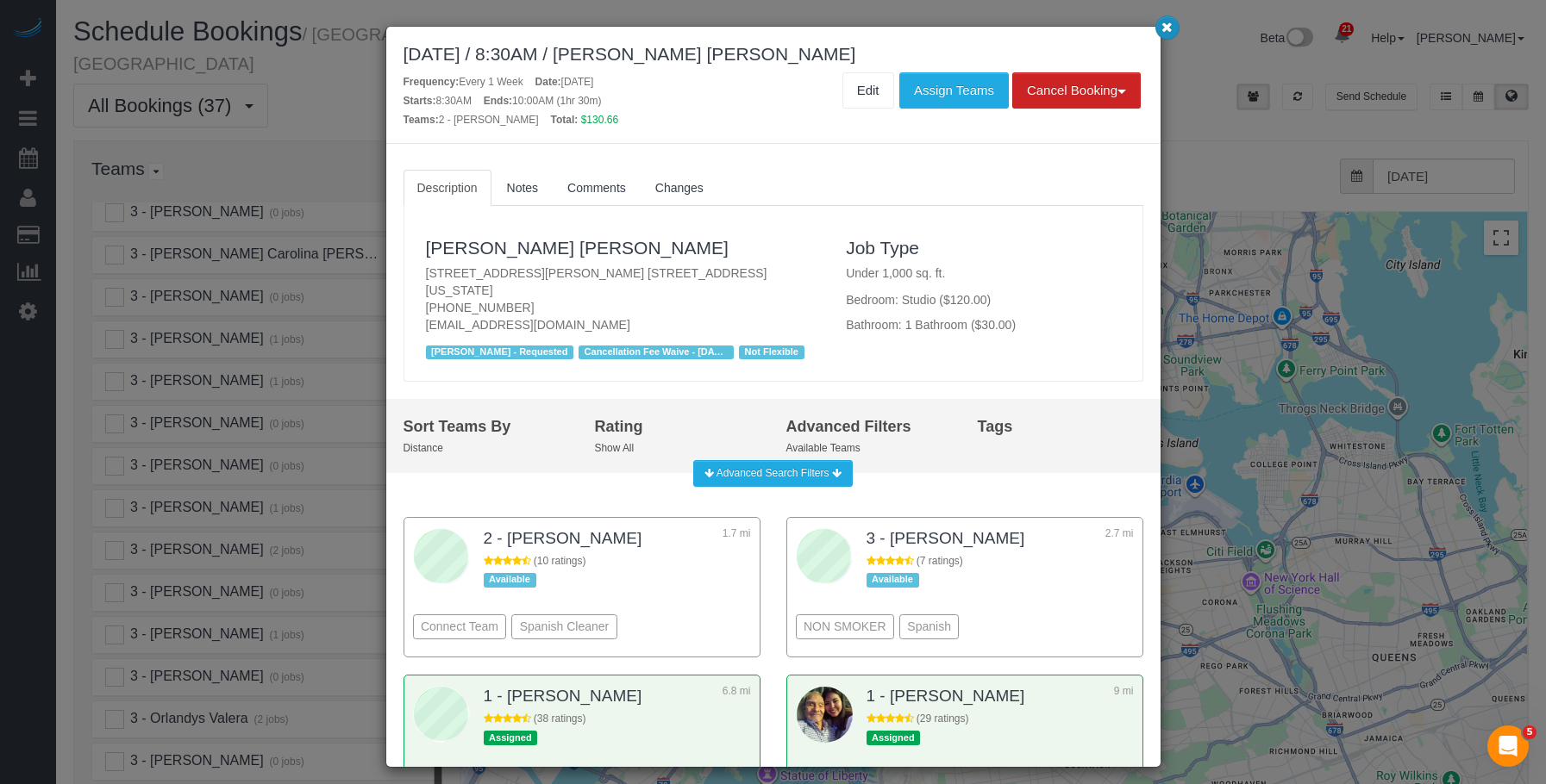
click at [1167, 24] on icon "button" at bounding box center [1167, 26] width 11 height 10
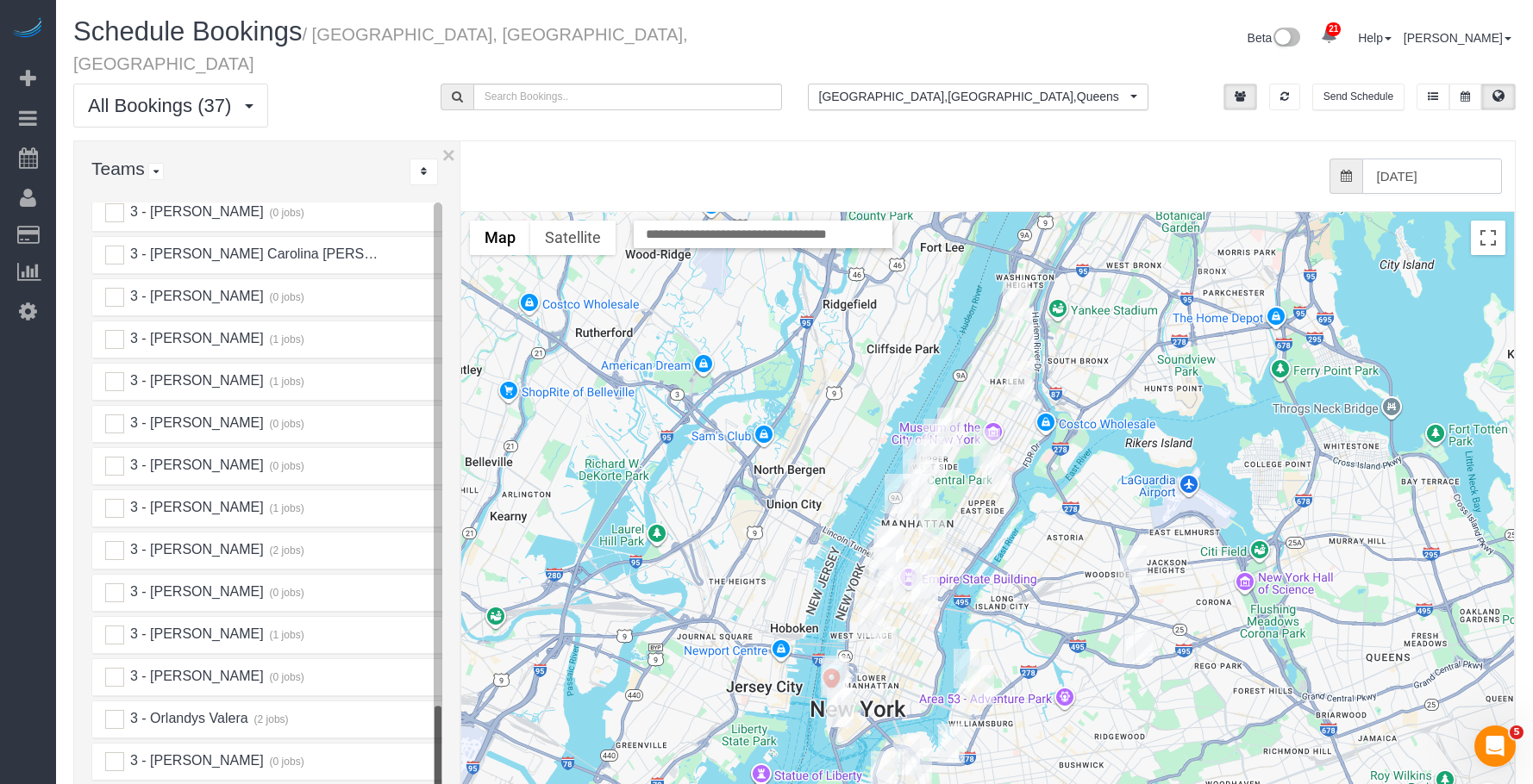
click at [1469, 158] on input "[DATE]" at bounding box center [1433, 176] width 141 height 36
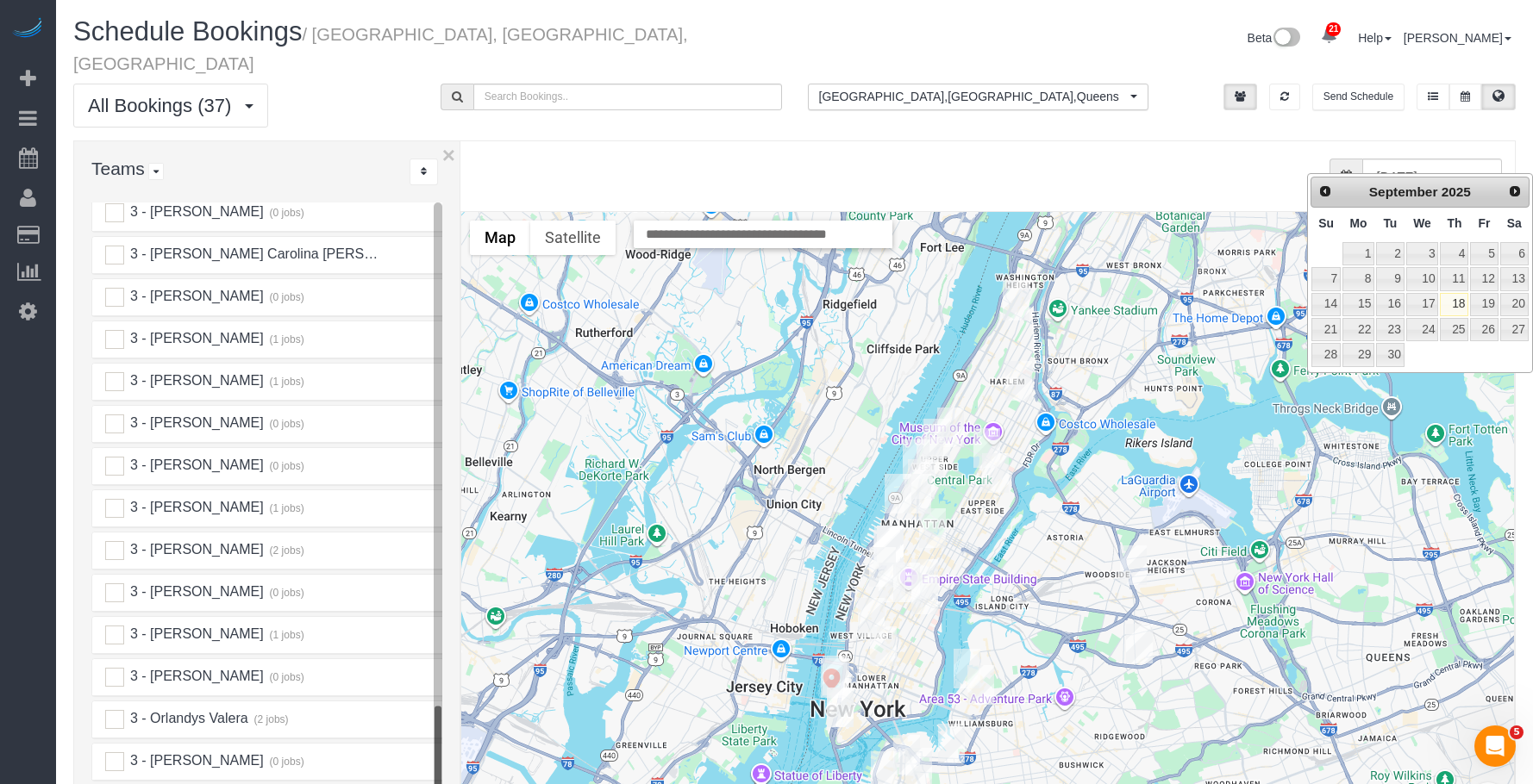
click at [960, 141] on div "from 0 bookings processed (Found: 0). [DATE]" at bounding box center [975, 176] width 1054 height 70
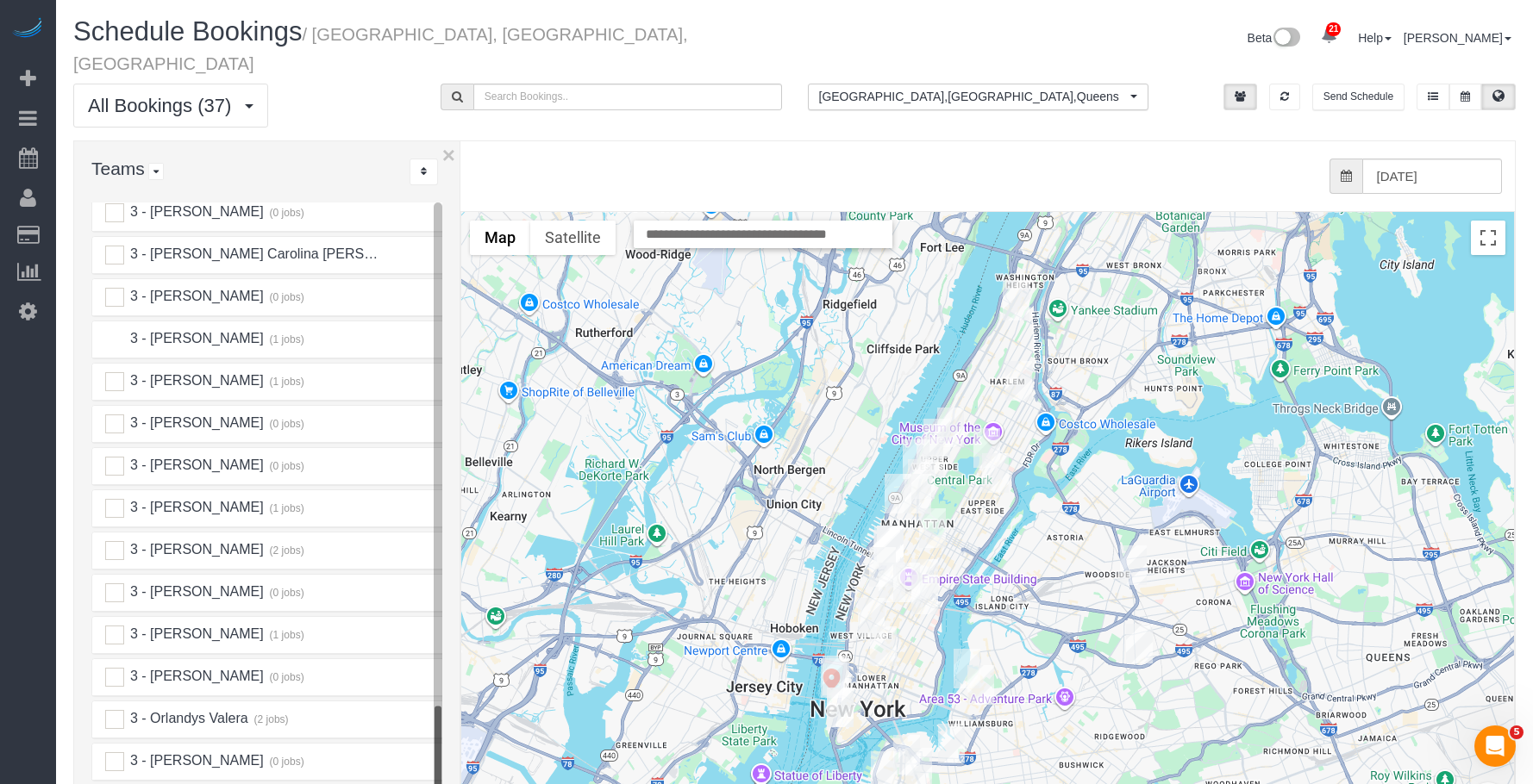
click at [116, 330] on ins at bounding box center [114, 339] width 19 height 19
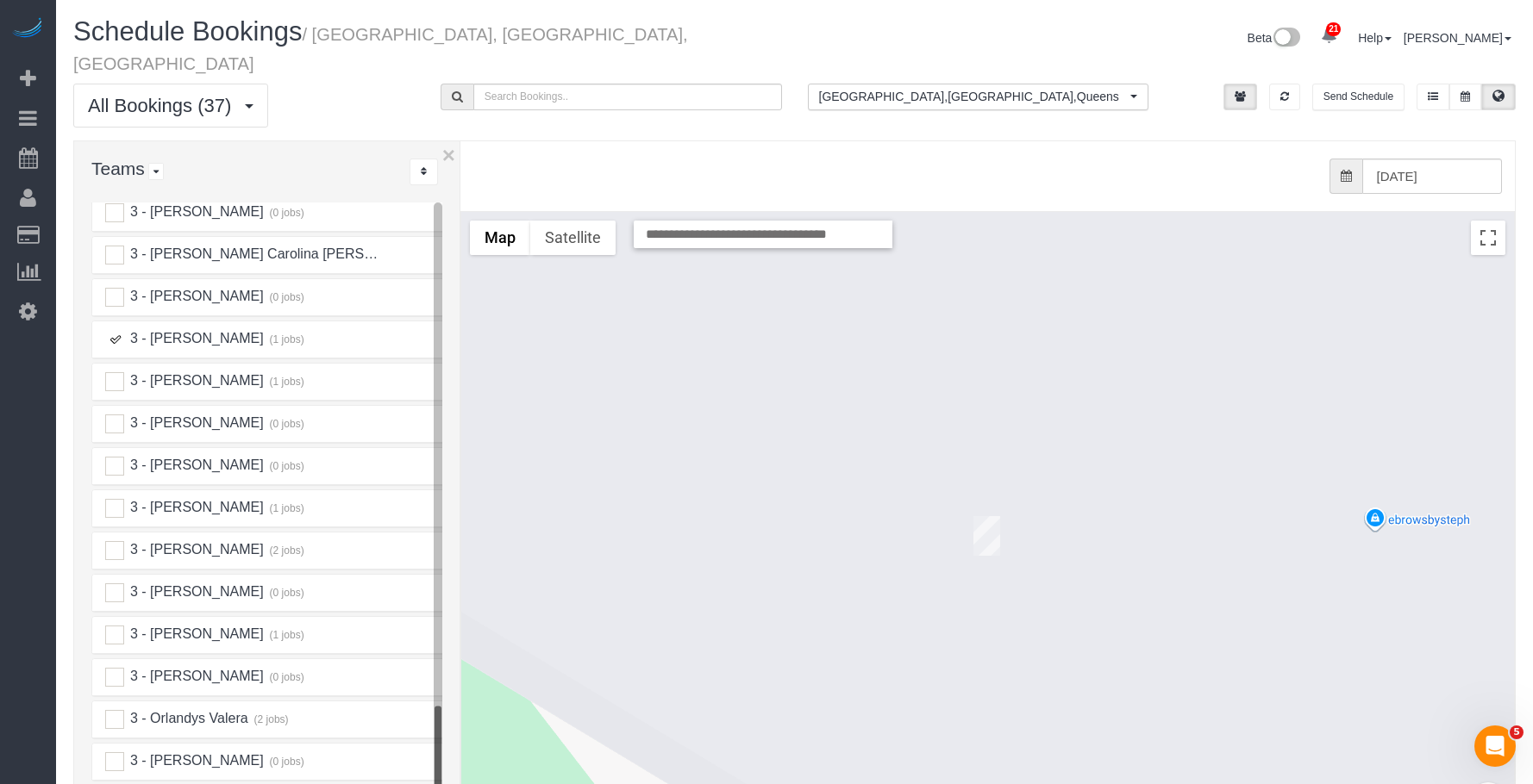
click at [986, 520] on img "09/18/2025 11:00AM - Giancarlo Alberti - 3520 Leverich Street, Apt C245, Jackso…" at bounding box center [987, 536] width 27 height 39
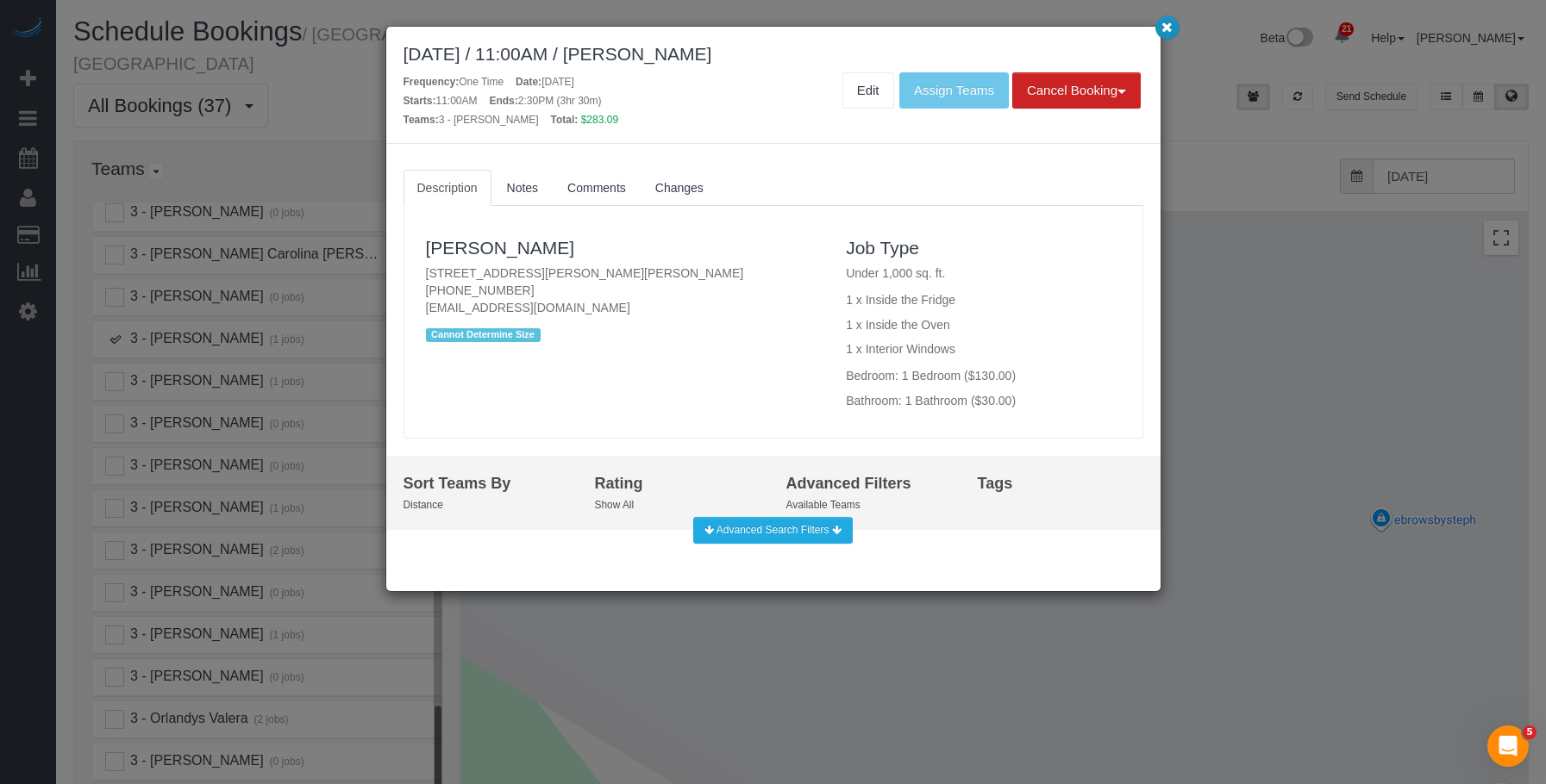
click at [1169, 24] on icon "button" at bounding box center [1167, 26] width 11 height 10
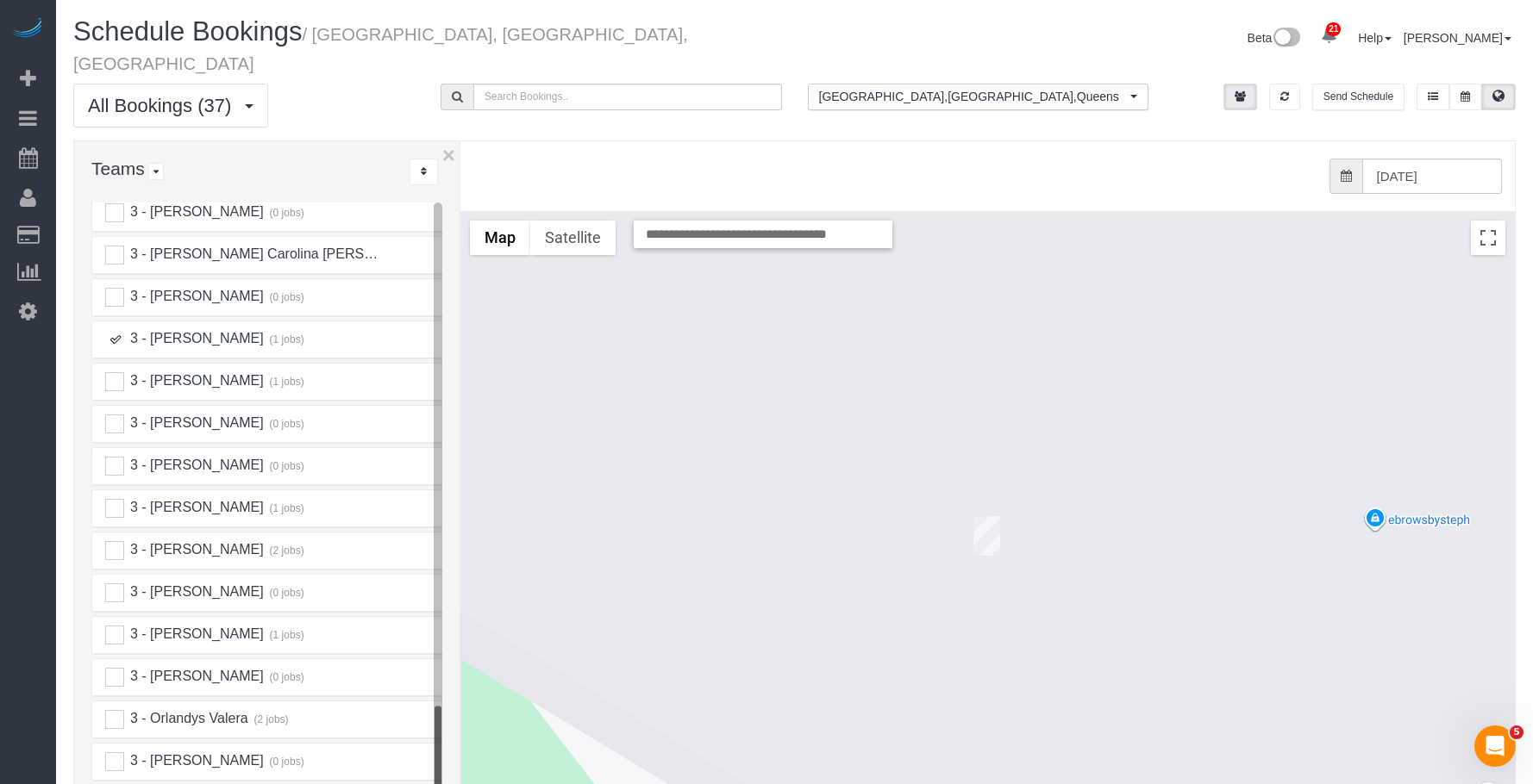
click at [113, 330] on ins at bounding box center [114, 339] width 19 height 19
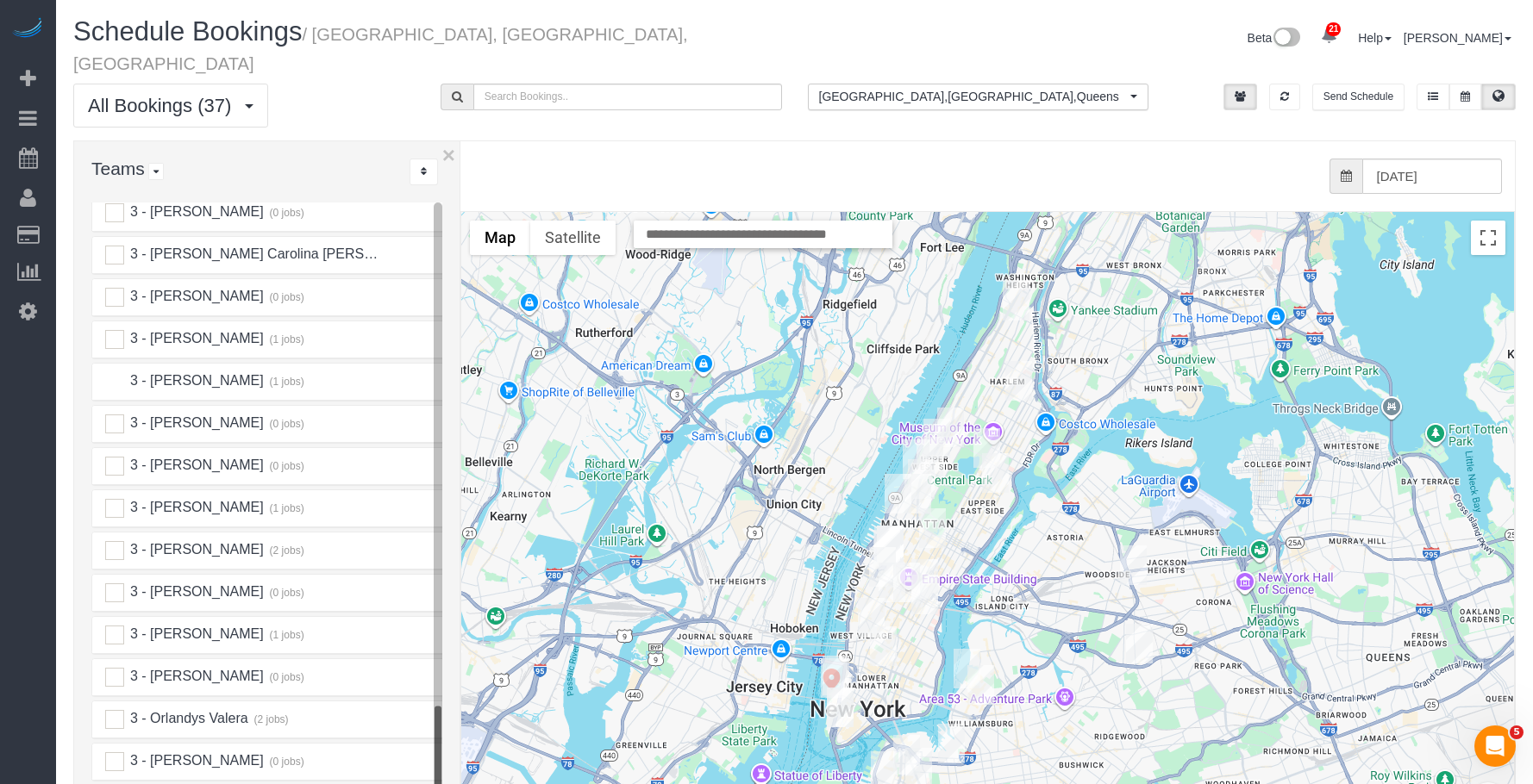
click at [118, 373] on ins at bounding box center [114, 382] width 19 height 19
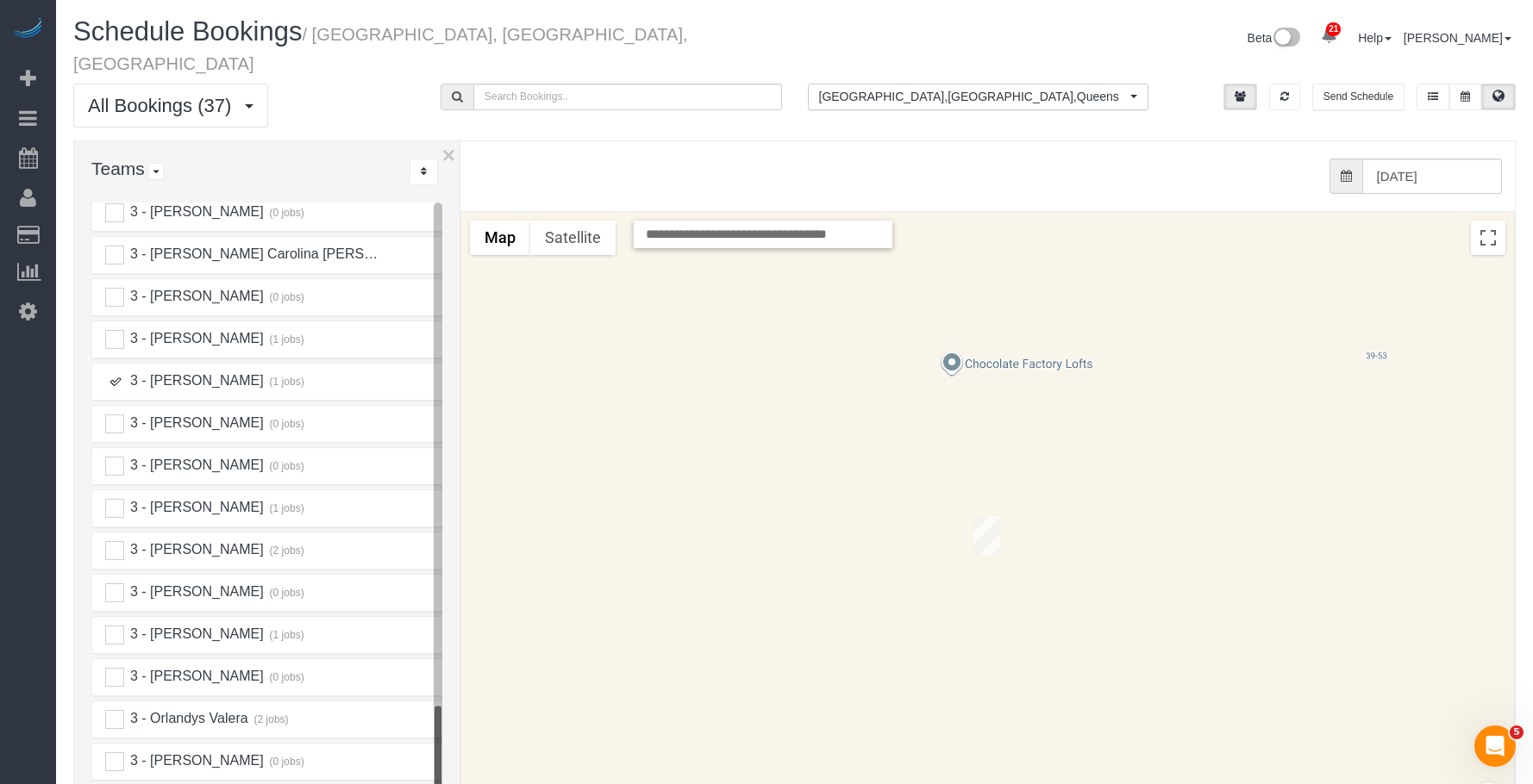
click at [994, 516] on img "09/18/2025 1:00PM - Julia Bainbridge (Los Burritos Juarez - Owner) - 275 Park A…" at bounding box center [987, 536] width 27 height 39
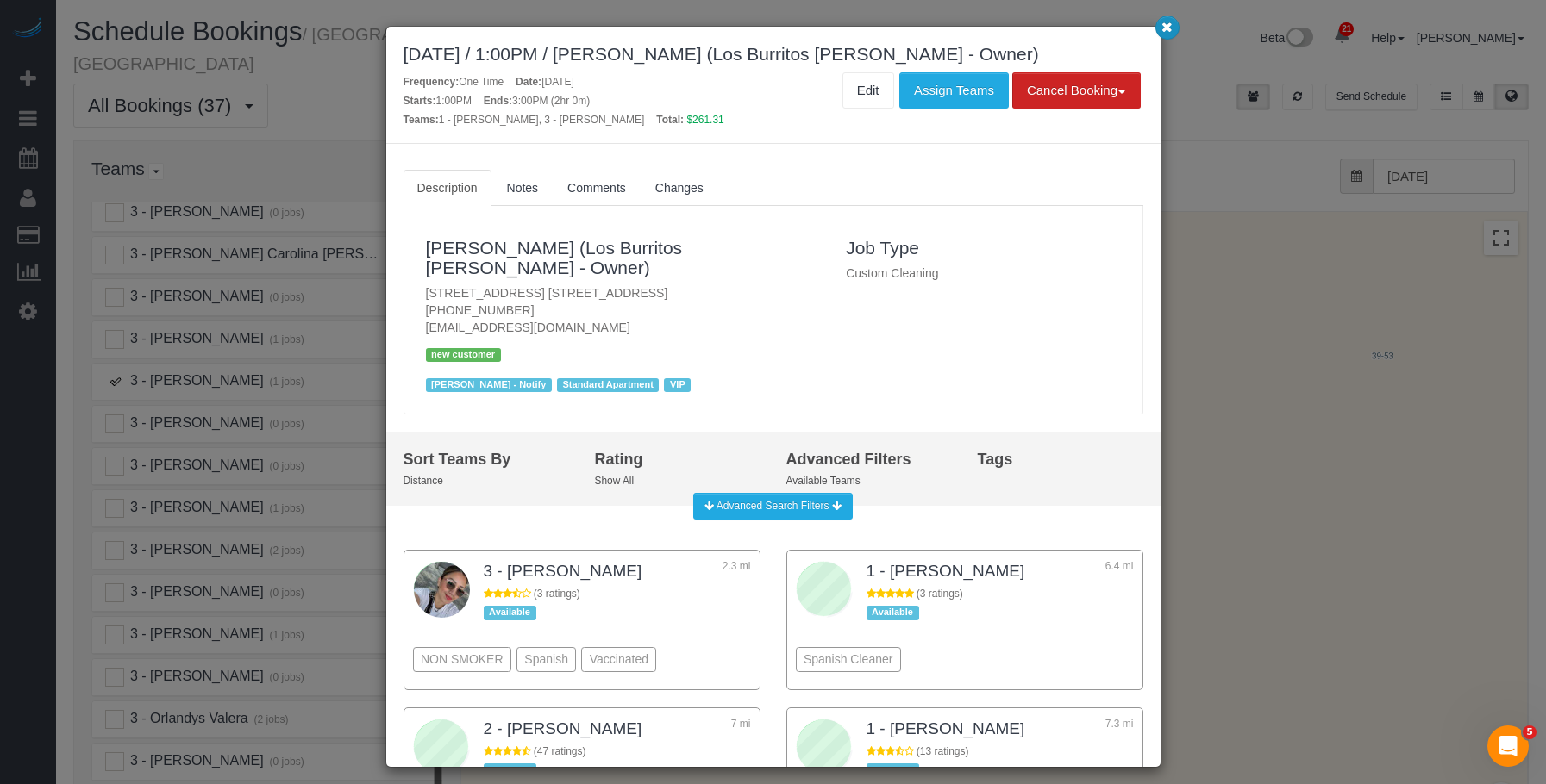
click at [1168, 29] on icon "button" at bounding box center [1167, 26] width 11 height 10
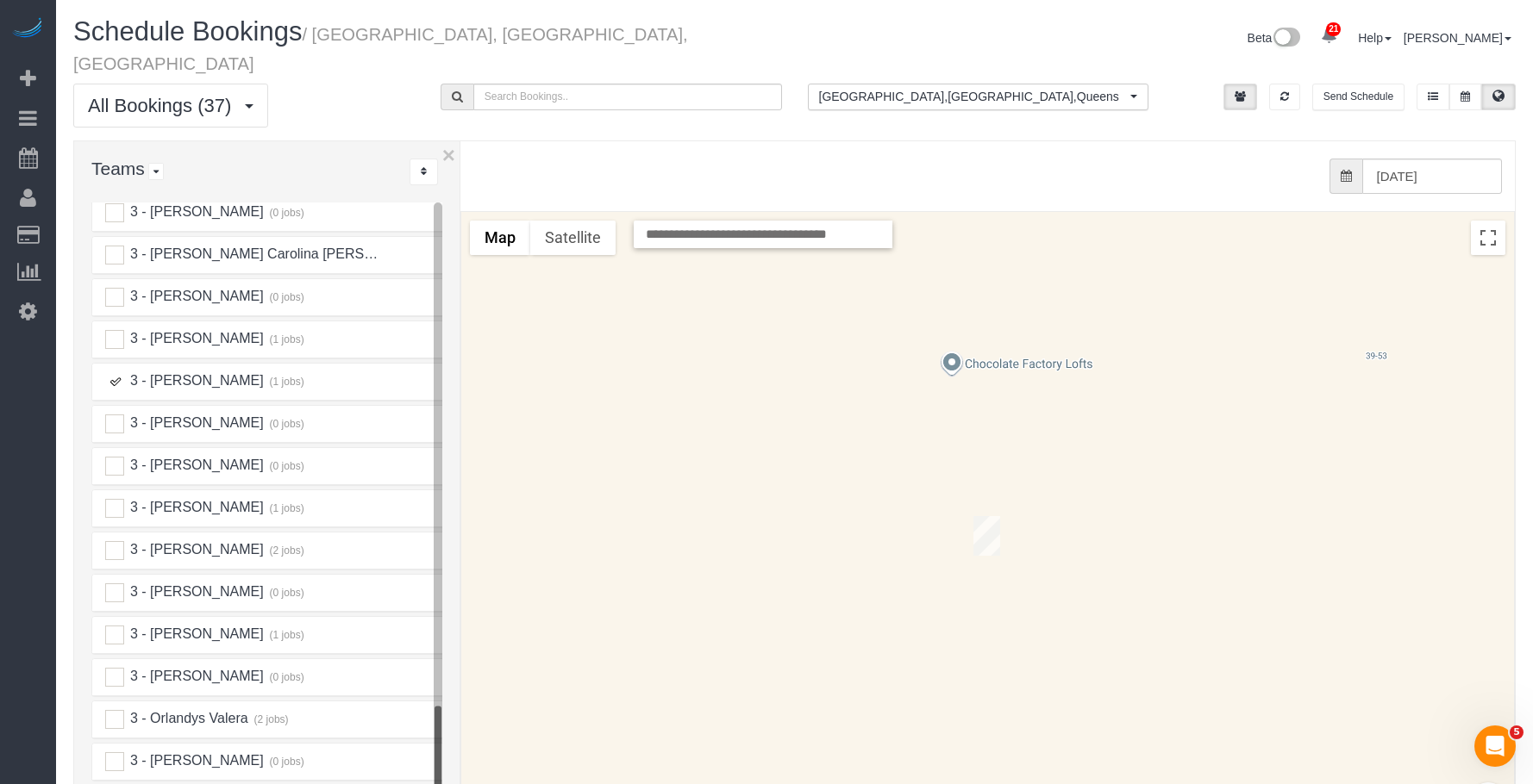
click at [118, 373] on ins at bounding box center [114, 382] width 19 height 19
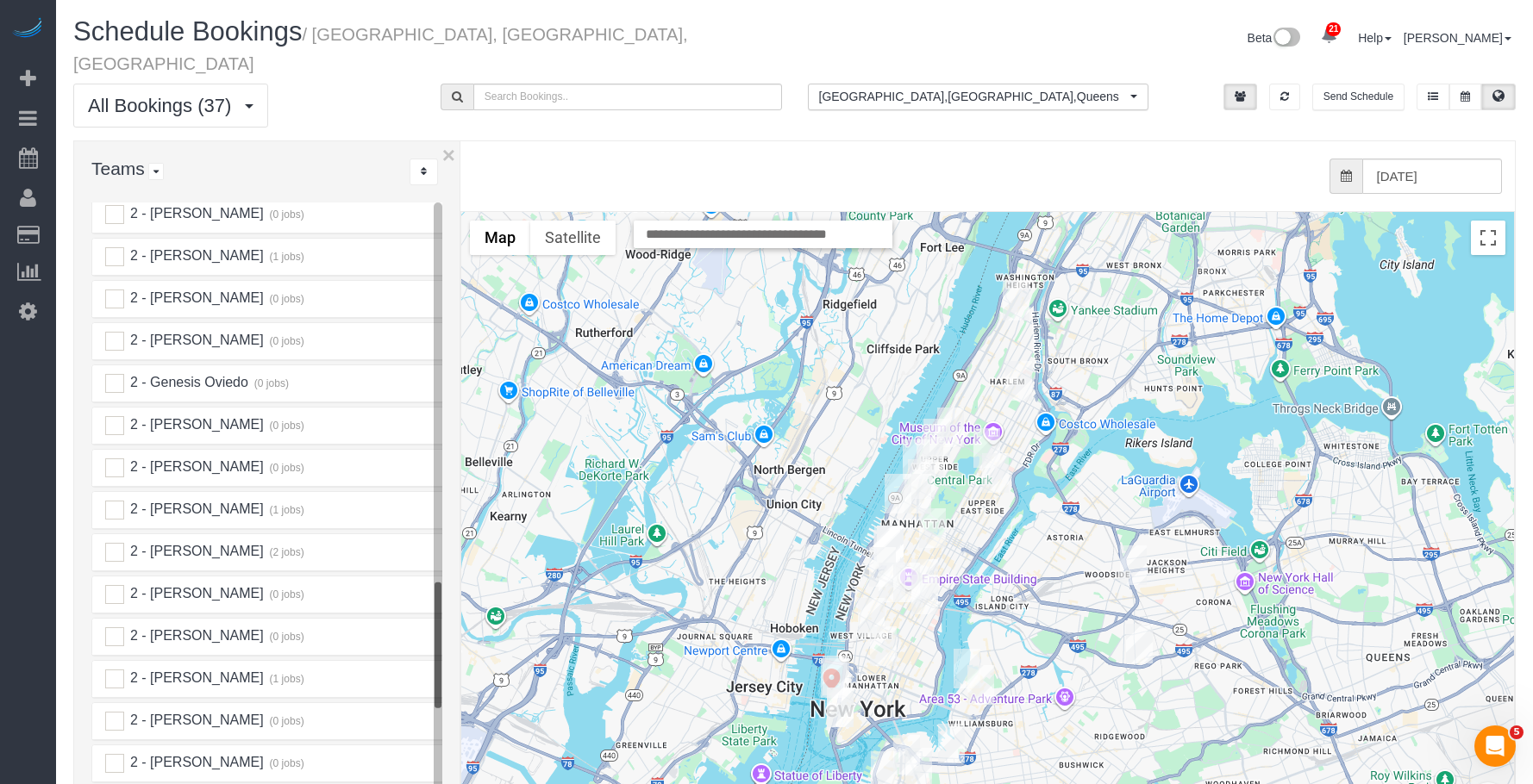
scroll to position [2052, 0]
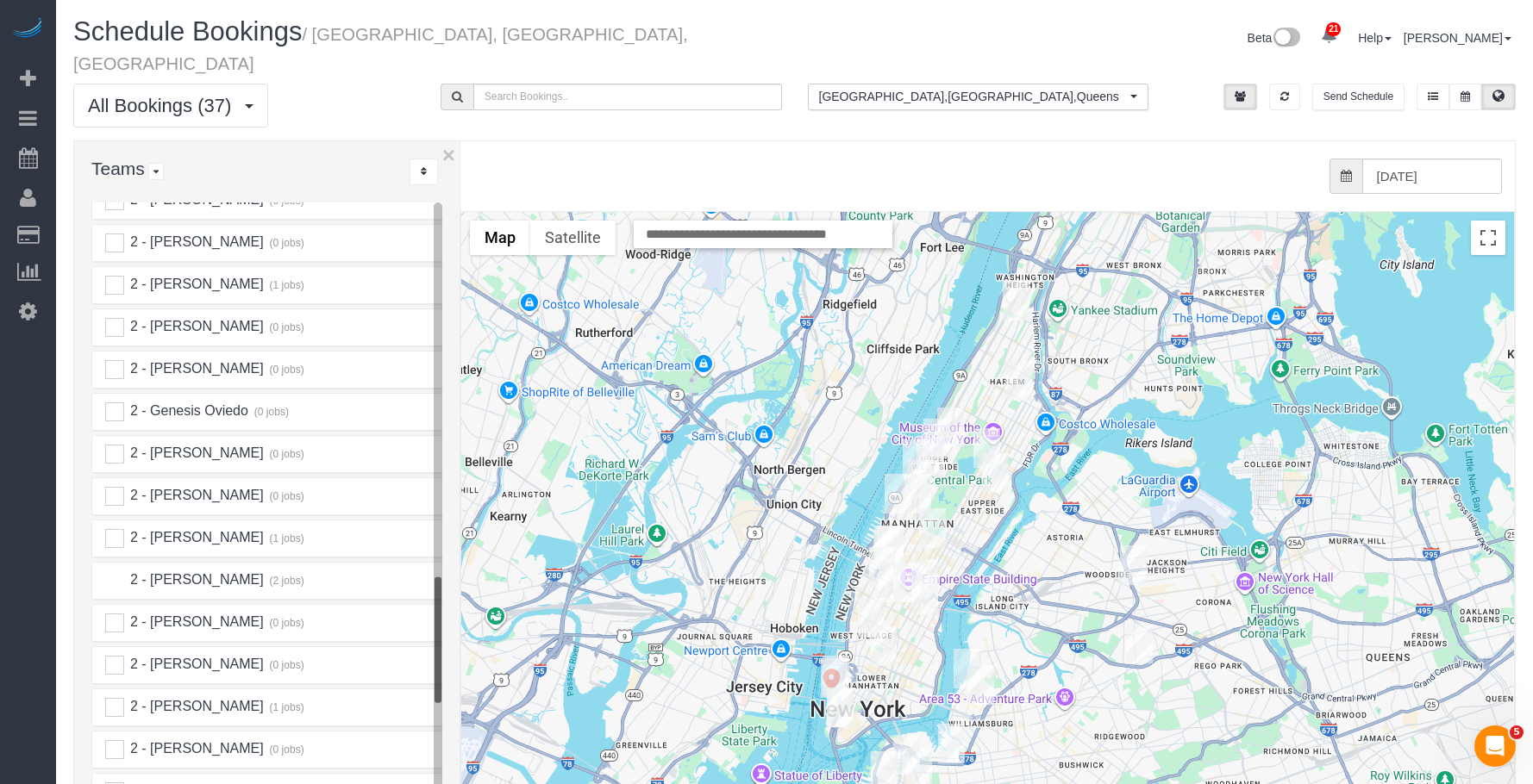
drag, startPoint x: 114, startPoint y: 561, endPoint x: 245, endPoint y: 552, distance: 131.3
click at [114, 571] on ins at bounding box center [114, 581] width 19 height 19
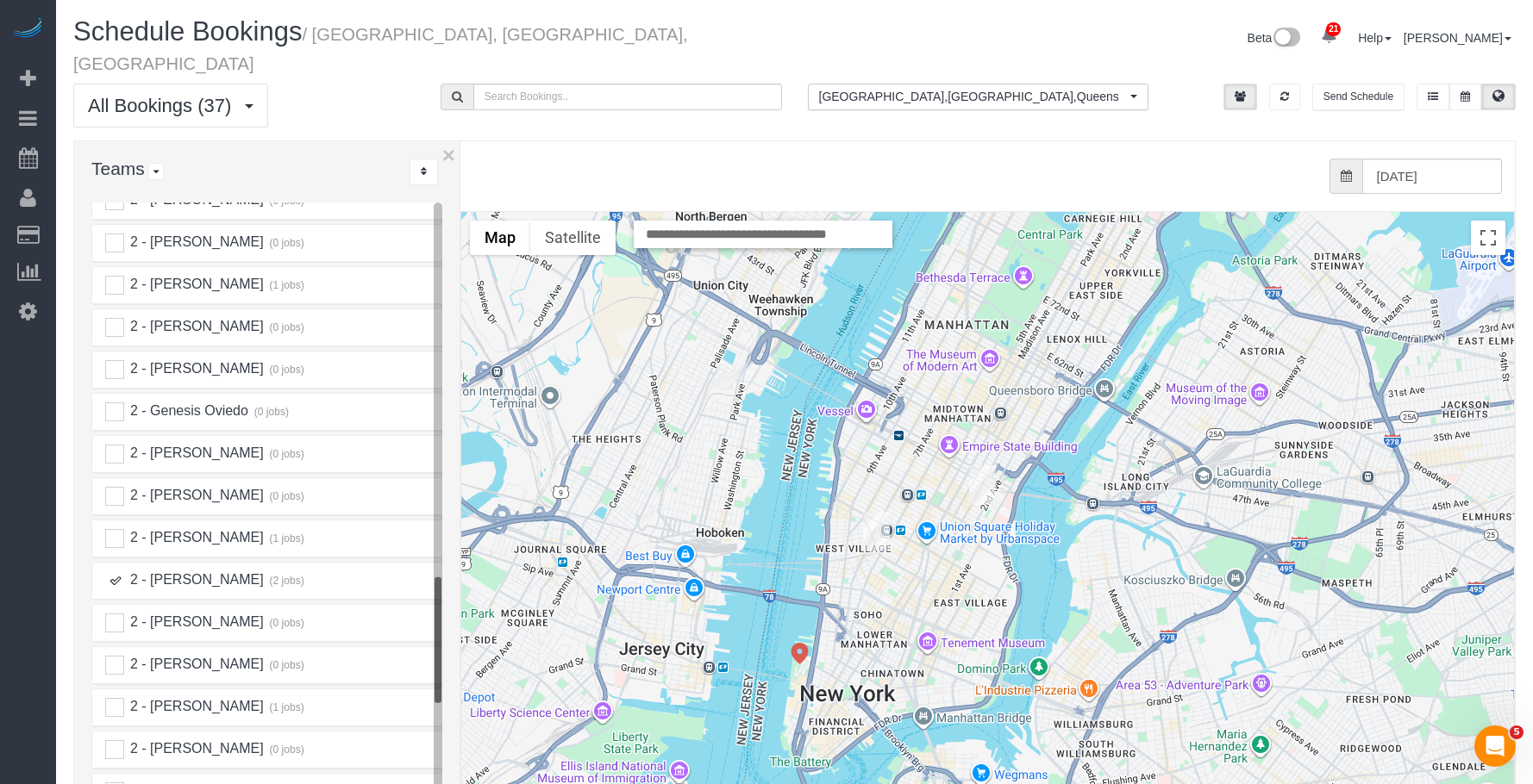
click at [986, 466] on img "09/18/2025 11:00AM - Theodore Mahlum - 247 East 28th Street, Apt. 11e, New York…" at bounding box center [982, 485] width 27 height 39
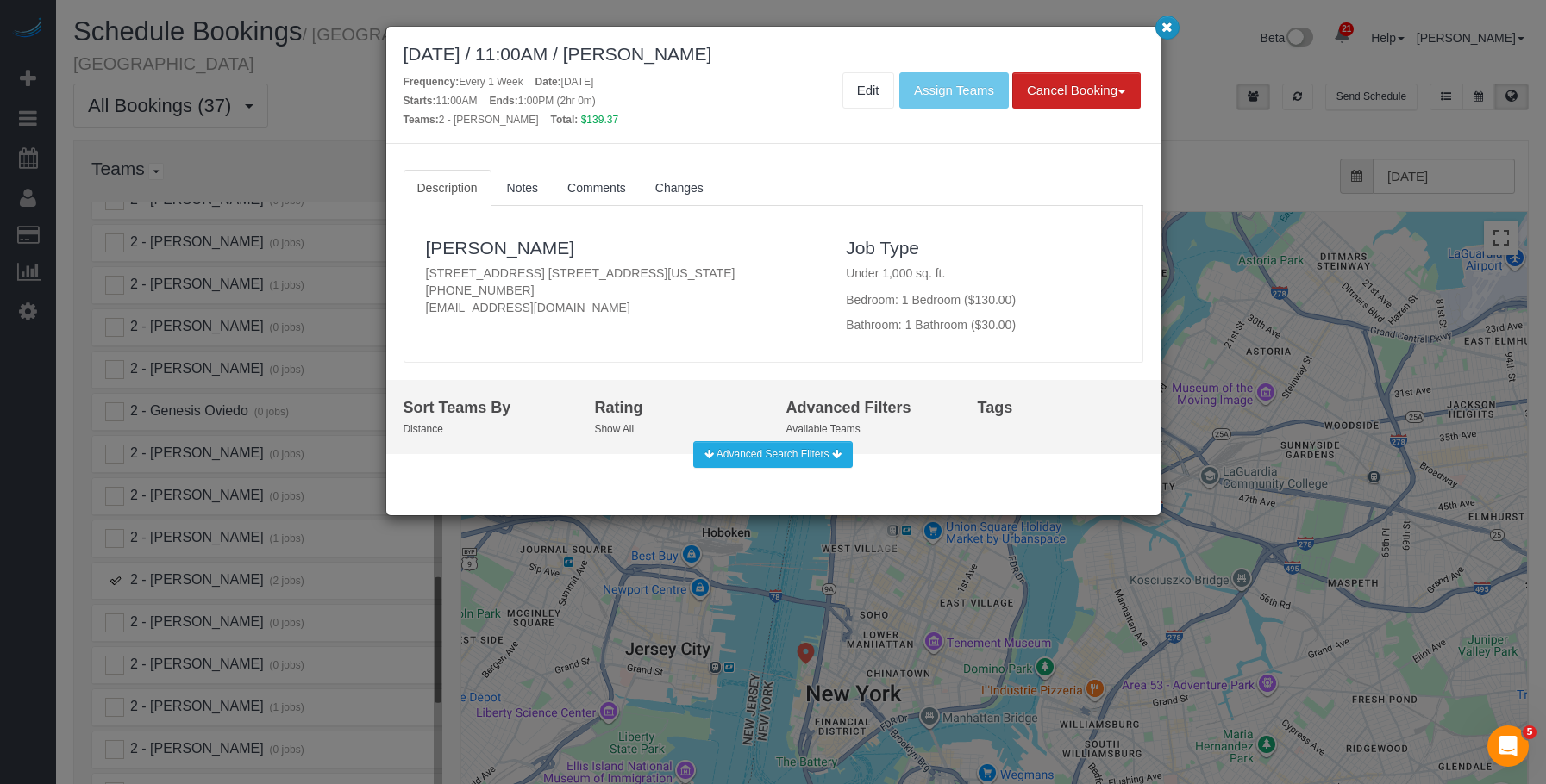
click at [1164, 27] on icon "button" at bounding box center [1167, 26] width 11 height 10
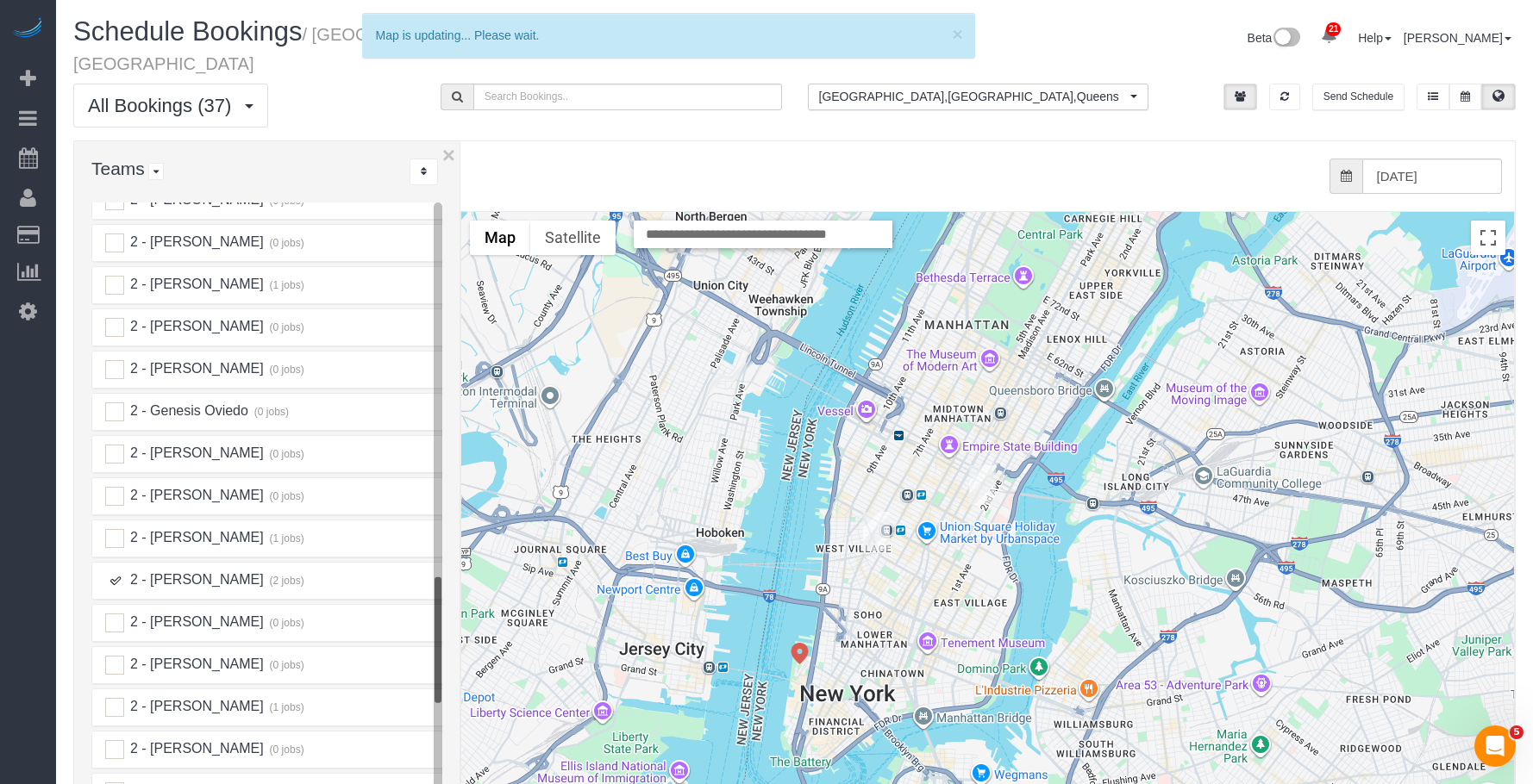
click at [873, 512] on img "09/18/2025 8:30AM - Campbell Chambers - 1 Christopher Street, Apt. 11g, New Yor…" at bounding box center [876, 532] width 27 height 39
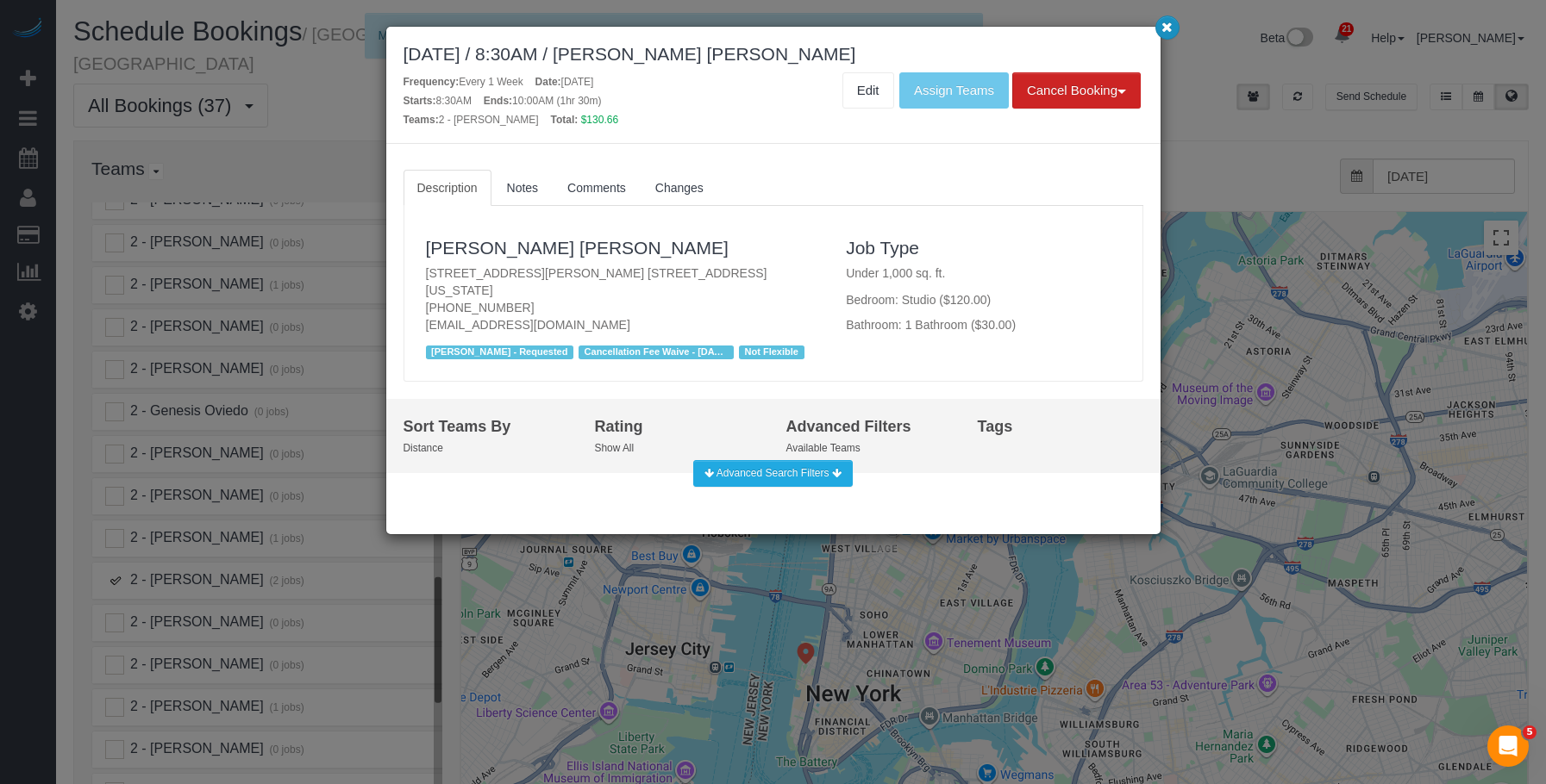
click at [1166, 25] on icon "button" at bounding box center [1167, 26] width 11 height 10
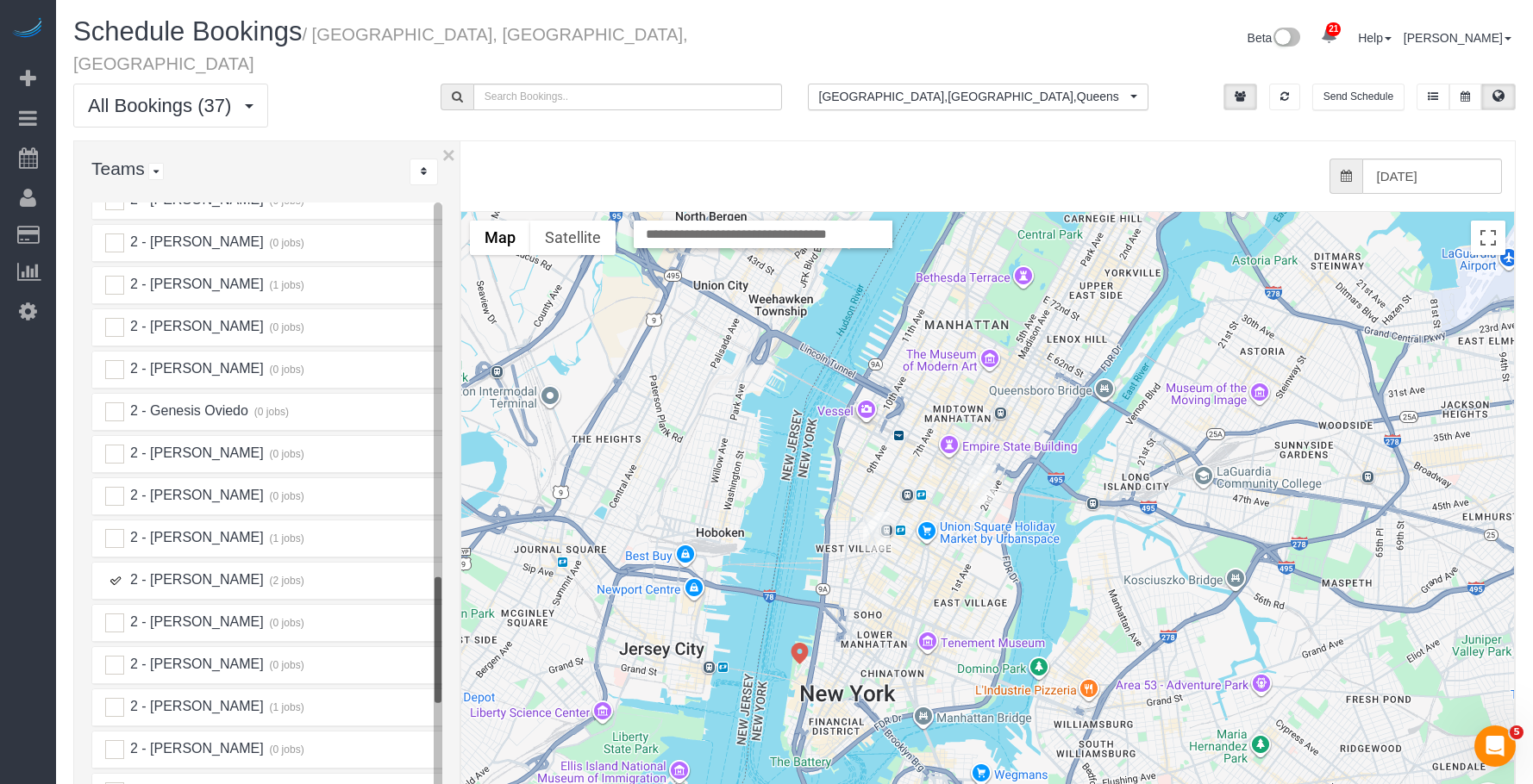
click at [113, 571] on ins at bounding box center [114, 581] width 19 height 19
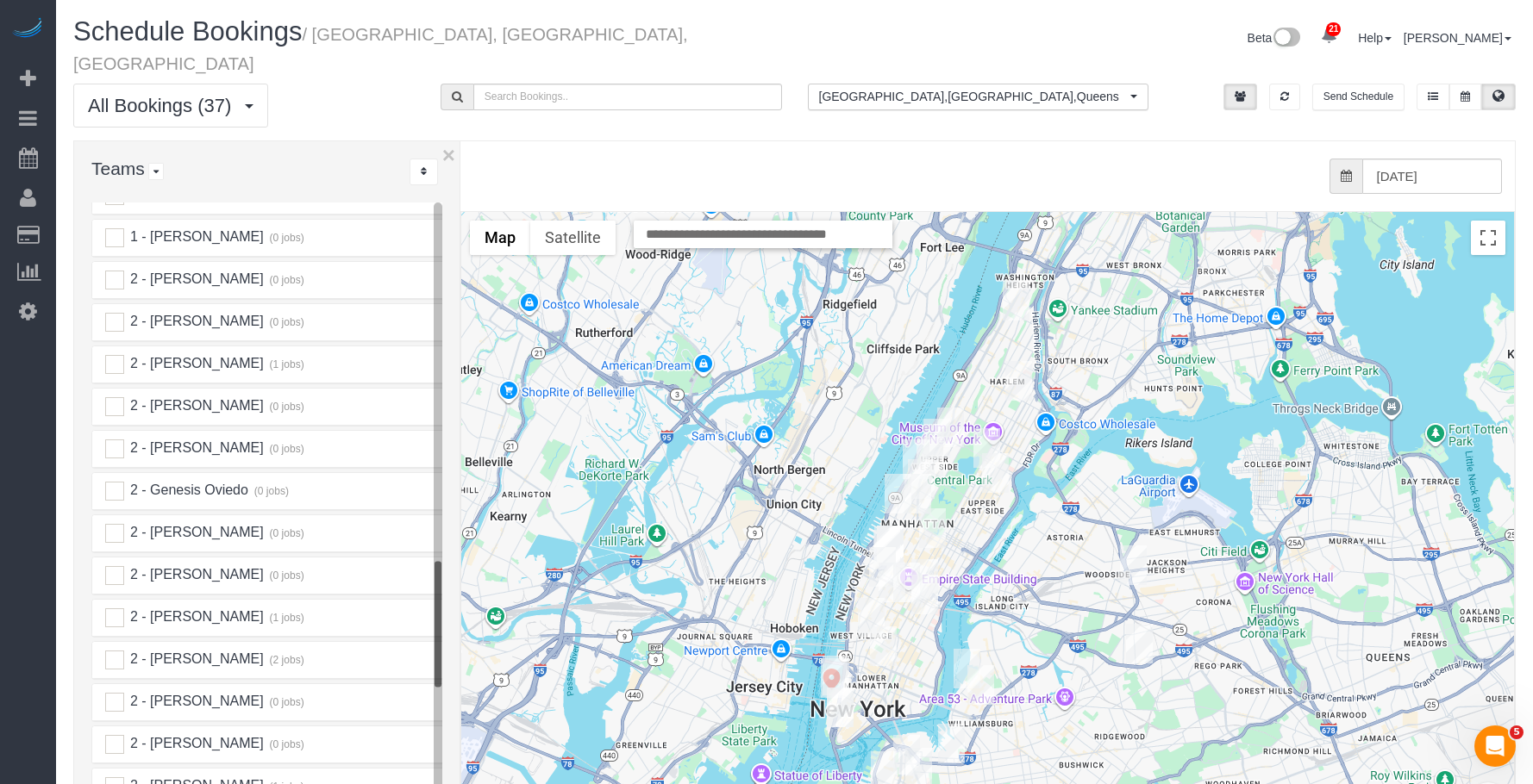
scroll to position [1966, 0]
